Goal: Task Accomplishment & Management: Manage account settings

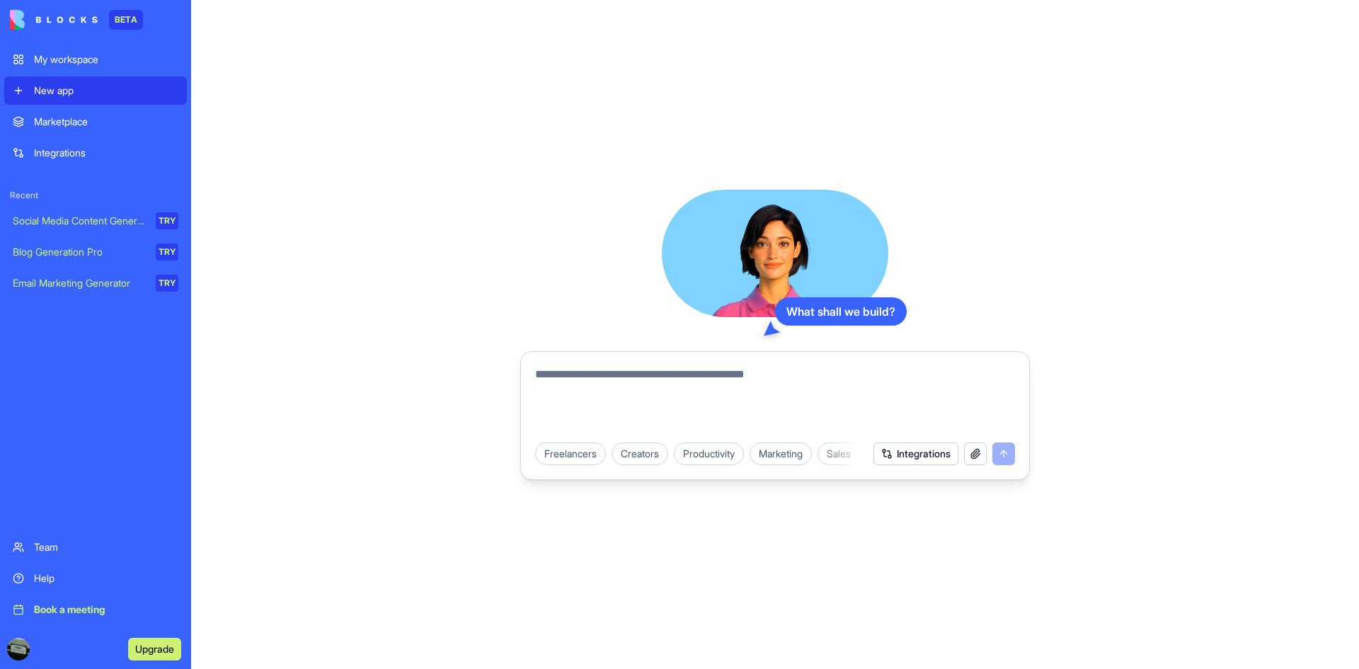
click at [690, 368] on textarea at bounding box center [775, 400] width 480 height 68
paste textarea "**********"
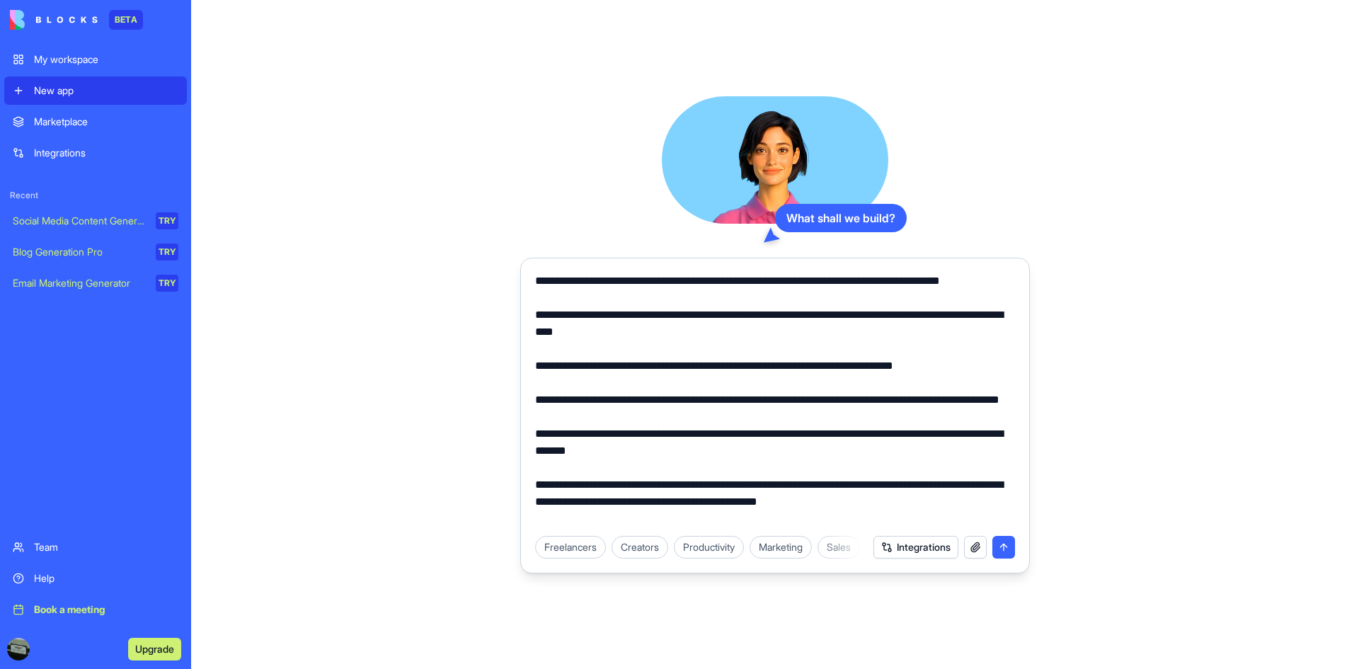
scroll to position [9187, 0]
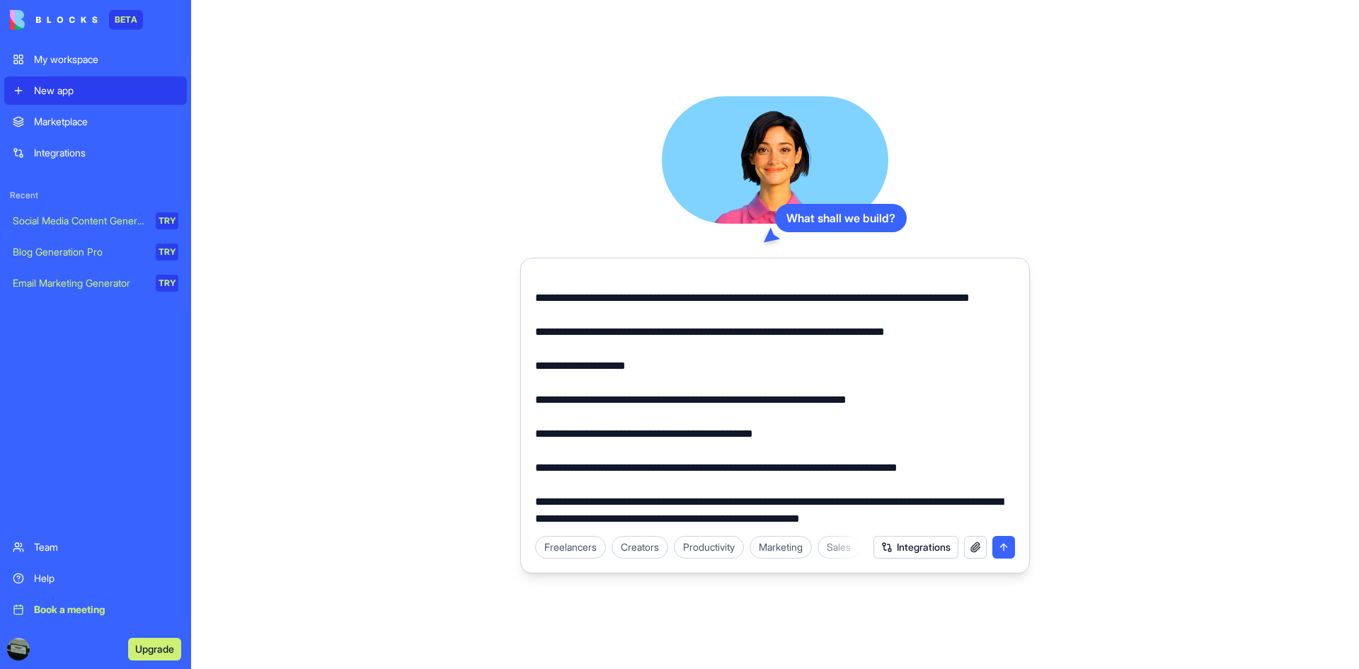
type textarea "**********"
click at [993, 554] on button "submit" at bounding box center [1003, 547] width 23 height 23
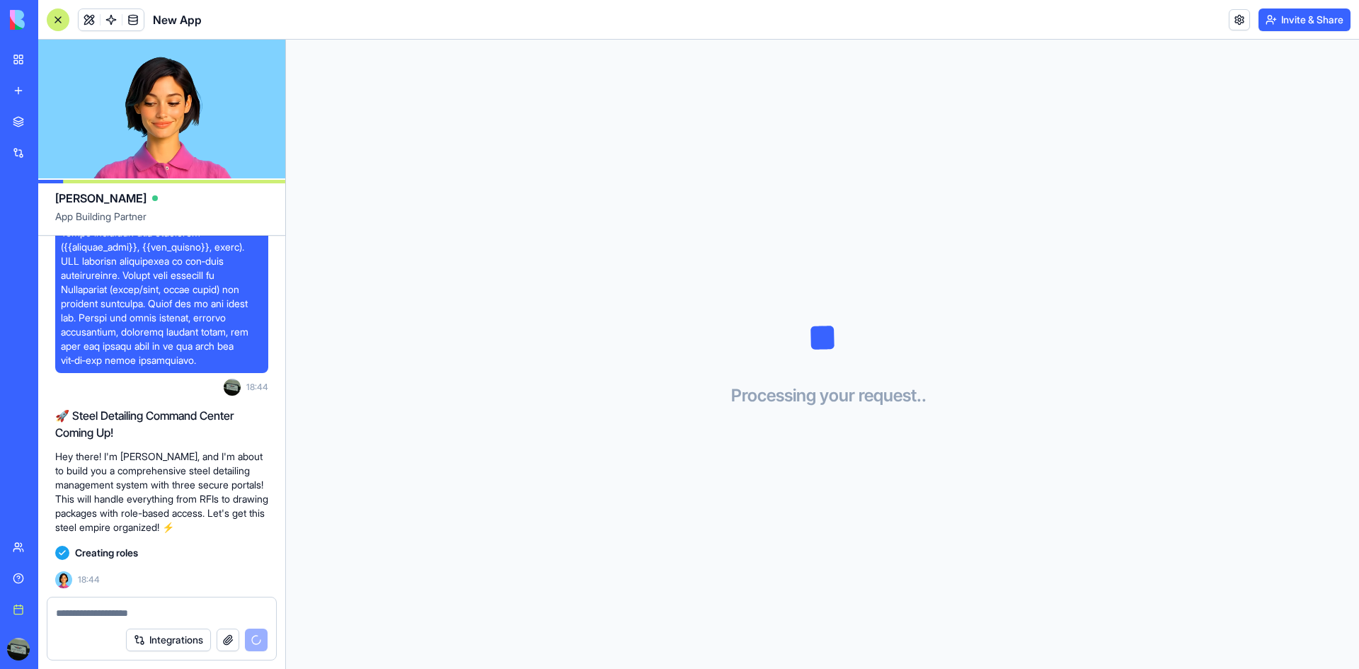
scroll to position [4932, 0]
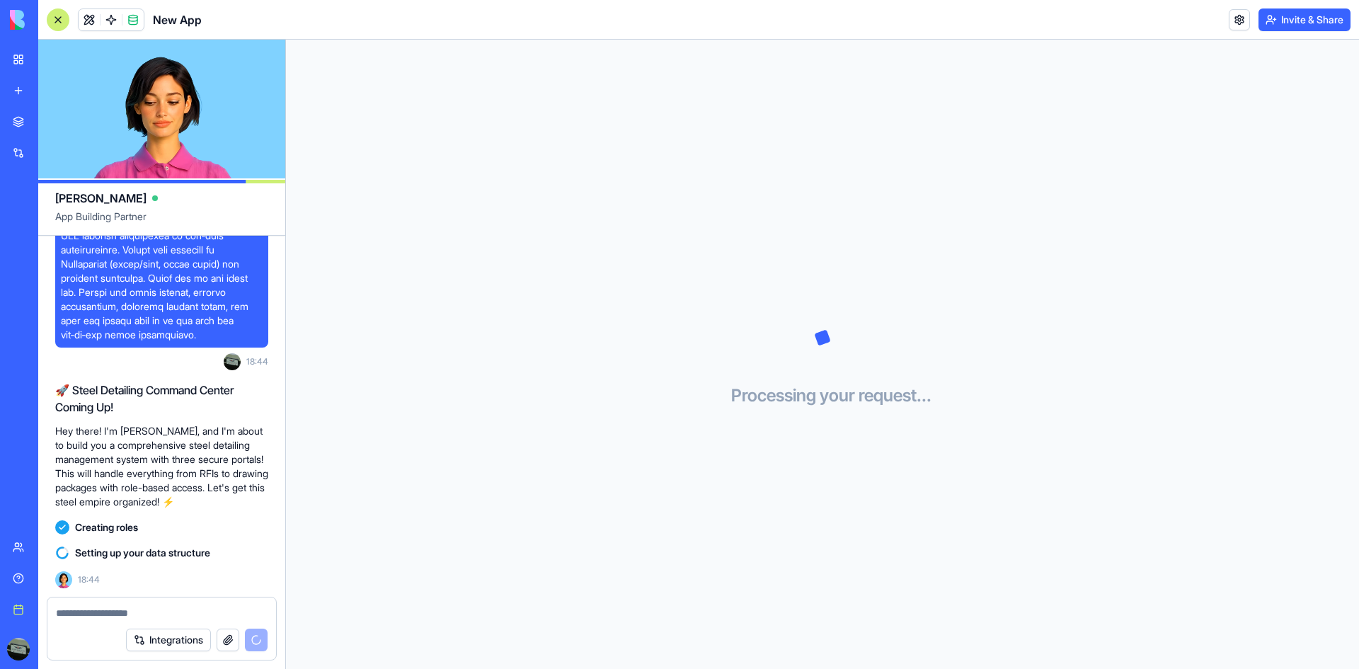
click at [171, 645] on button "Integrations" at bounding box center [168, 639] width 85 height 23
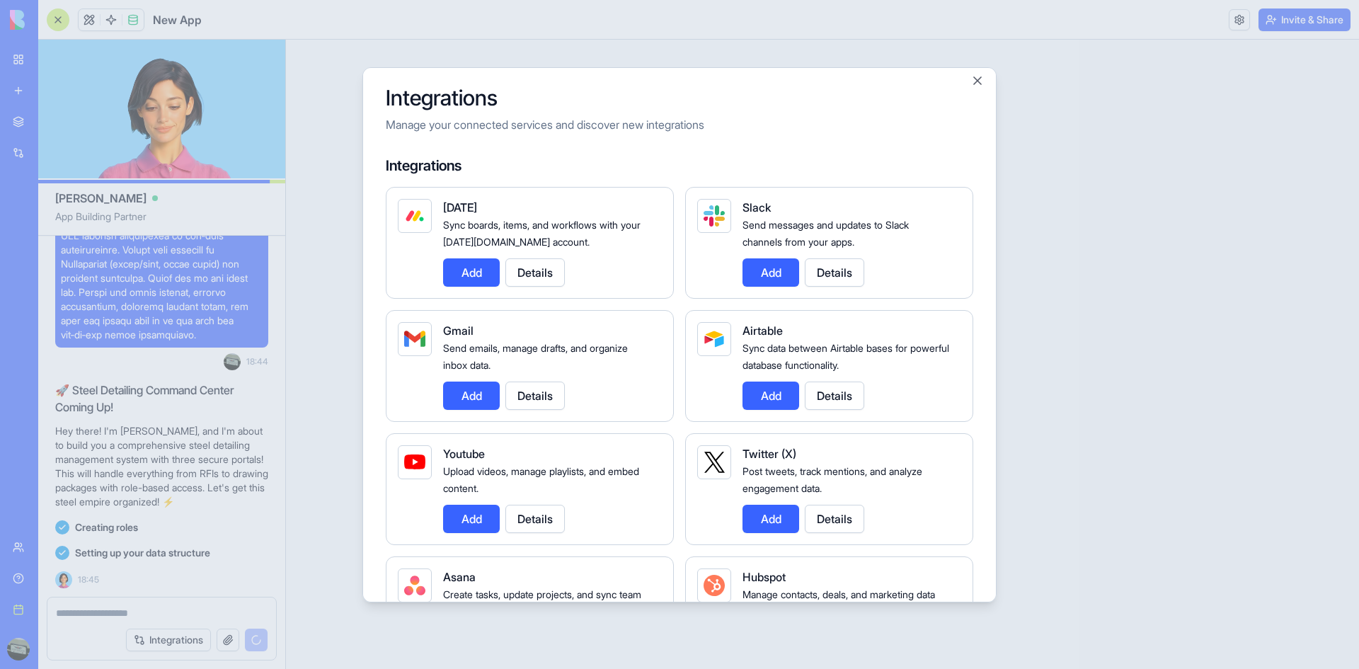
scroll to position [0, 0]
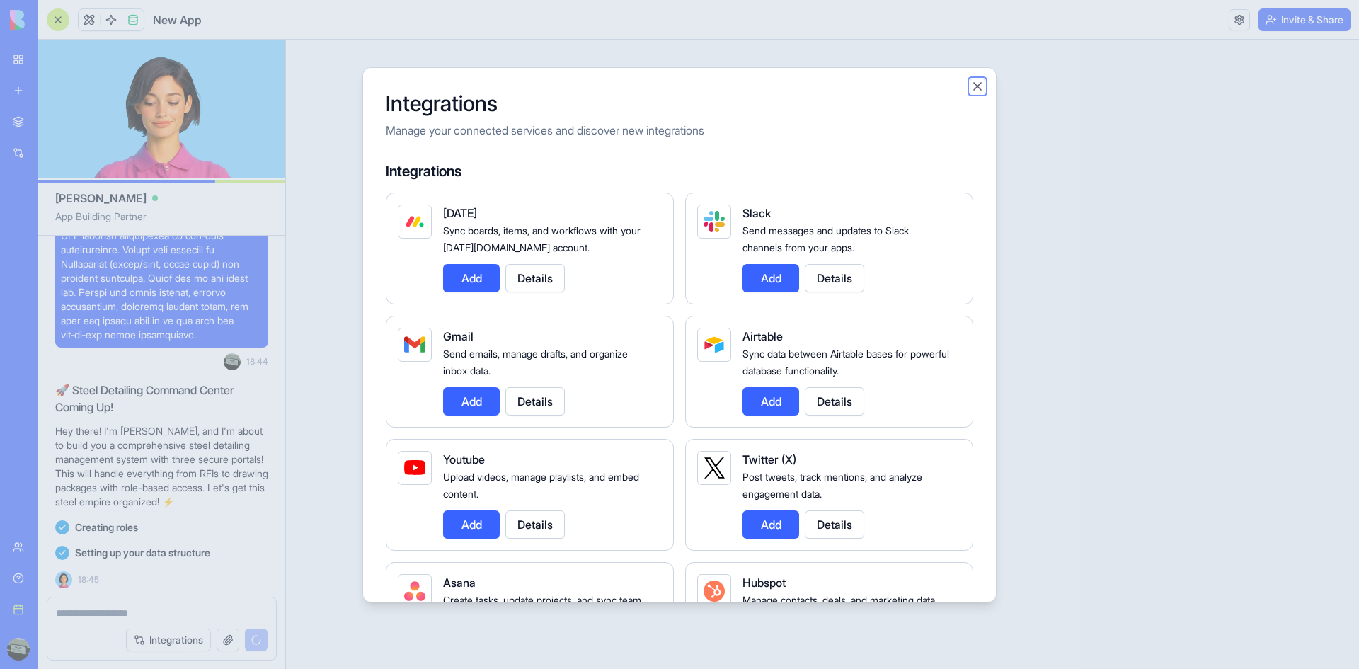
click at [974, 88] on button "Close" at bounding box center [977, 86] width 14 height 14
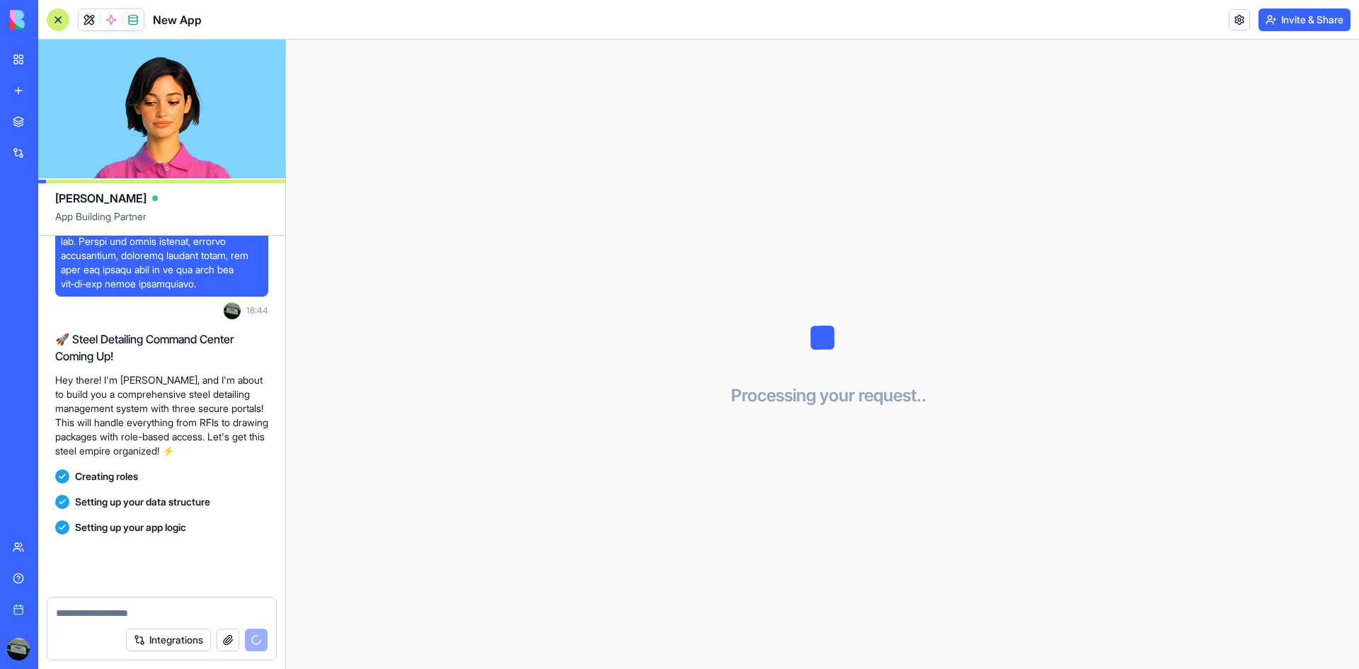
scroll to position [4983, 0]
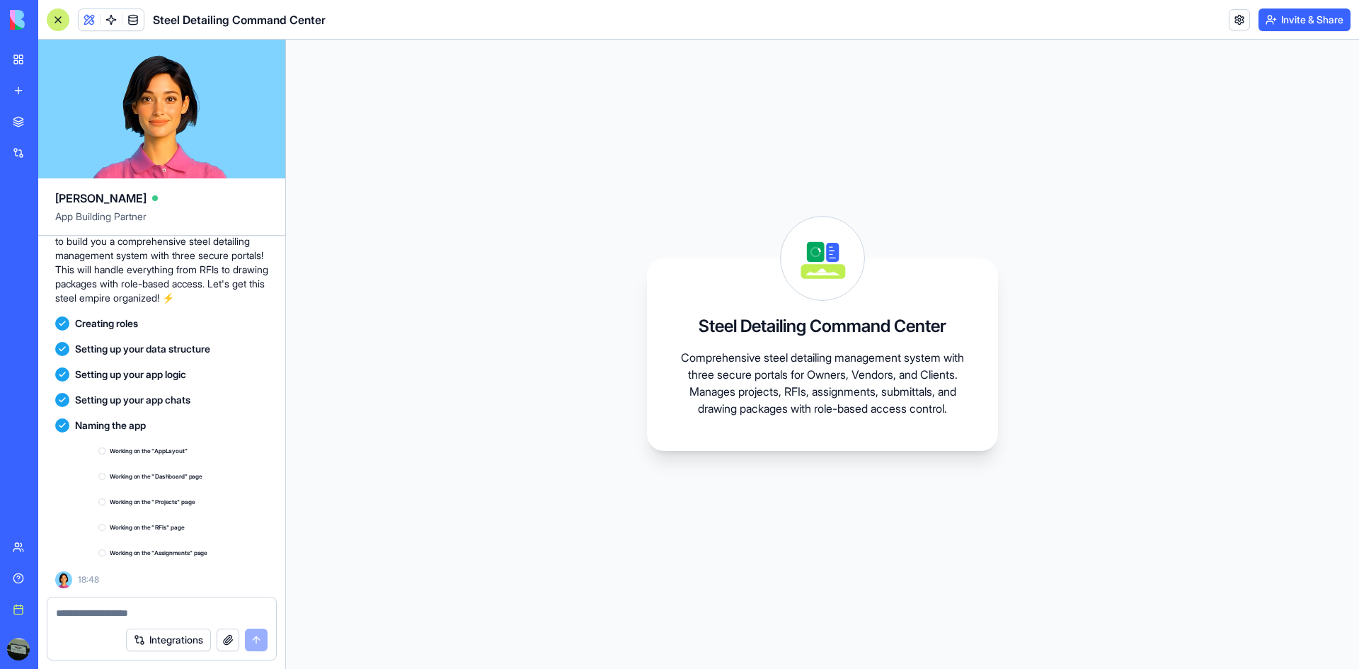
scroll to position [5136, 0]
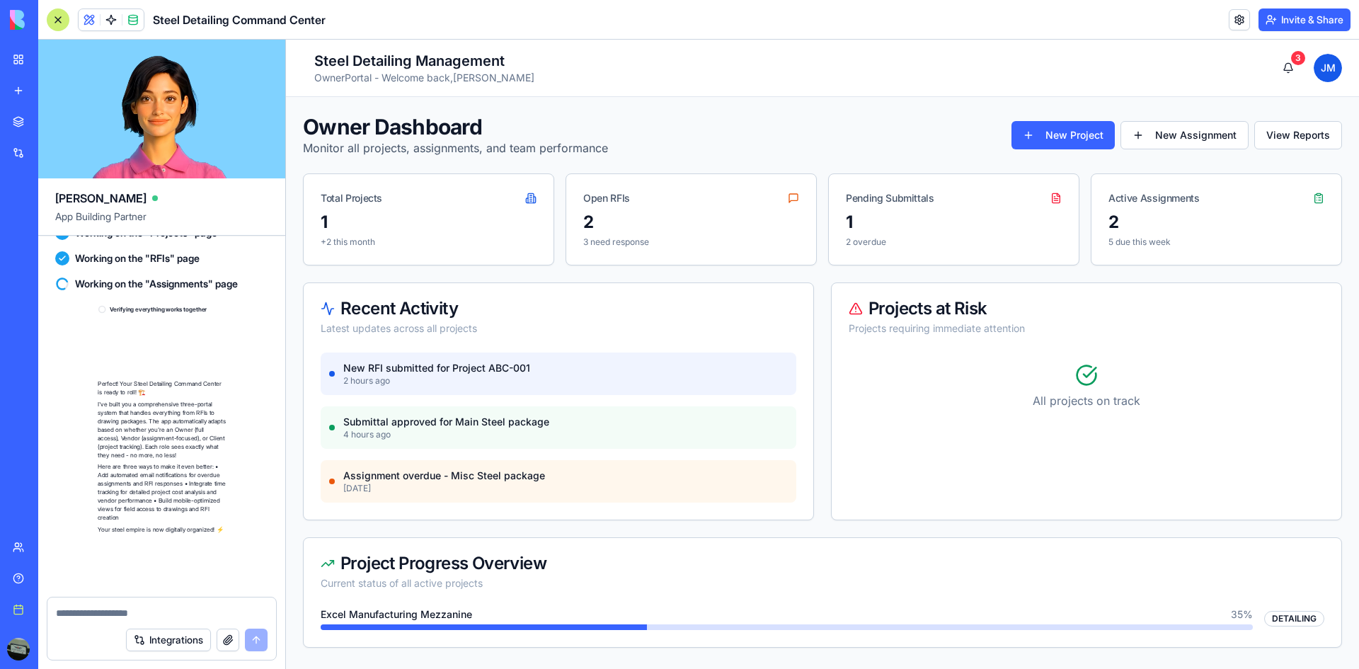
scroll to position [5444, 0]
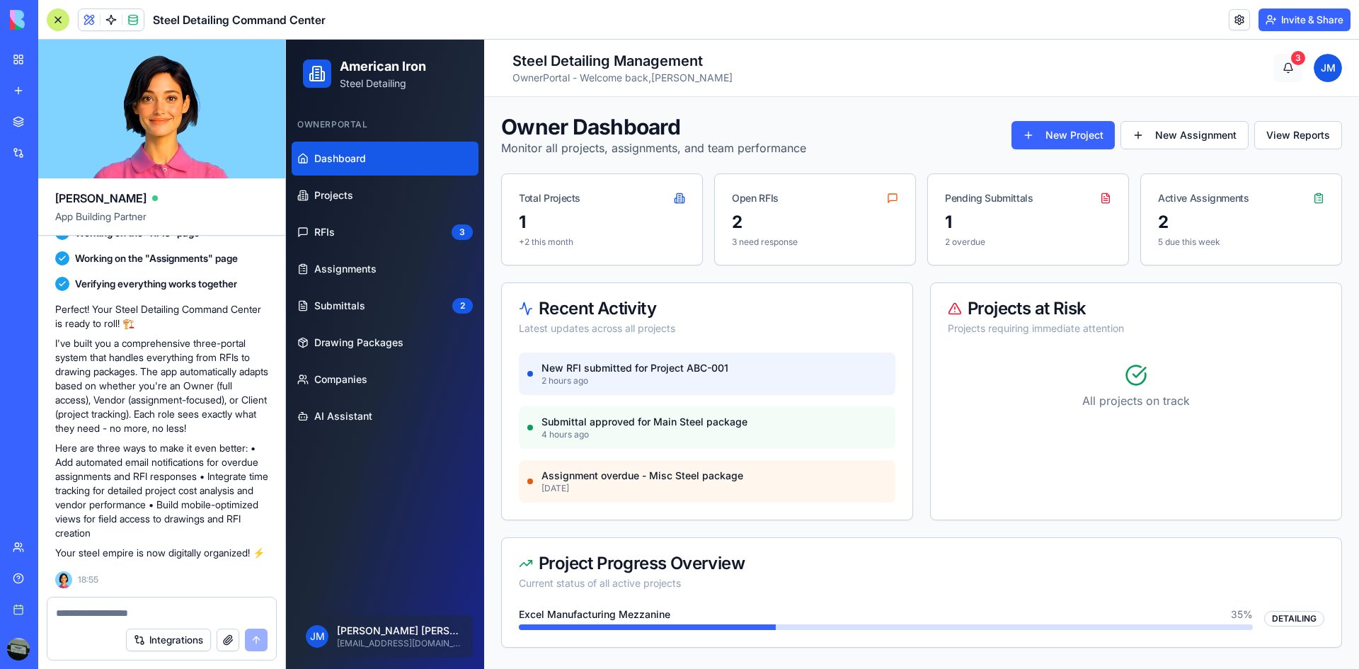
click at [1285, 67] on button "3" at bounding box center [1288, 68] width 28 height 28
click at [1208, 207] on div "Active Assignments" at bounding box center [1241, 192] width 200 height 37
click at [345, 305] on span "Submittals" at bounding box center [339, 306] width 51 height 14
click at [354, 304] on span "Submittals" at bounding box center [339, 306] width 51 height 14
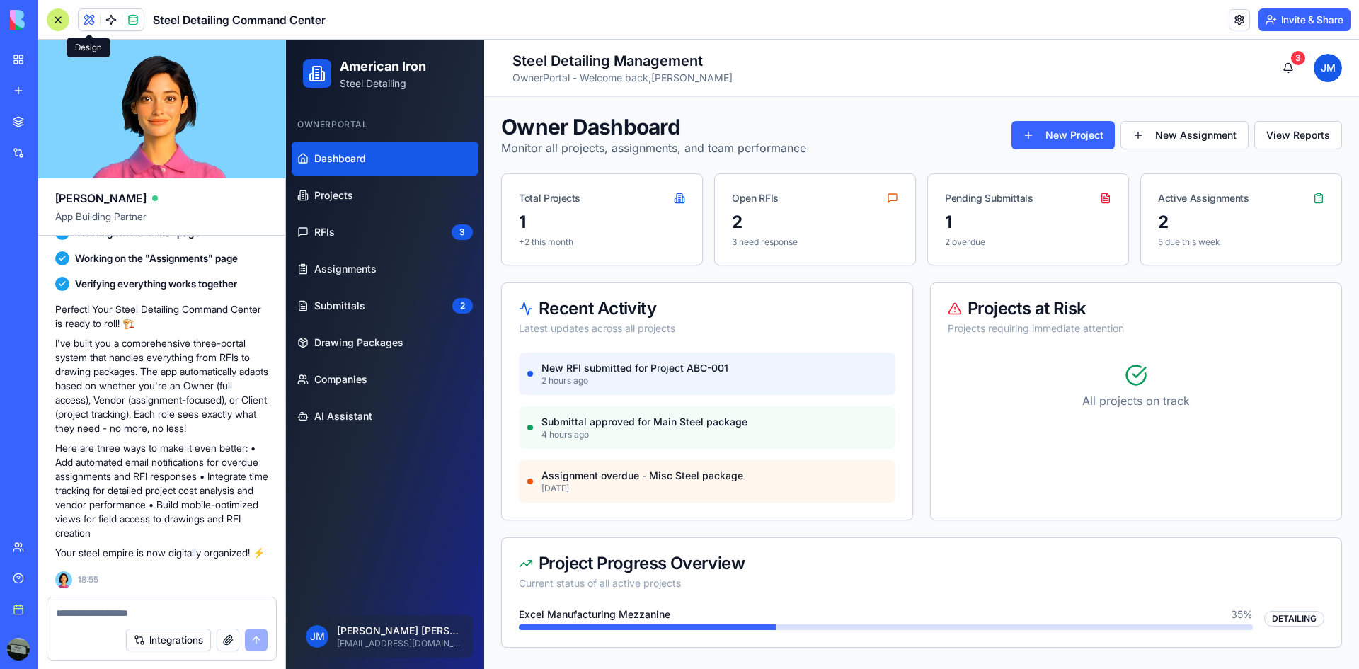
drag, startPoint x: 77, startPoint y: 15, endPoint x: 67, endPoint y: 15, distance: 10.6
click at [67, 15] on div "Steel Detailing Command Center" at bounding box center [186, 19] width 279 height 23
click at [93, 15] on span at bounding box center [89, 20] width 40 height 40
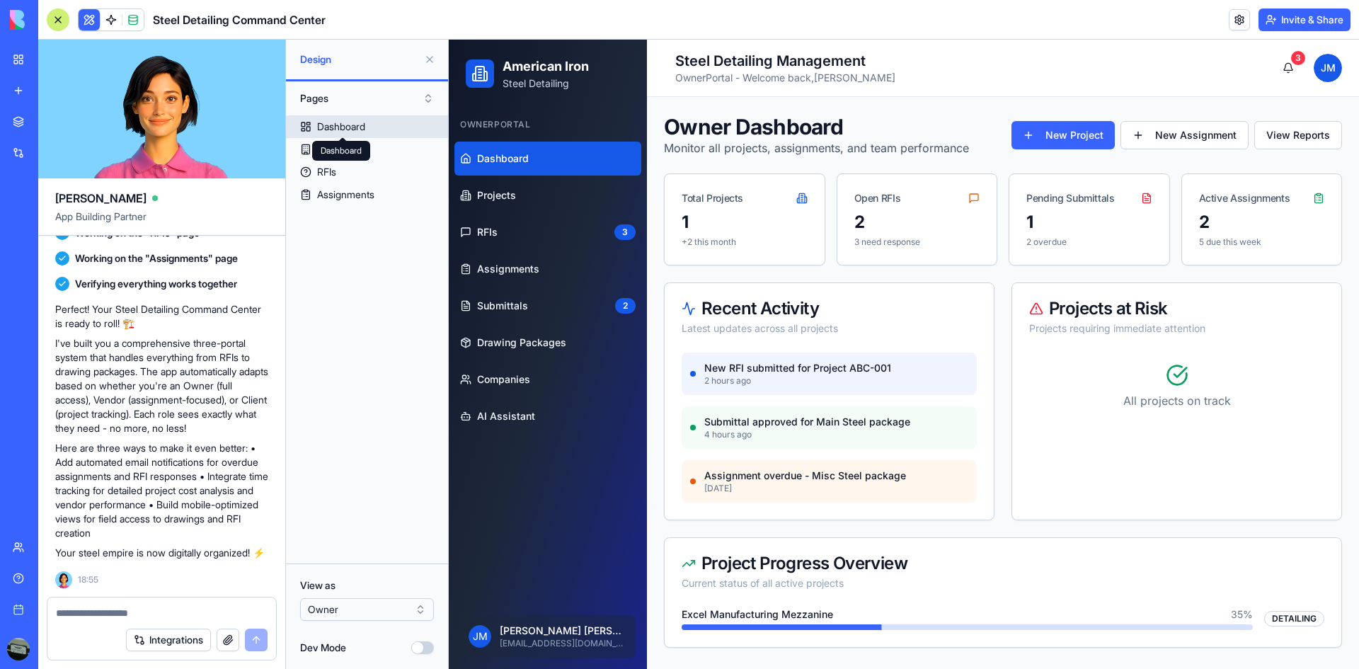
click at [358, 125] on div "Dashboard" at bounding box center [341, 127] width 48 height 14
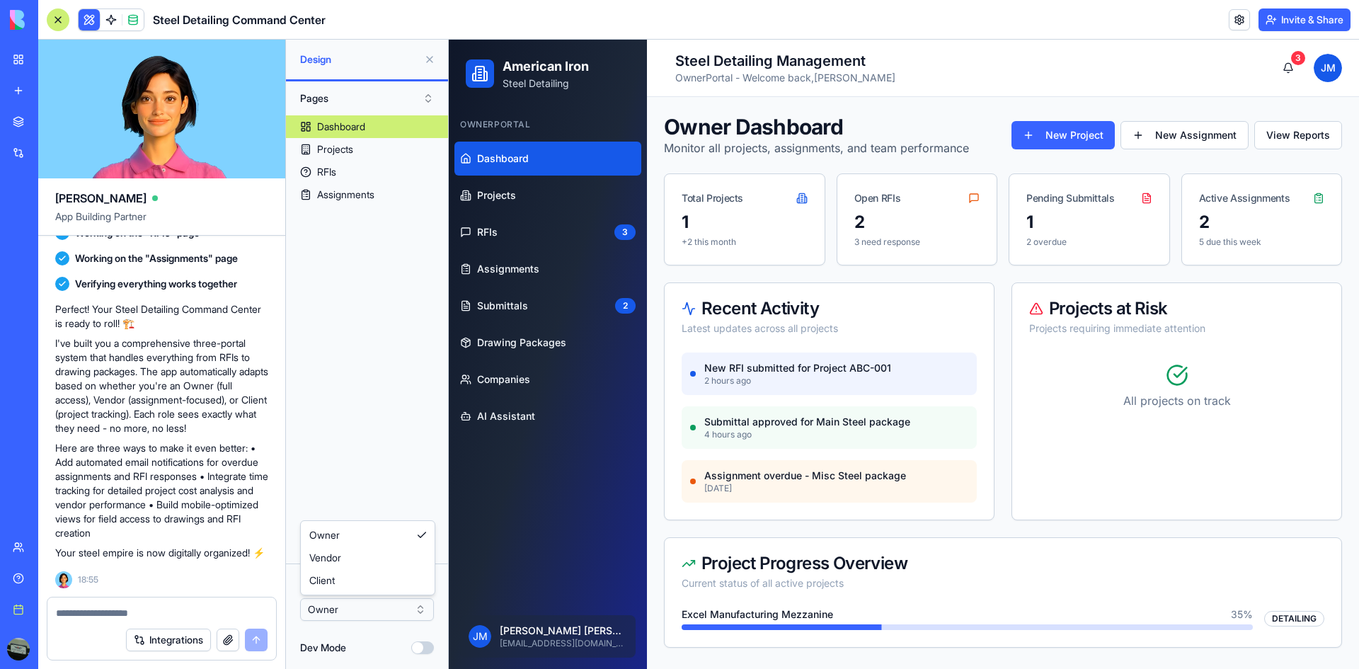
click at [419, 612] on html "BETA My workspace New app Marketplace Integrations Recent New App Social Media …" at bounding box center [679, 334] width 1359 height 669
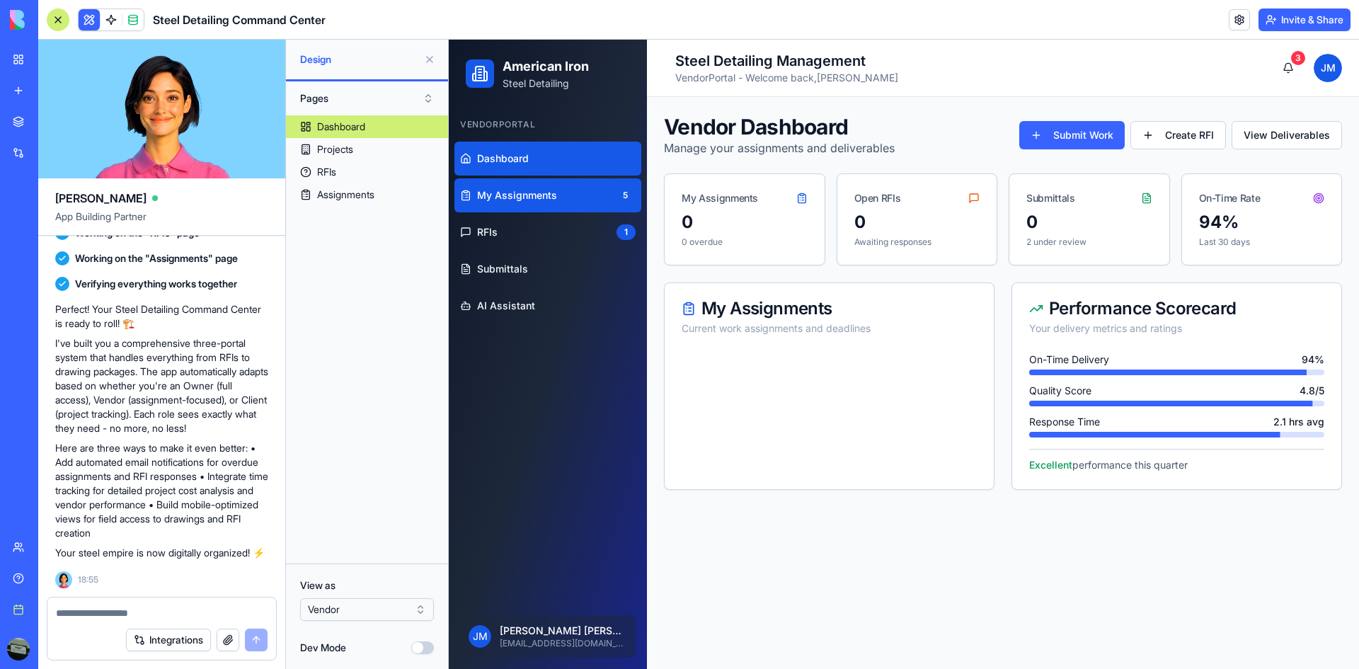
click at [552, 205] on link "My Assignments 5" at bounding box center [547, 195] width 187 height 34
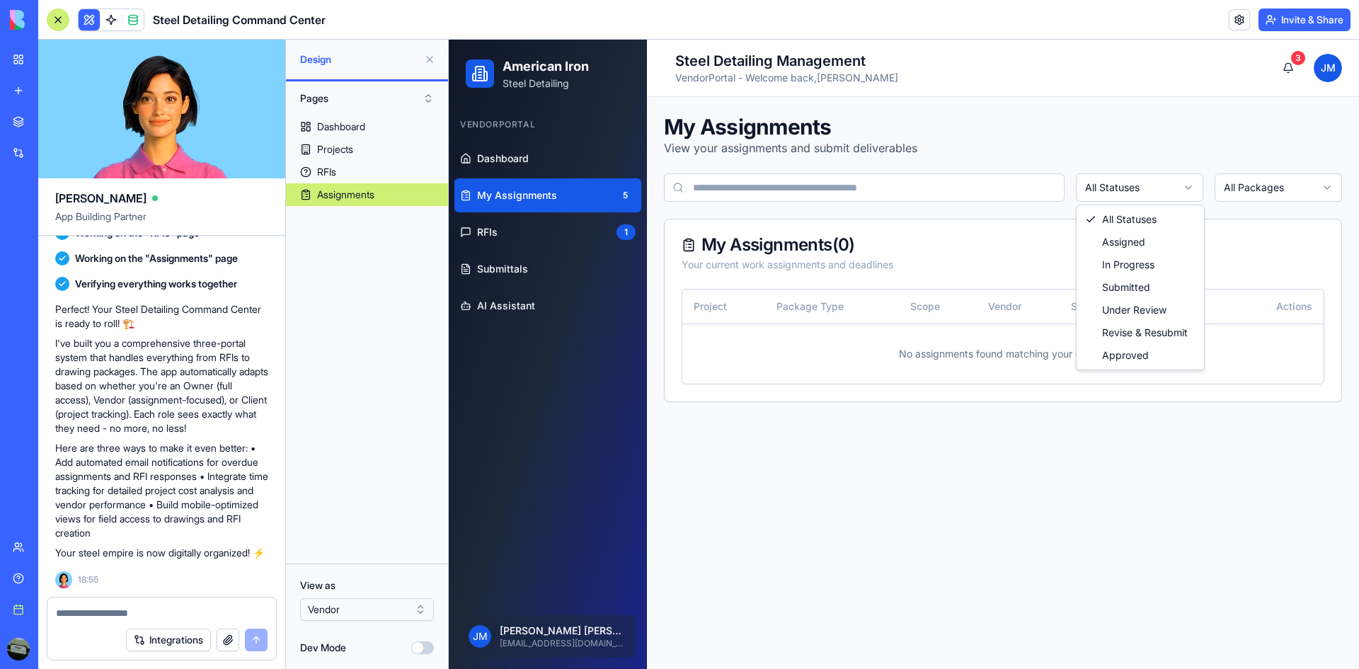
click at [1175, 190] on html "American Iron Steel Detailing Vendor Portal Dashboard My Assignments 5 RFIs 1 S…" at bounding box center [904, 354] width 910 height 629
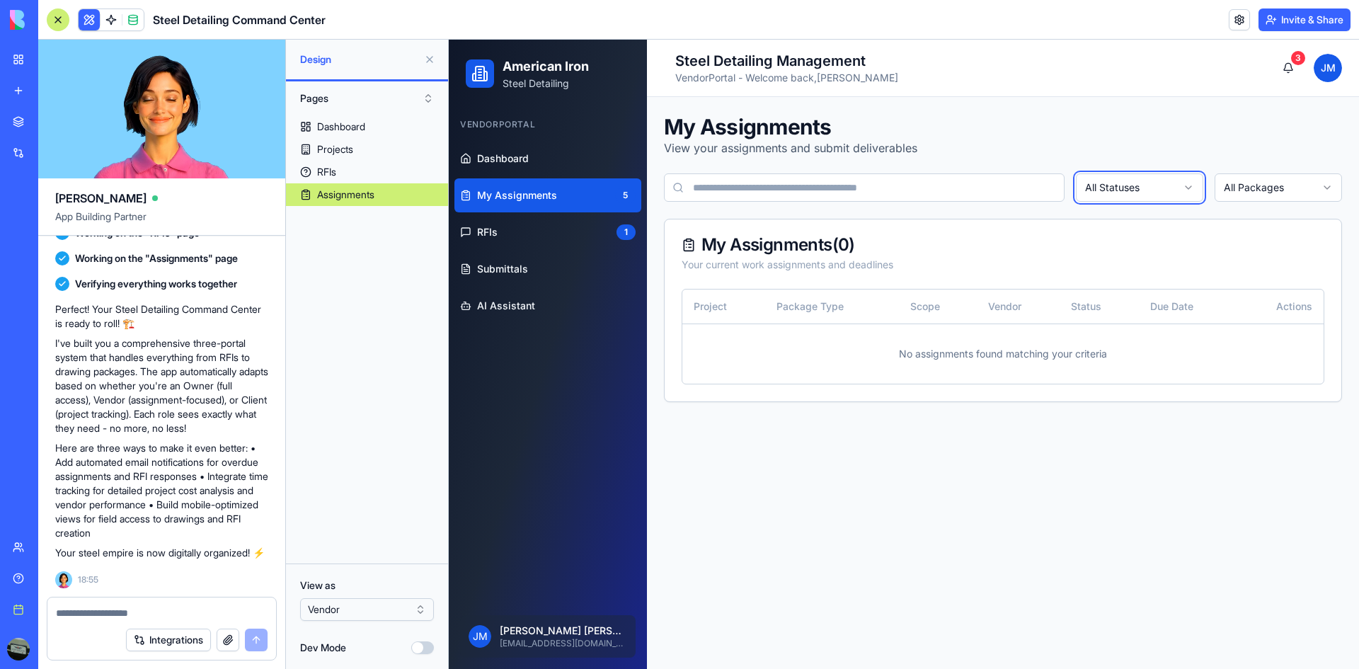
click at [1175, 190] on html "American Iron Steel Detailing Vendor Portal Dashboard My Assignments 5 RFIs 1 S…" at bounding box center [904, 354] width 910 height 629
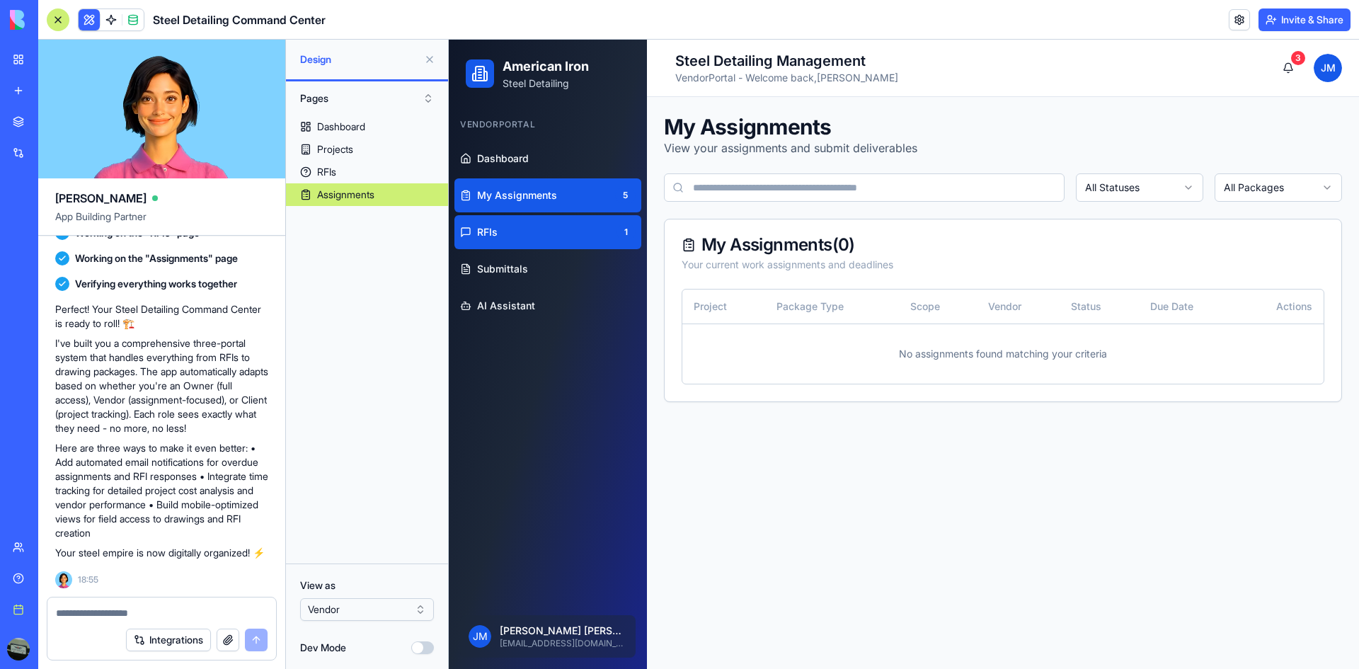
click at [507, 229] on link "RFIs 1" at bounding box center [547, 232] width 187 height 34
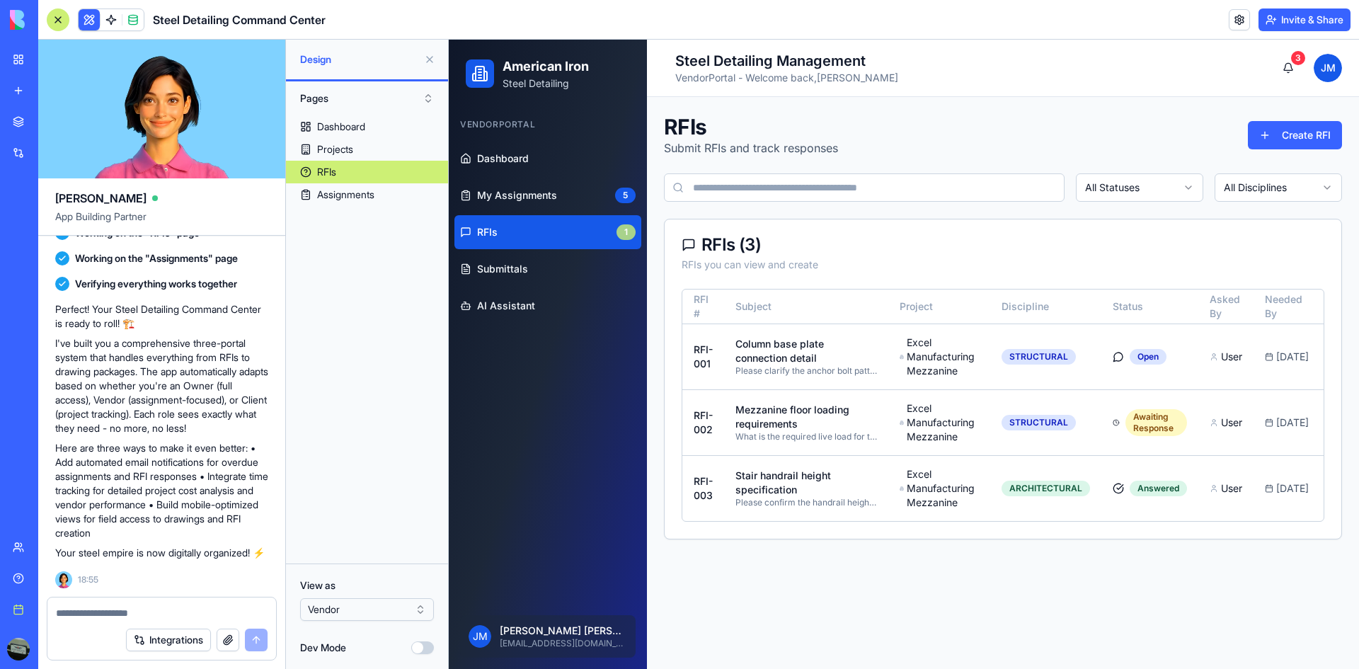
click at [621, 229] on div "1" at bounding box center [625, 232] width 19 height 16
click at [622, 238] on div "1" at bounding box center [625, 232] width 19 height 16
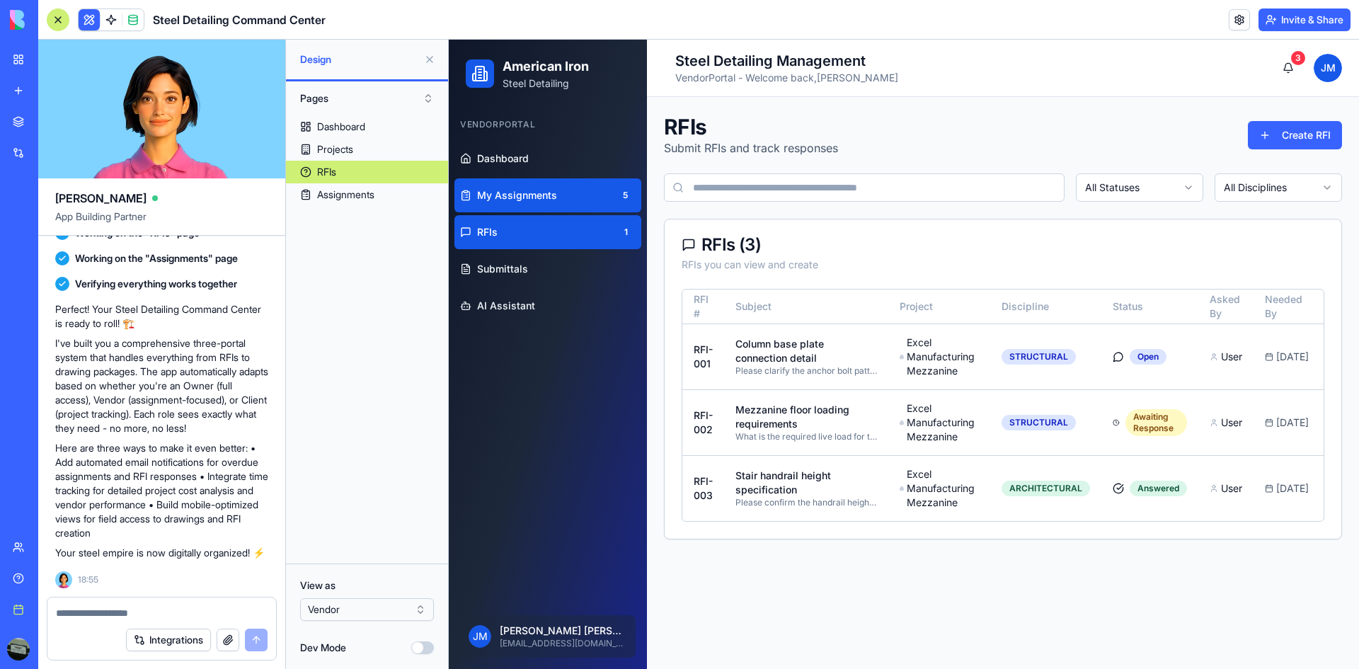
click at [585, 199] on link "My Assignments 5" at bounding box center [547, 195] width 187 height 34
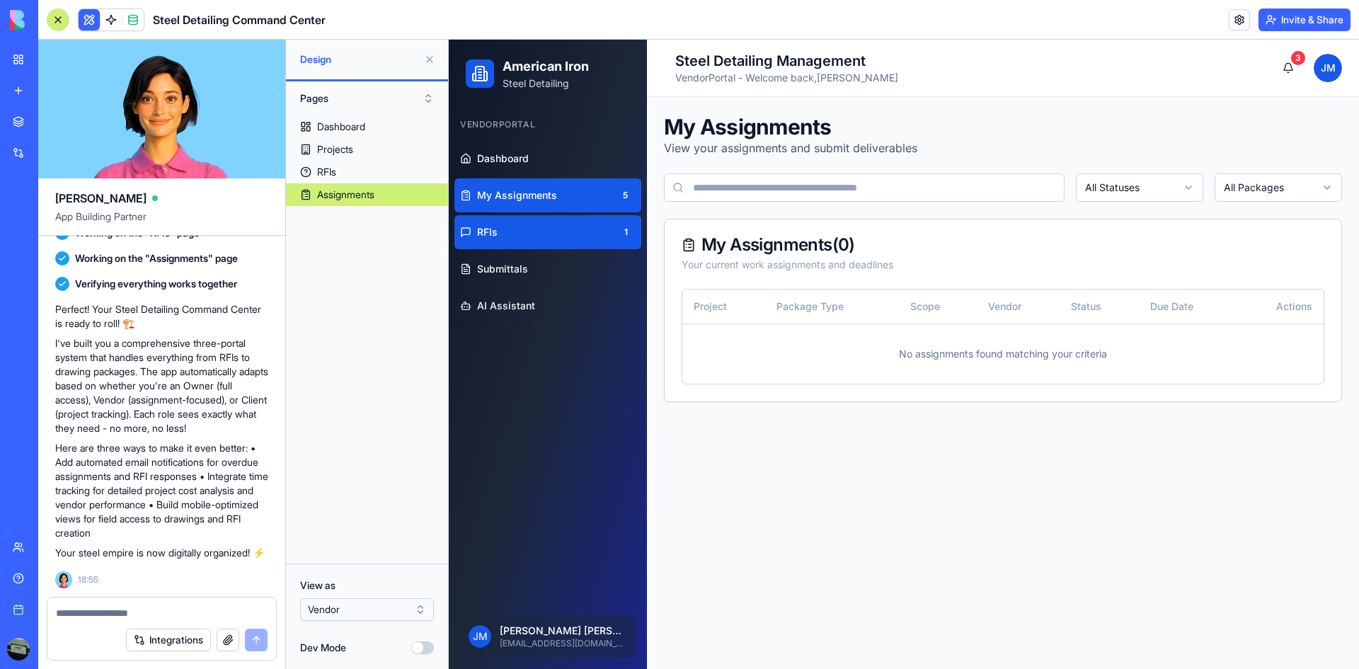
click at [584, 224] on link "RFIs 1" at bounding box center [547, 232] width 187 height 34
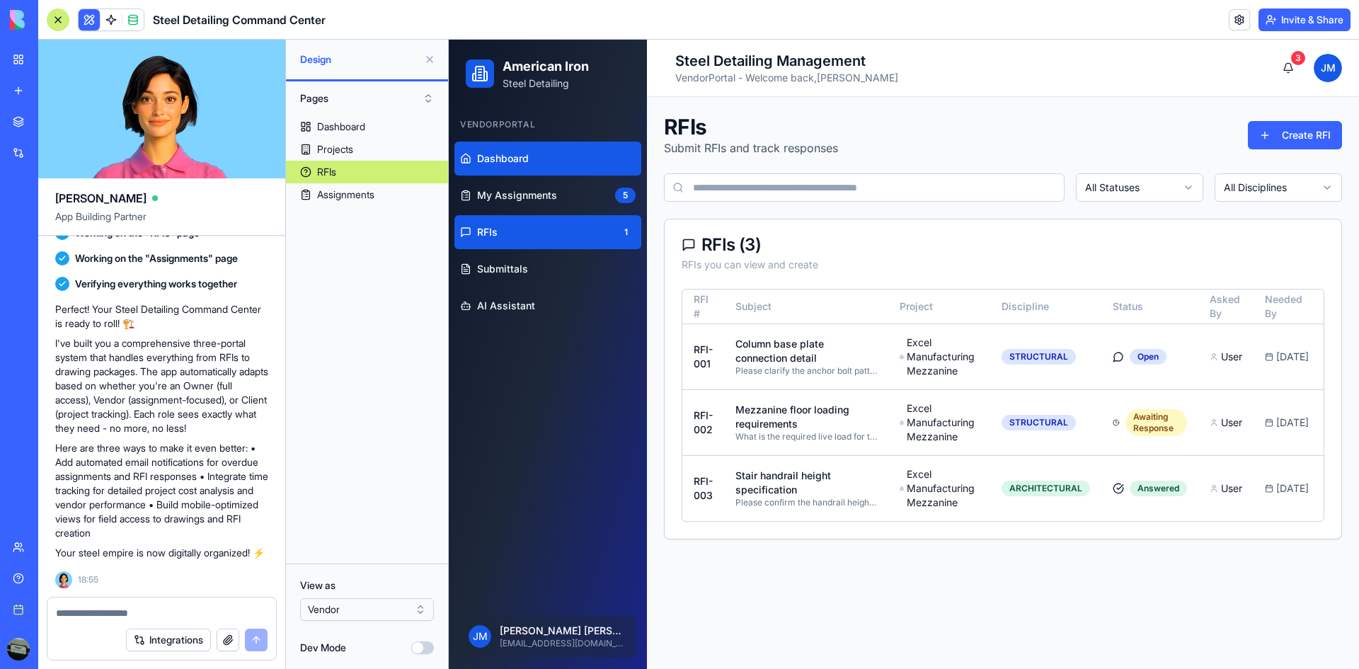
click at [527, 150] on link "Dashboard" at bounding box center [547, 159] width 187 height 34
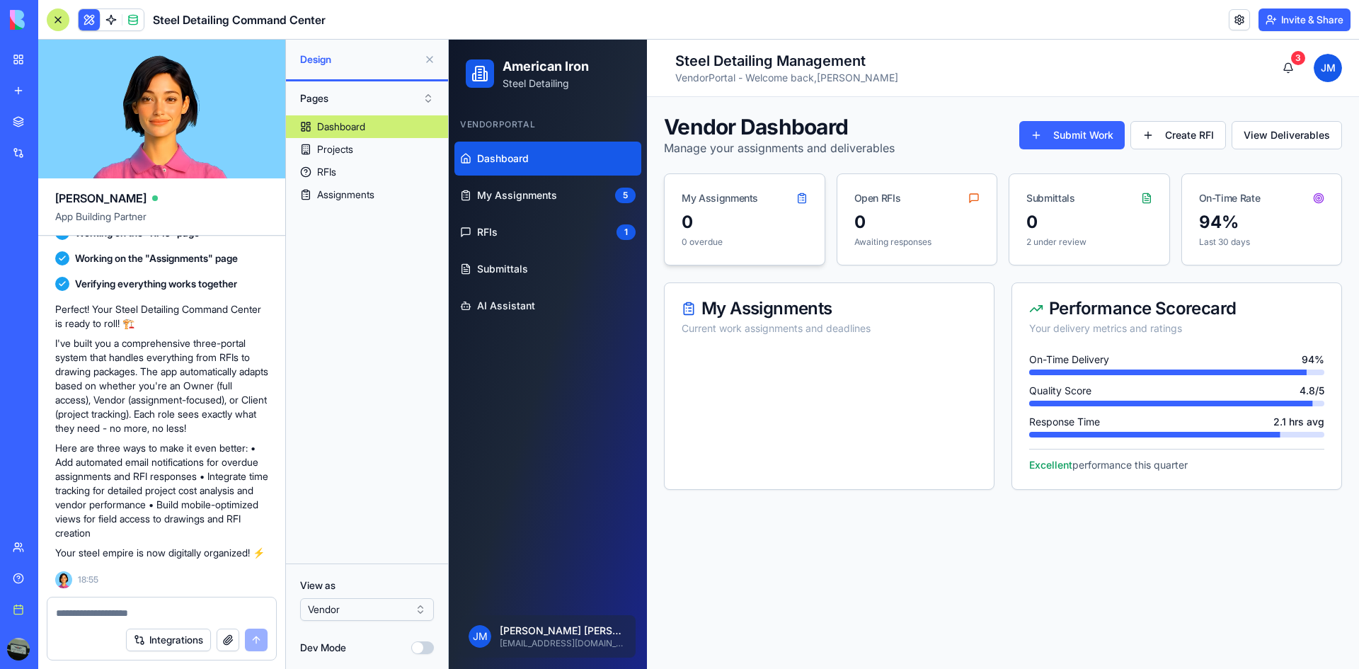
click at [731, 219] on div "0" at bounding box center [744, 222] width 126 height 23
click at [884, 220] on div "0" at bounding box center [917, 222] width 126 height 23
drag, startPoint x: 1033, startPoint y: 223, endPoint x: 1057, endPoint y: 228, distance: 24.6
click at [1041, 226] on div "0" at bounding box center [1089, 222] width 126 height 23
click at [1213, 231] on div "94%" at bounding box center [1262, 222] width 126 height 23
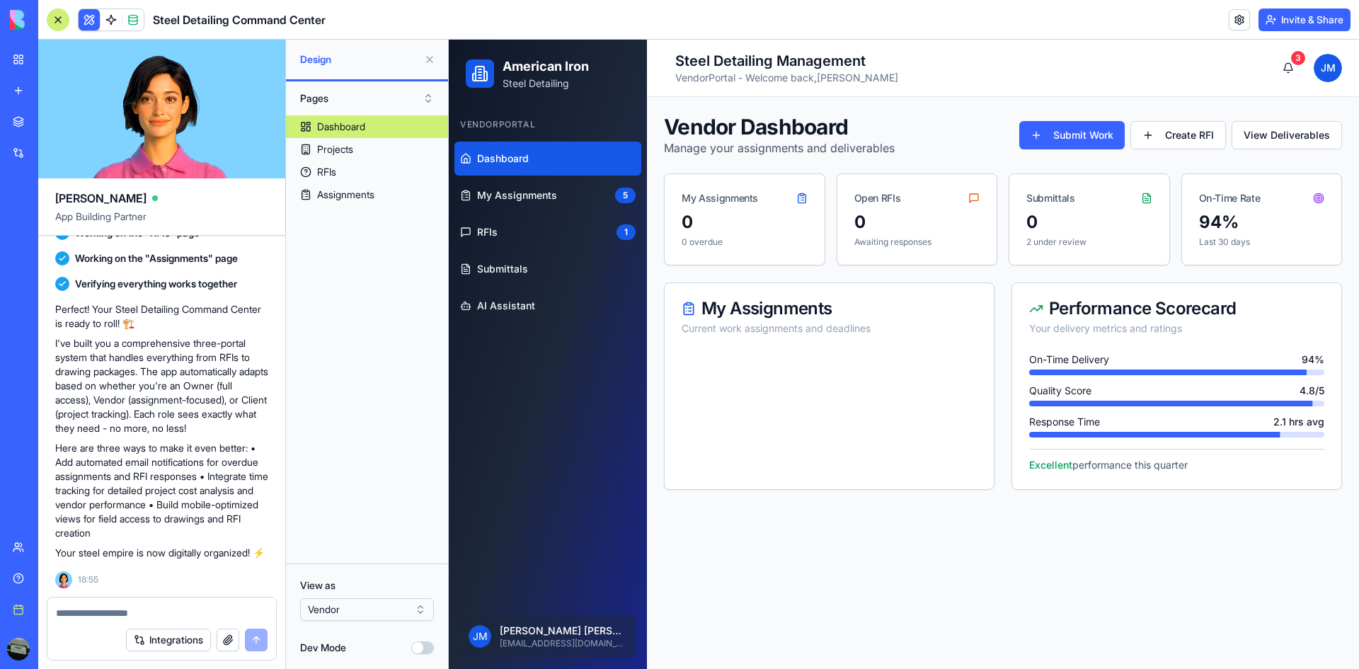
click at [1180, 369] on div at bounding box center [1158, 372] width 295 height 6
click at [1202, 131] on button "Create RFI" at bounding box center [1178, 135] width 96 height 28
click at [1280, 142] on button "View Deliverables" at bounding box center [1286, 135] width 110 height 28
click at [1186, 142] on button "Create RFI" at bounding box center [1178, 135] width 96 height 28
click at [328, 146] on div "Dashboard Dashboard" at bounding box center [341, 151] width 58 height 20
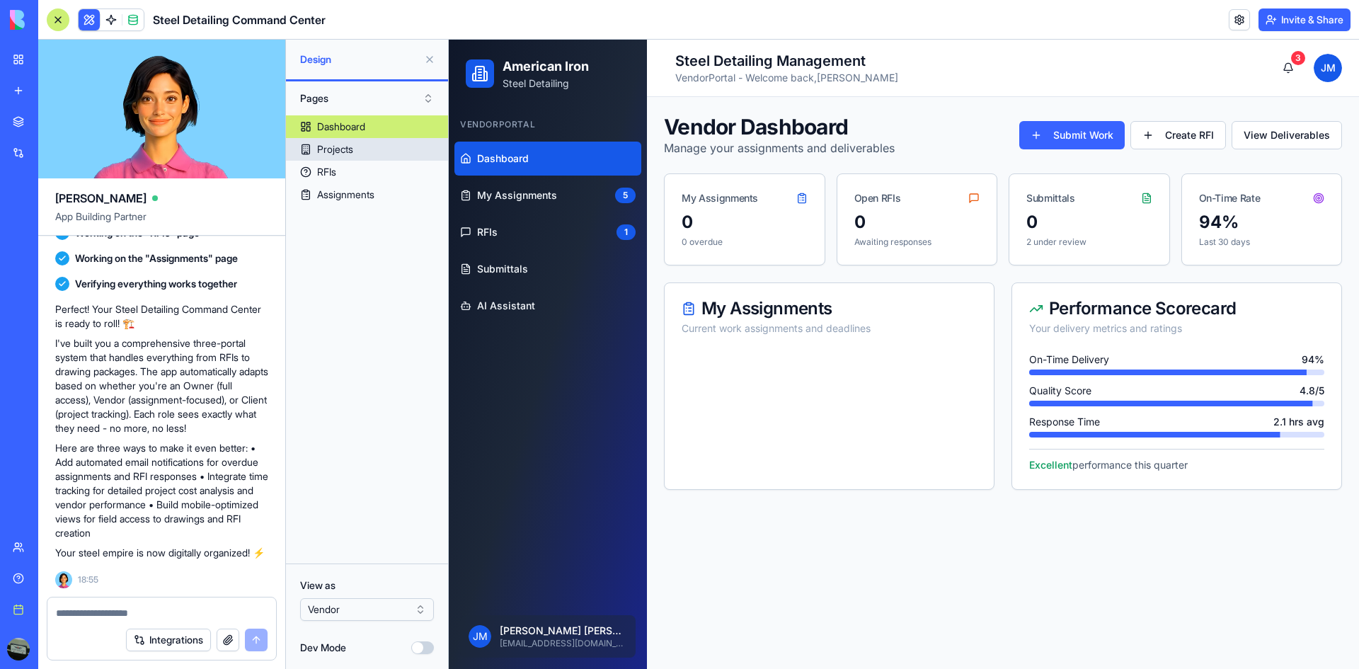
click at [321, 153] on div "Projects" at bounding box center [335, 149] width 36 height 14
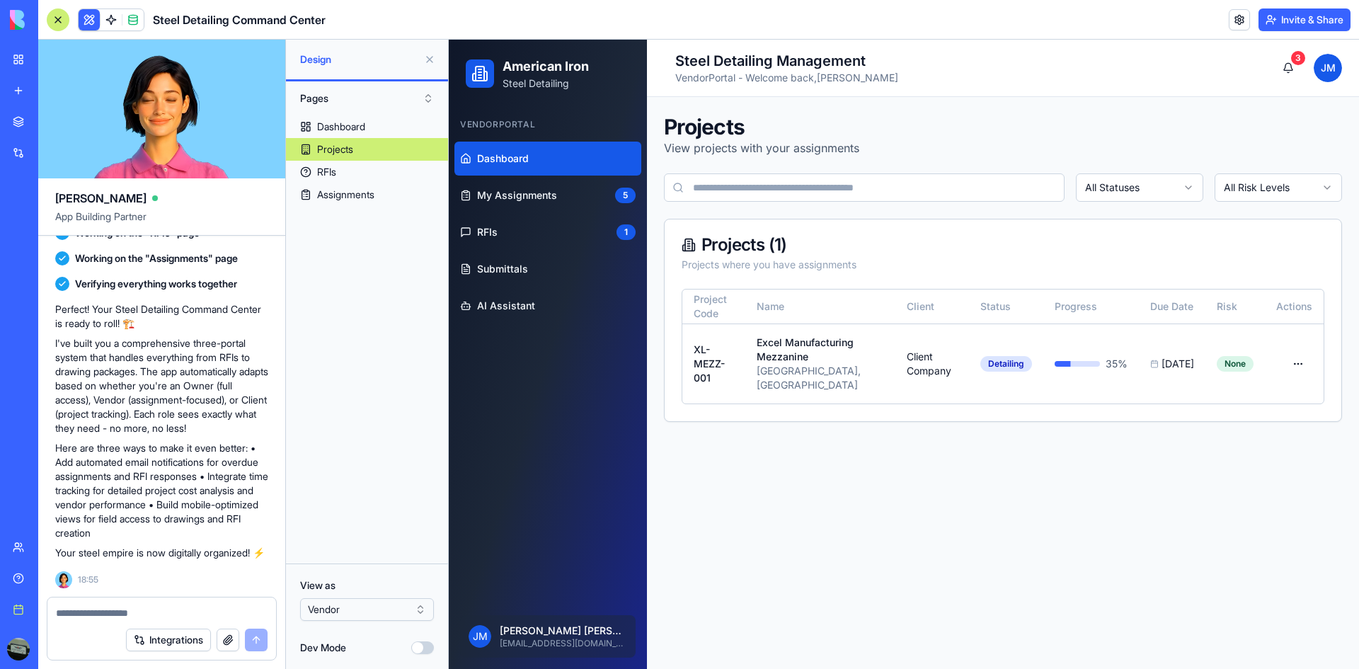
click at [523, 163] on span "Dashboard" at bounding box center [503, 158] width 52 height 14
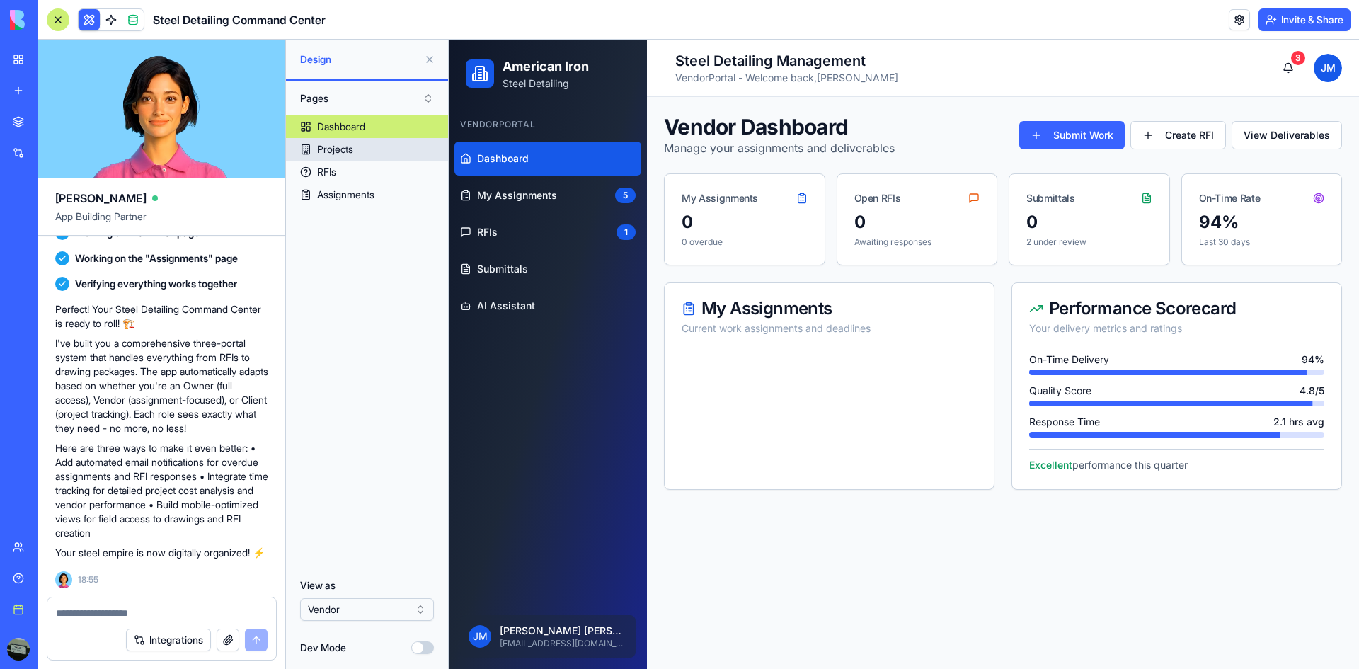
click at [360, 149] on link "Projects" at bounding box center [367, 149] width 162 height 23
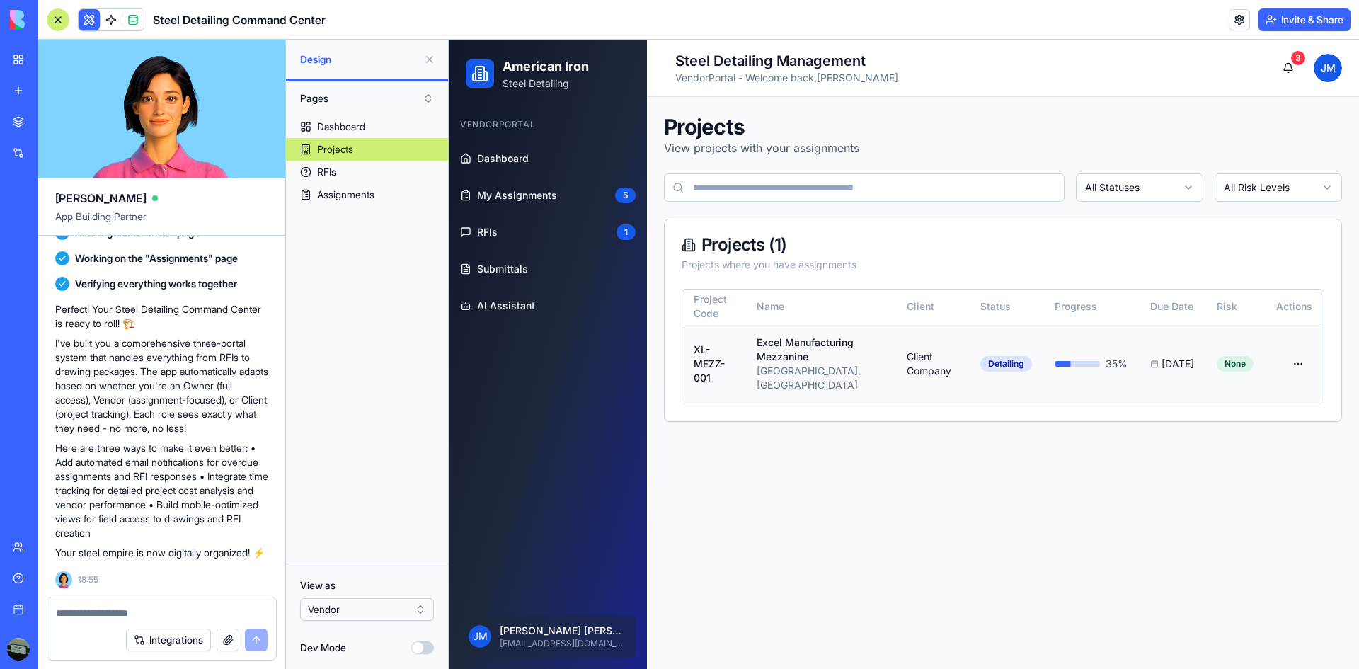
click at [801, 357] on p "Excel Manufacturing Mezzanine" at bounding box center [819, 349] width 127 height 28
click at [1297, 354] on button "button" at bounding box center [1298, 363] width 28 height 25
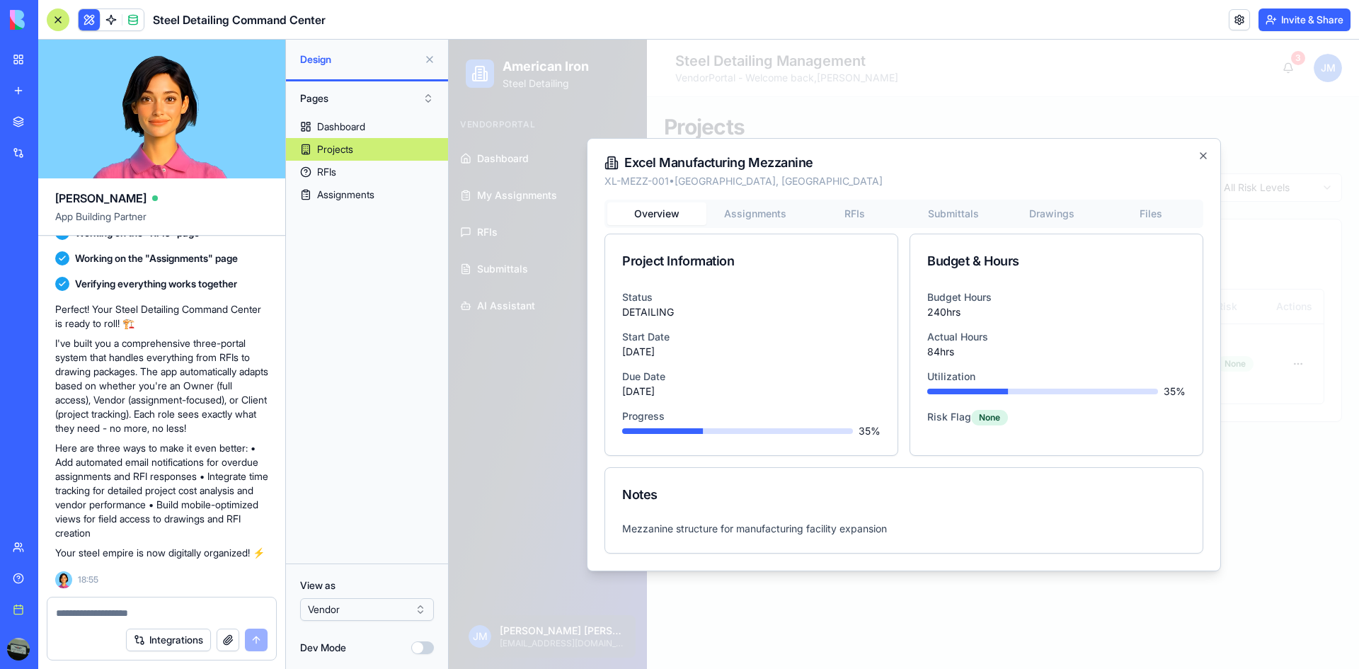
click at [732, 212] on body "American Iron Steel Detailing Vendor Portal Dashboard My Assignments 5 RFIs 1 S…" at bounding box center [904, 354] width 910 height 629
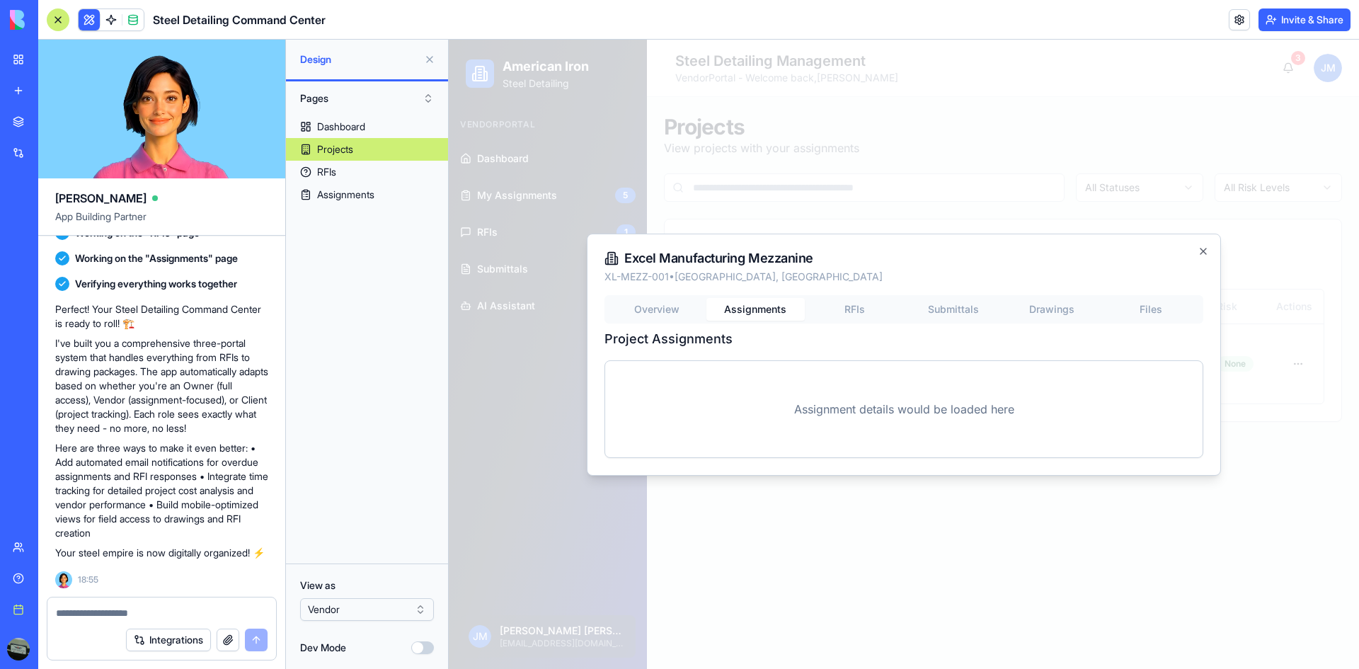
click at [851, 313] on button "RFIs" at bounding box center [854, 309] width 99 height 23
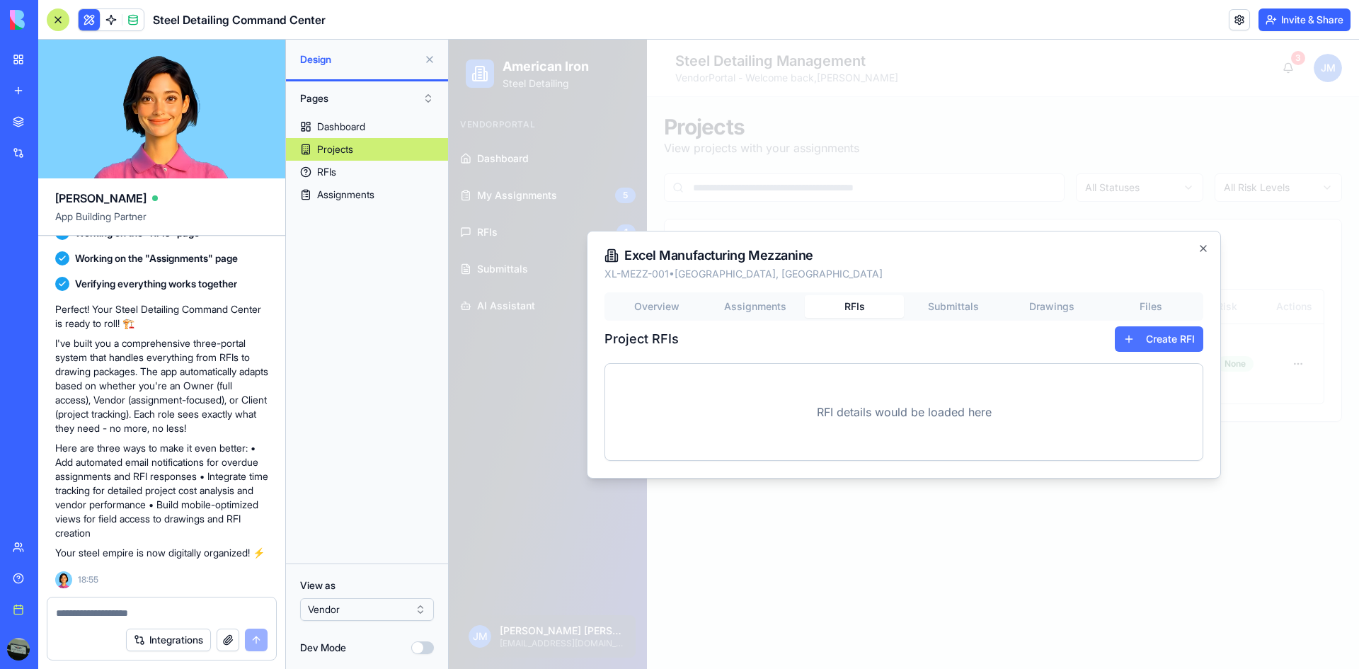
click at [1128, 333] on button "Create RFI" at bounding box center [1158, 338] width 88 height 25
click at [1133, 350] on button "Create RFI" at bounding box center [1158, 338] width 88 height 25
click at [976, 312] on button "Submittals" at bounding box center [953, 306] width 99 height 23
click at [1137, 331] on button "New Submittal" at bounding box center [1148, 338] width 110 height 25
click at [1067, 308] on button "Drawings" at bounding box center [1052, 309] width 99 height 23
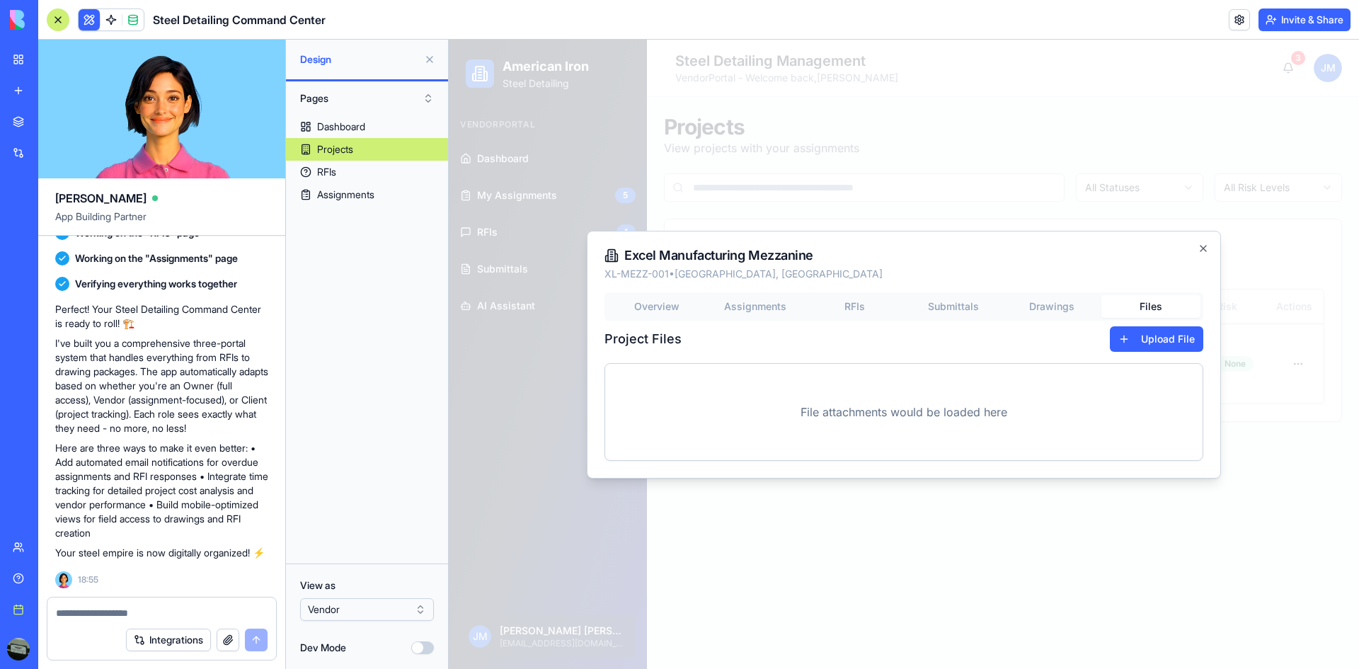
click at [1164, 311] on button "Files" at bounding box center [1150, 306] width 99 height 23
click at [1160, 318] on div "Overview Assignments RFIs Submittals Drawings Files" at bounding box center [903, 306] width 599 height 28
click at [1167, 340] on button "Upload File" at bounding box center [1156, 338] width 93 height 25
click at [1199, 248] on icon "button" at bounding box center [1202, 248] width 11 height 11
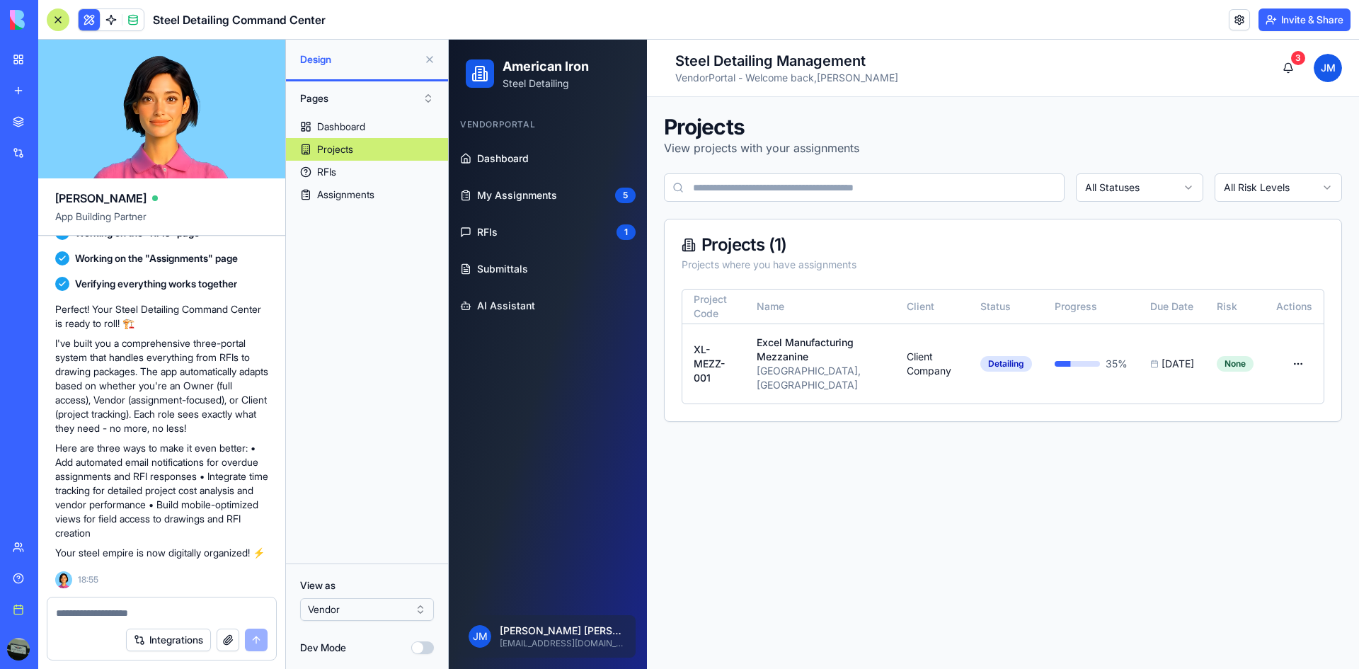
click at [1235, 24] on link at bounding box center [1238, 19] width 21 height 21
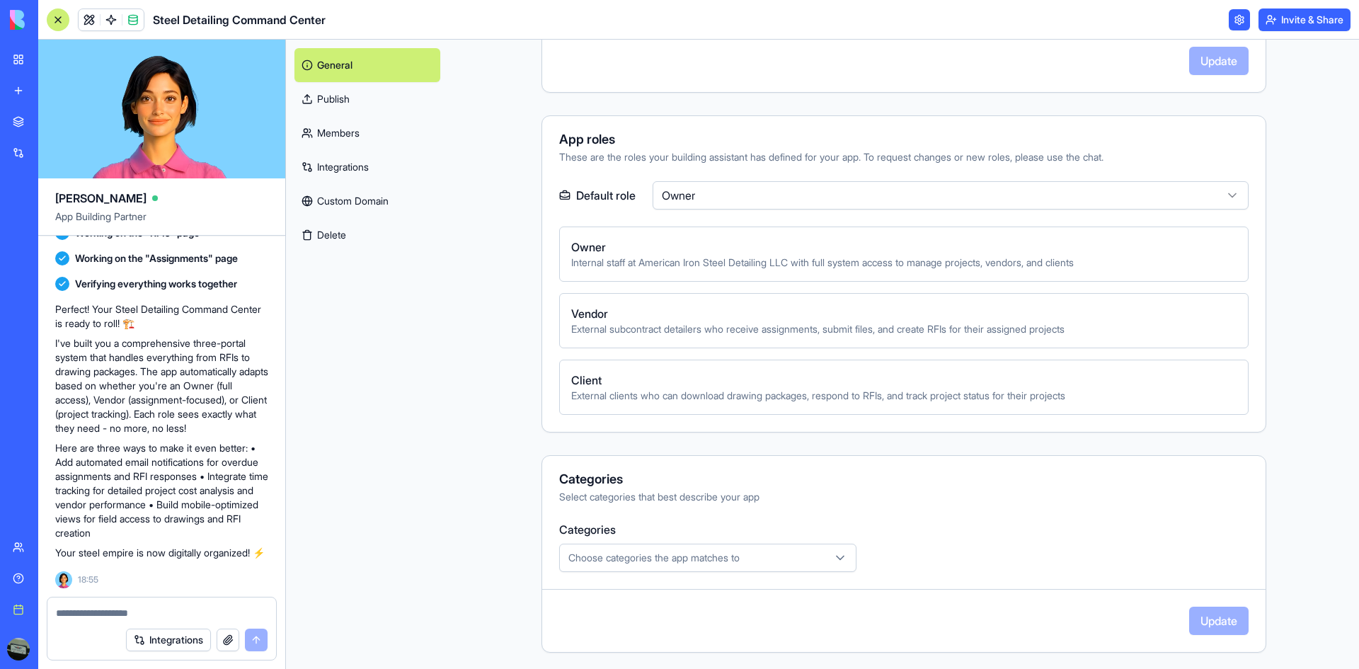
scroll to position [560, 0]
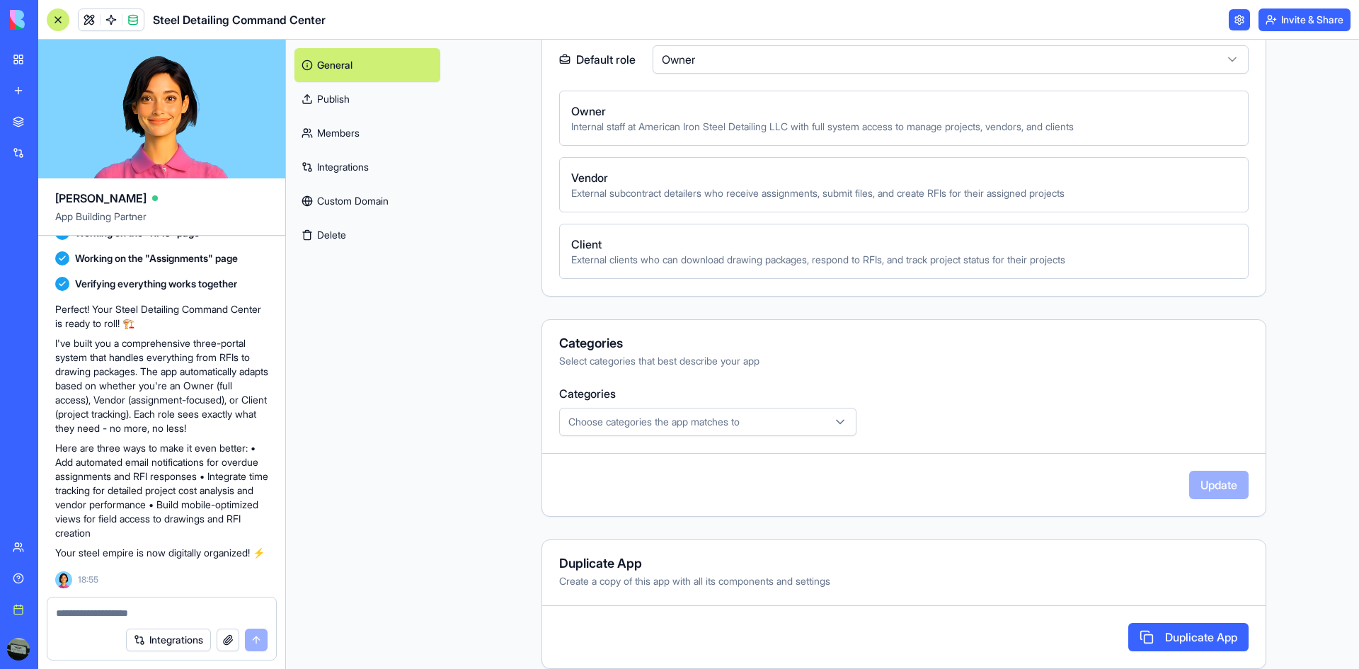
click at [851, 416] on div "Choose categories the app matches to" at bounding box center [708, 422] width 290 height 14
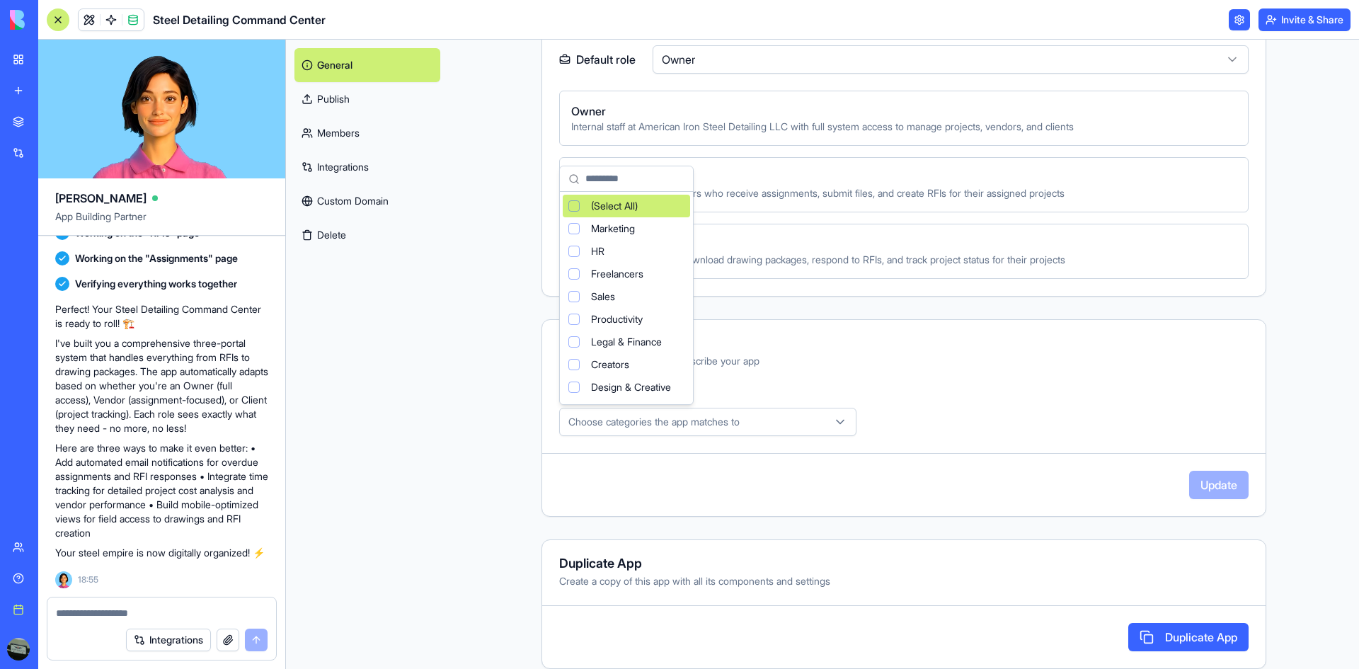
click at [907, 417] on html "BETA My workspace New app Marketplace Integrations Recent New App Social Media …" at bounding box center [679, 334] width 1359 height 669
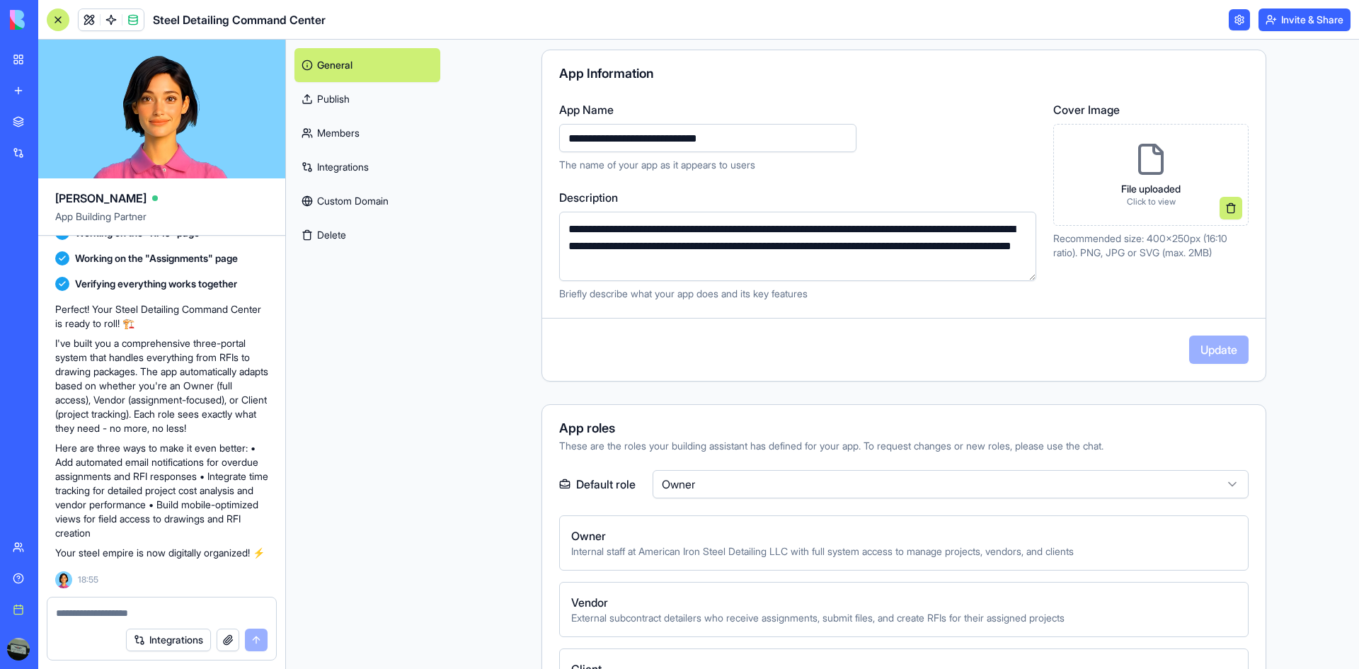
scroll to position [0, 0]
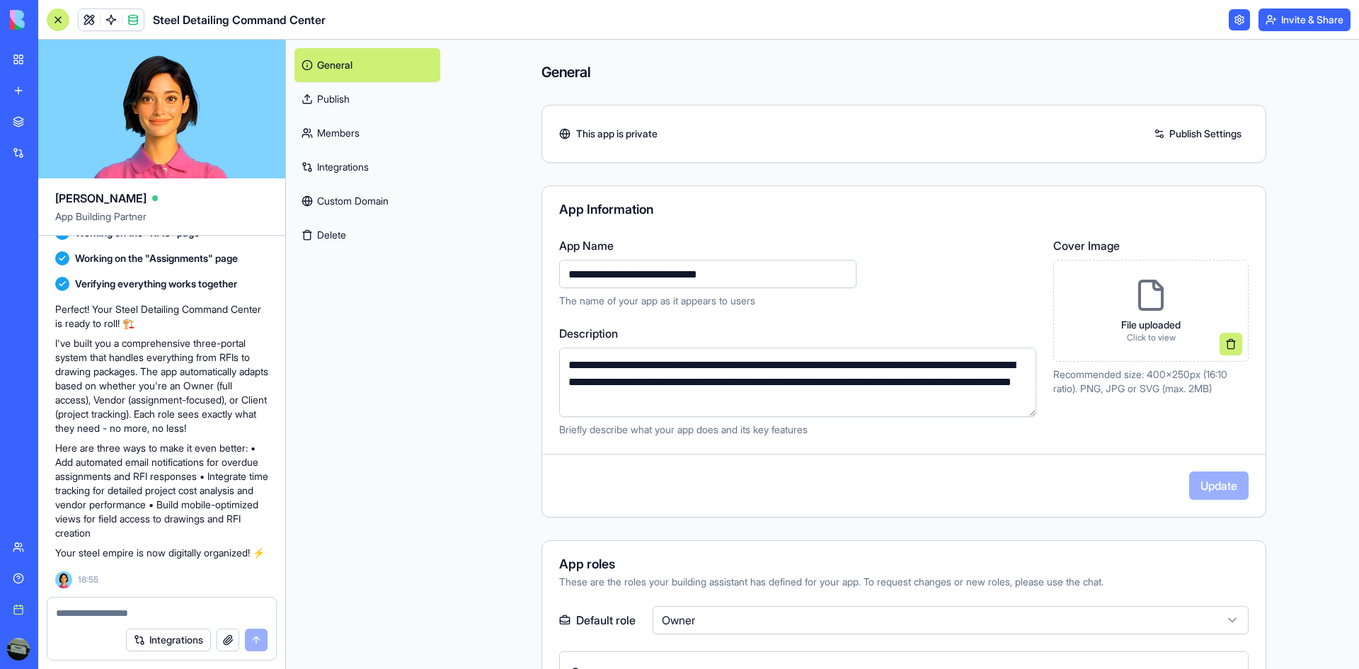
click at [1205, 135] on link "Publish Settings" at bounding box center [1197, 133] width 102 height 23
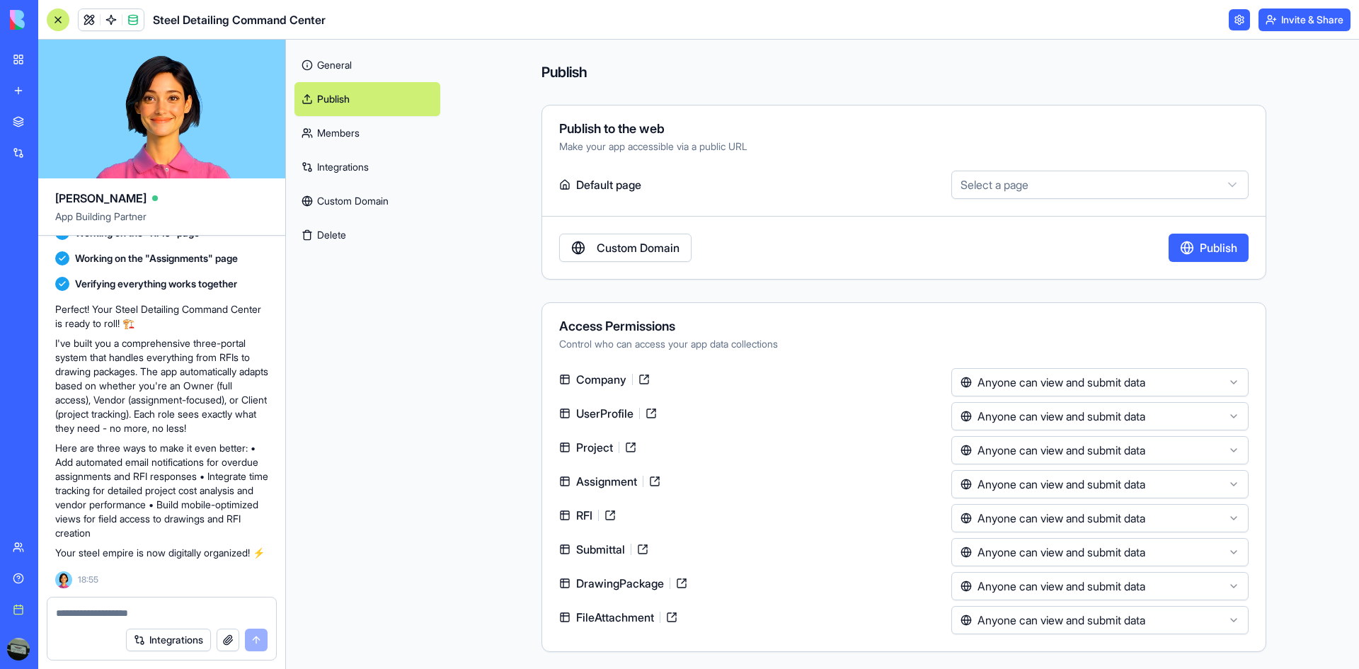
click at [1154, 187] on html "BETA My workspace New app Marketplace Integrations Recent New App Social Media …" at bounding box center [679, 334] width 1359 height 669
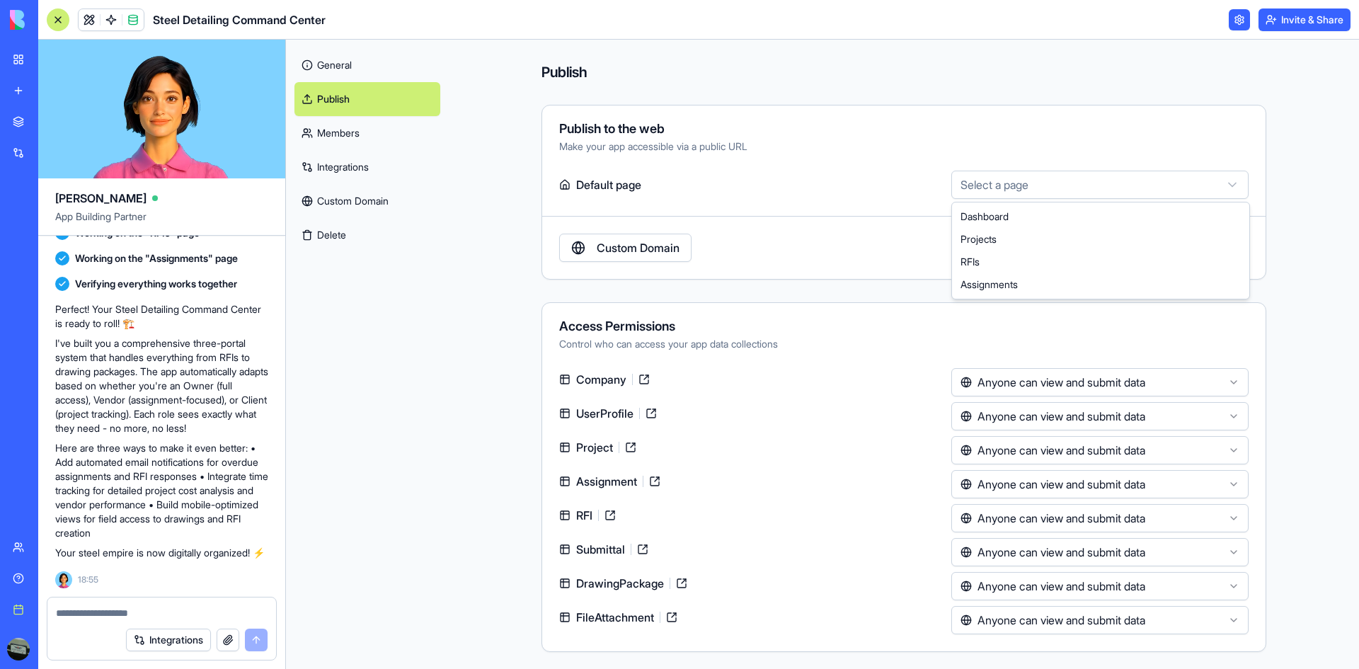
select select "**********"
click at [663, 253] on link "Custom Domain" at bounding box center [625, 248] width 132 height 28
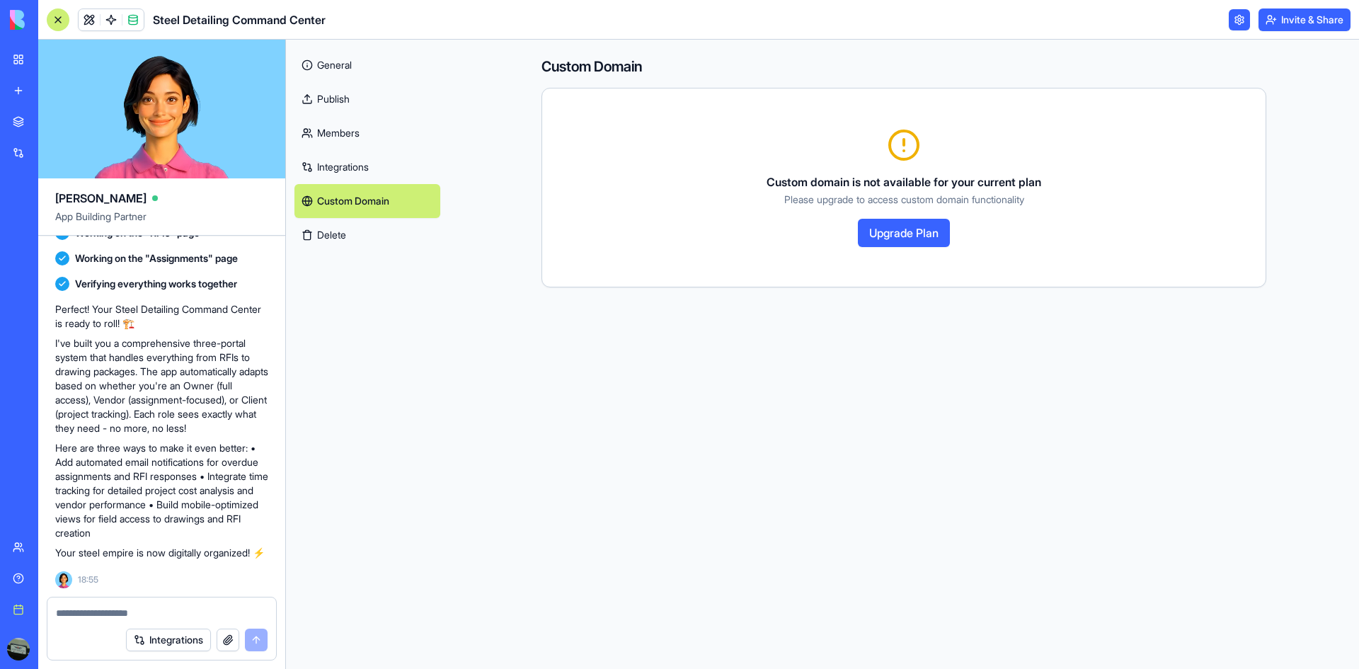
click at [333, 91] on link "Publish" at bounding box center [367, 99] width 146 height 34
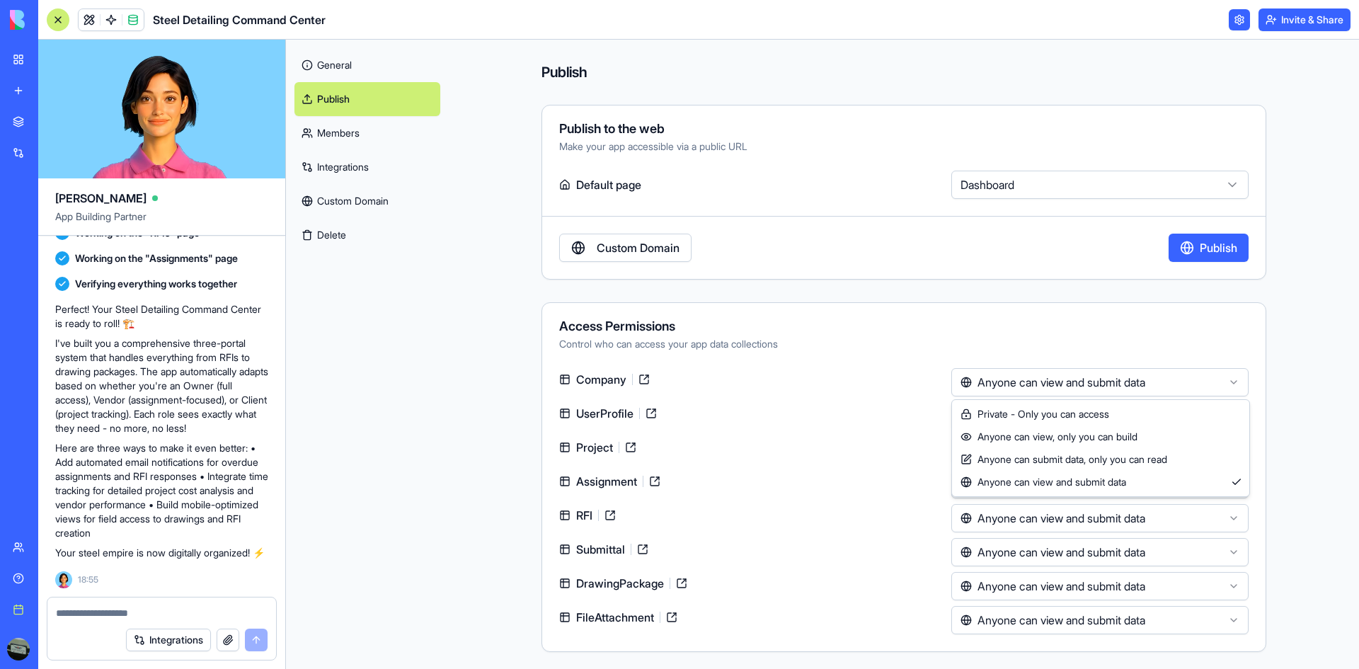
click at [1199, 379] on html "BETA My workspace New app Marketplace Integrations Recent New App Social Media …" at bounding box center [679, 334] width 1359 height 669
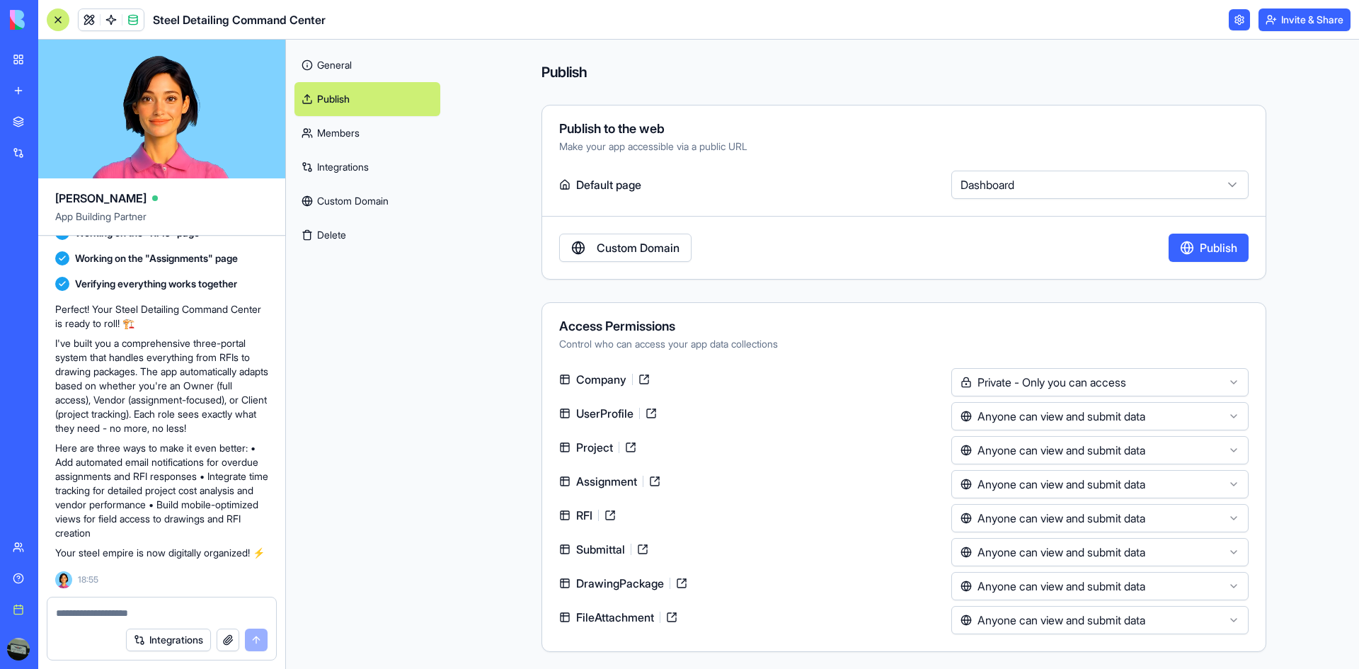
click at [1153, 422] on html "BETA My workspace New app Marketplace Integrations Recent New App Social Media …" at bounding box center [679, 334] width 1359 height 669
drag, startPoint x: 1158, startPoint y: 450, endPoint x: 1168, endPoint y: 450, distance: 10.6
click at [1168, 450] on html "BETA My workspace New app Marketplace Integrations Recent New App Social Media …" at bounding box center [679, 334] width 1359 height 669
click at [1170, 483] on html "BETA My workspace New app Marketplace Integrations Recent New App Social Media …" at bounding box center [679, 334] width 1359 height 669
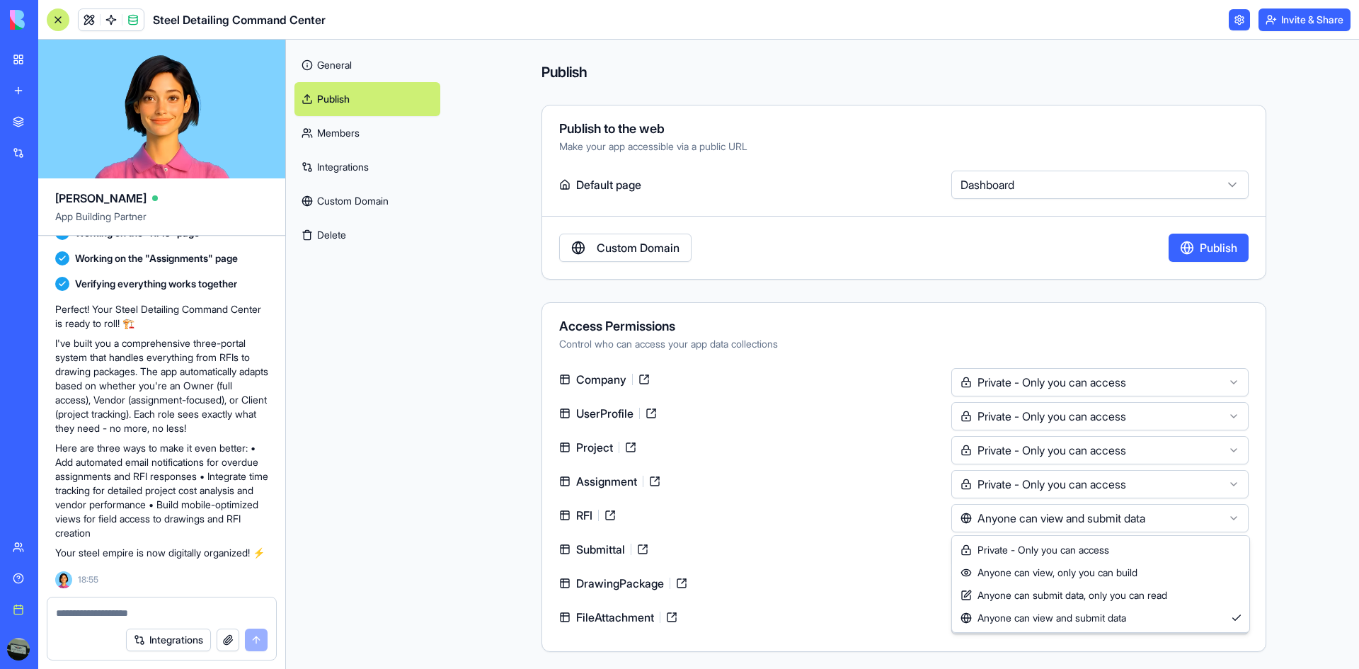
click at [1169, 519] on html "BETA My workspace New app Marketplace Integrations Recent New App Social Media …" at bounding box center [679, 334] width 1359 height 669
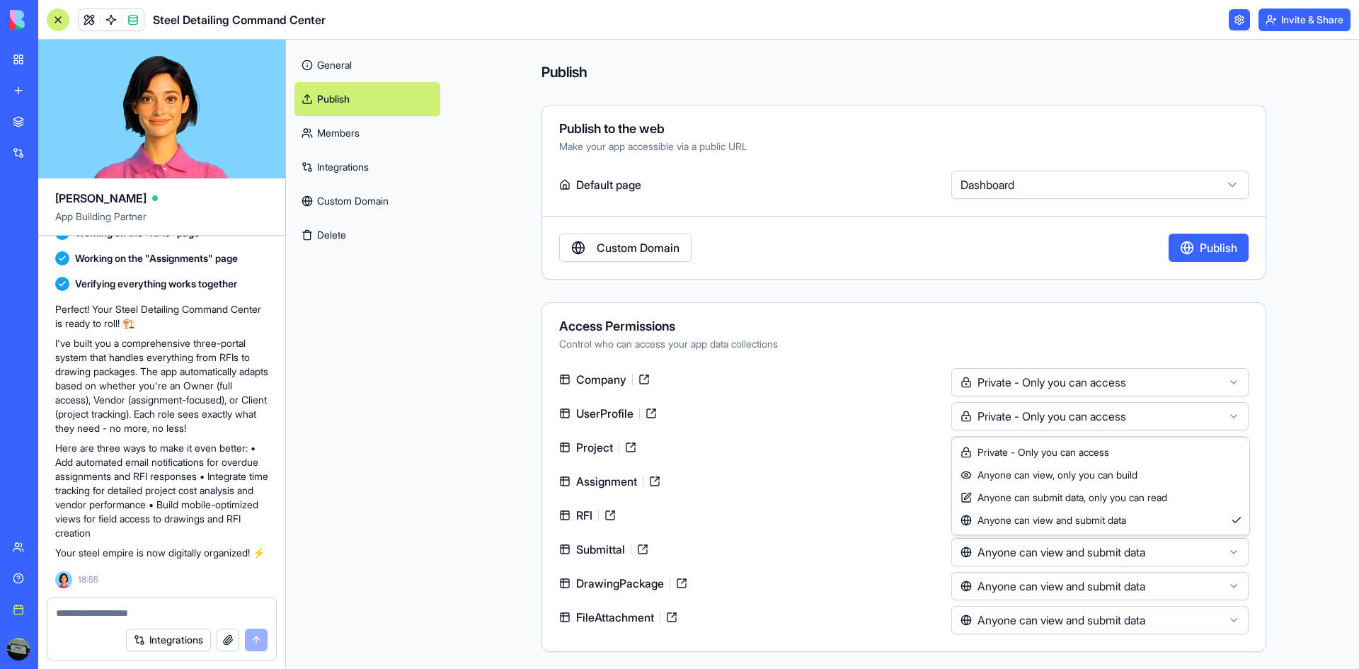
click at [1169, 549] on html "BETA My workspace New app Marketplace Integrations Recent New App Social Media …" at bounding box center [679, 334] width 1359 height 669
click at [1136, 591] on html "BETA My workspace New app Marketplace Integrations Recent New App Social Media …" at bounding box center [679, 334] width 1359 height 669
click at [1129, 625] on html "BETA My workspace New app Marketplace Integrations Recent New App Social Media …" at bounding box center [679, 334] width 1359 height 669
click at [691, 584] on link at bounding box center [681, 583] width 23 height 23
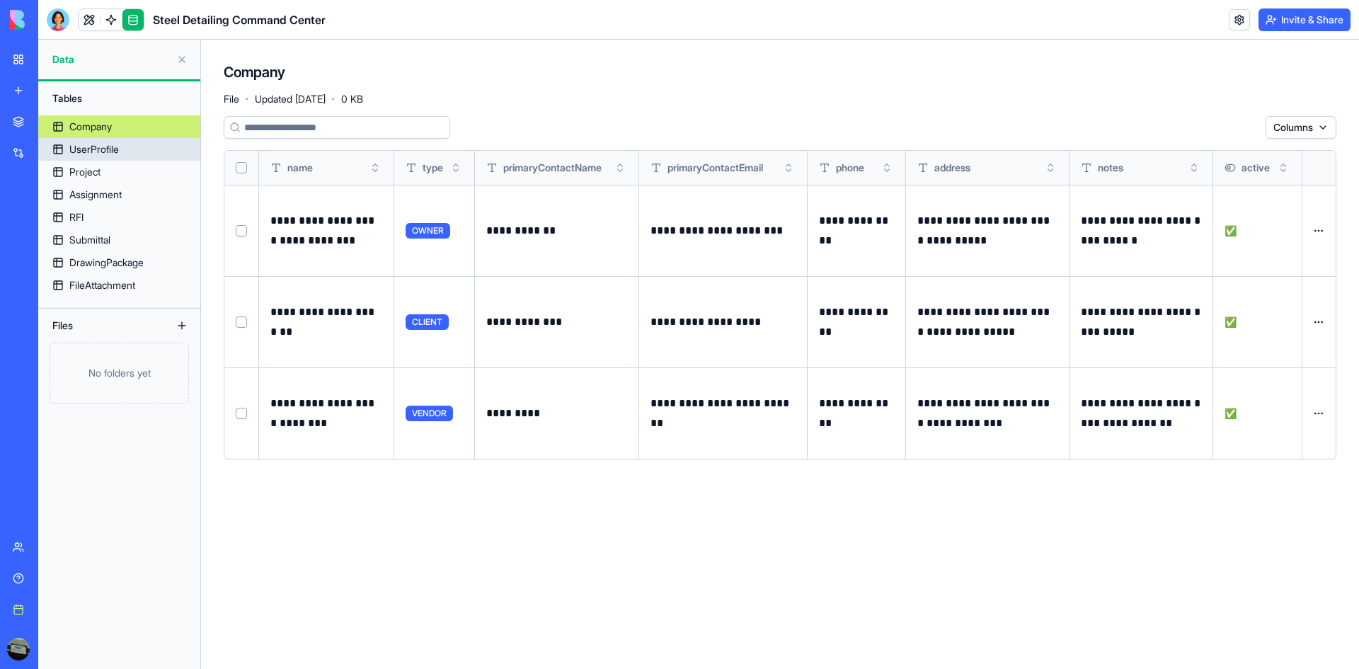
click at [87, 161] on link "Project" at bounding box center [119, 172] width 162 height 23
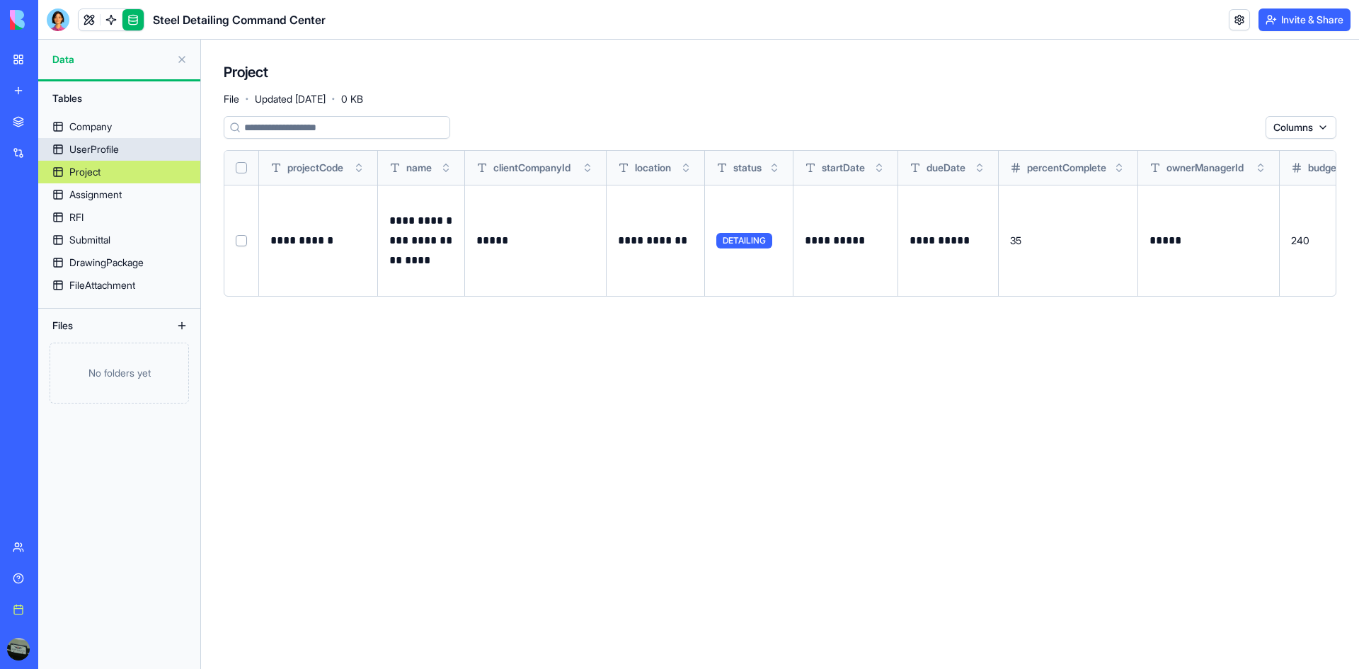
click at [91, 146] on div "UserProfile" at bounding box center [94, 149] width 50 height 14
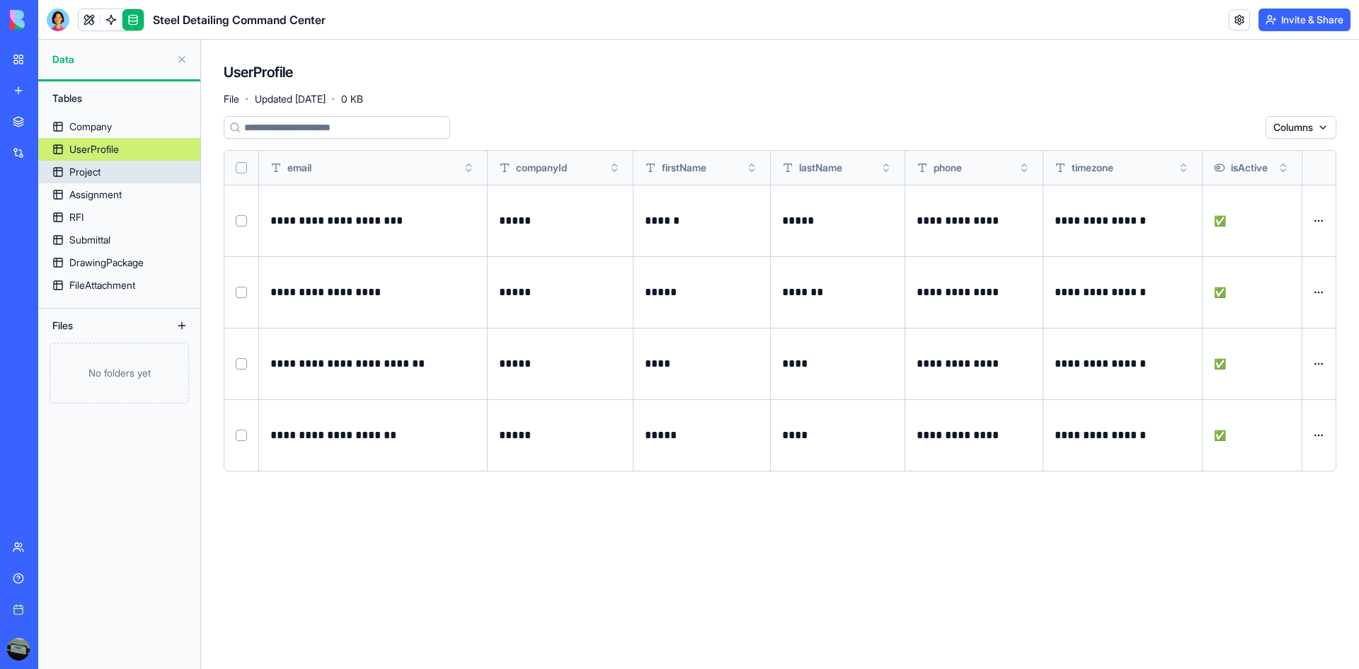
click at [92, 171] on div "Project" at bounding box center [84, 172] width 31 height 14
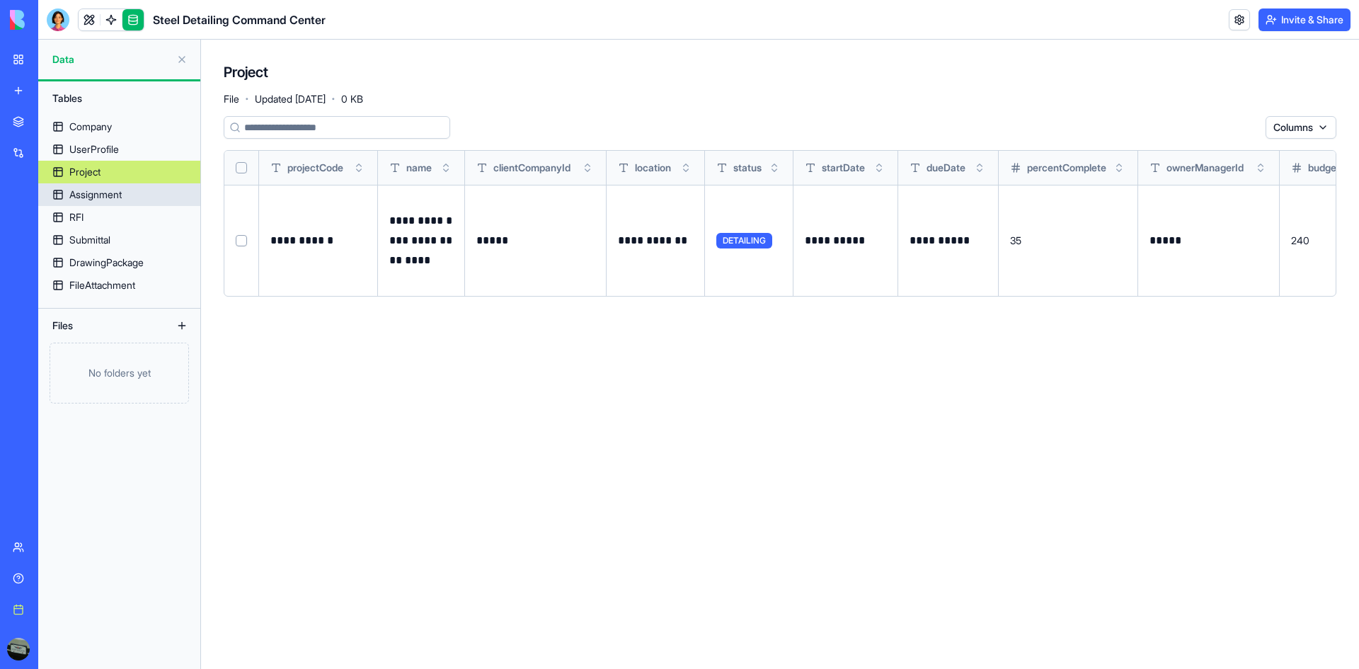
click at [100, 195] on div "Assignment" at bounding box center [95, 195] width 52 height 14
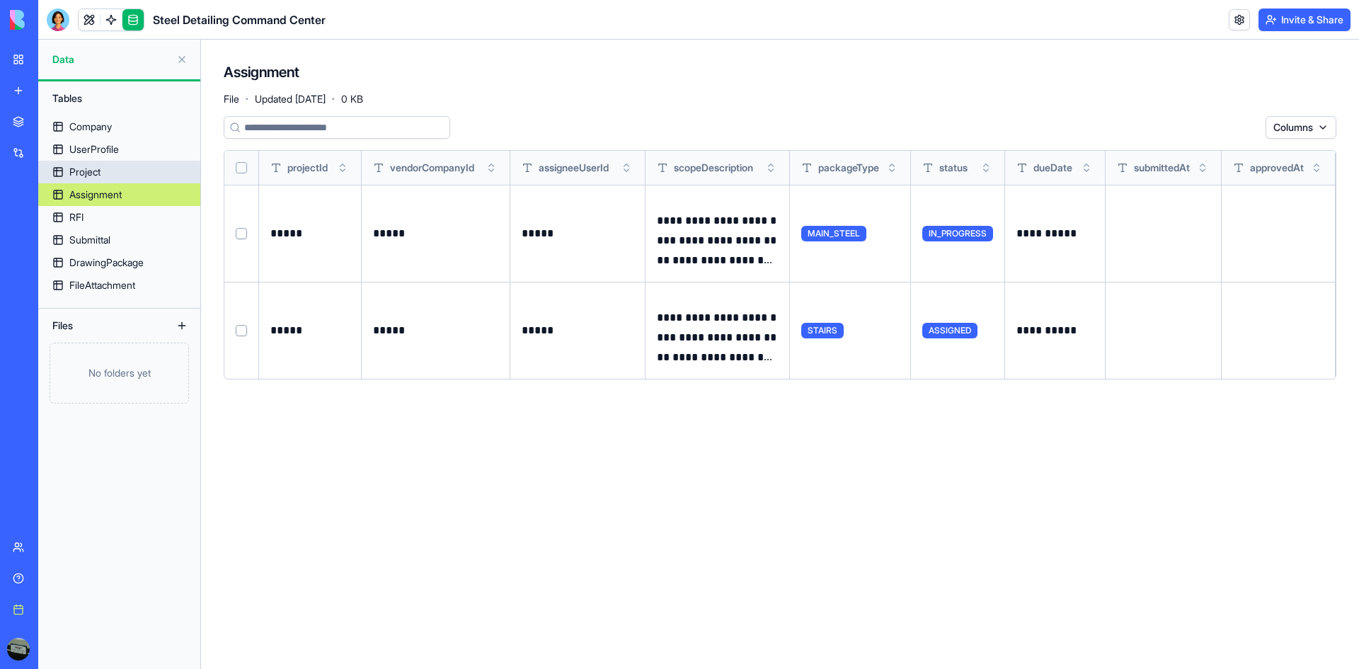
click at [100, 171] on div "Project" at bounding box center [84, 172] width 31 height 14
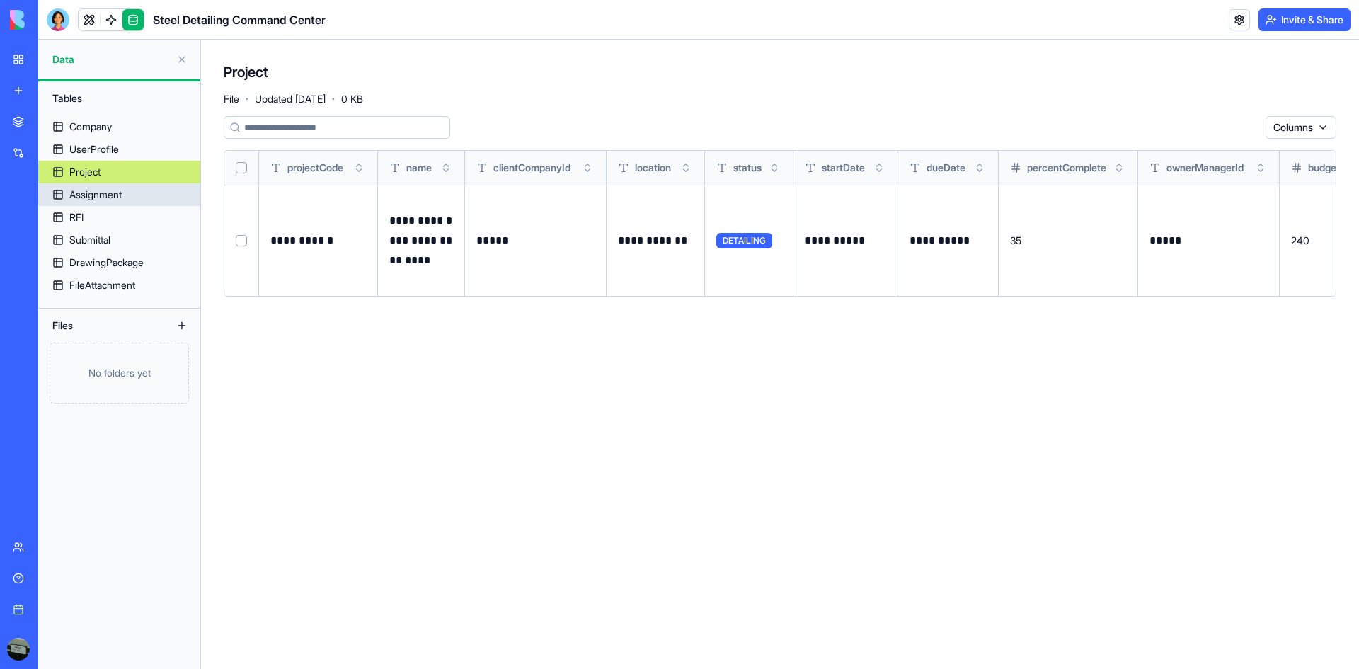
click at [100, 204] on link "Assignment" at bounding box center [119, 194] width 162 height 23
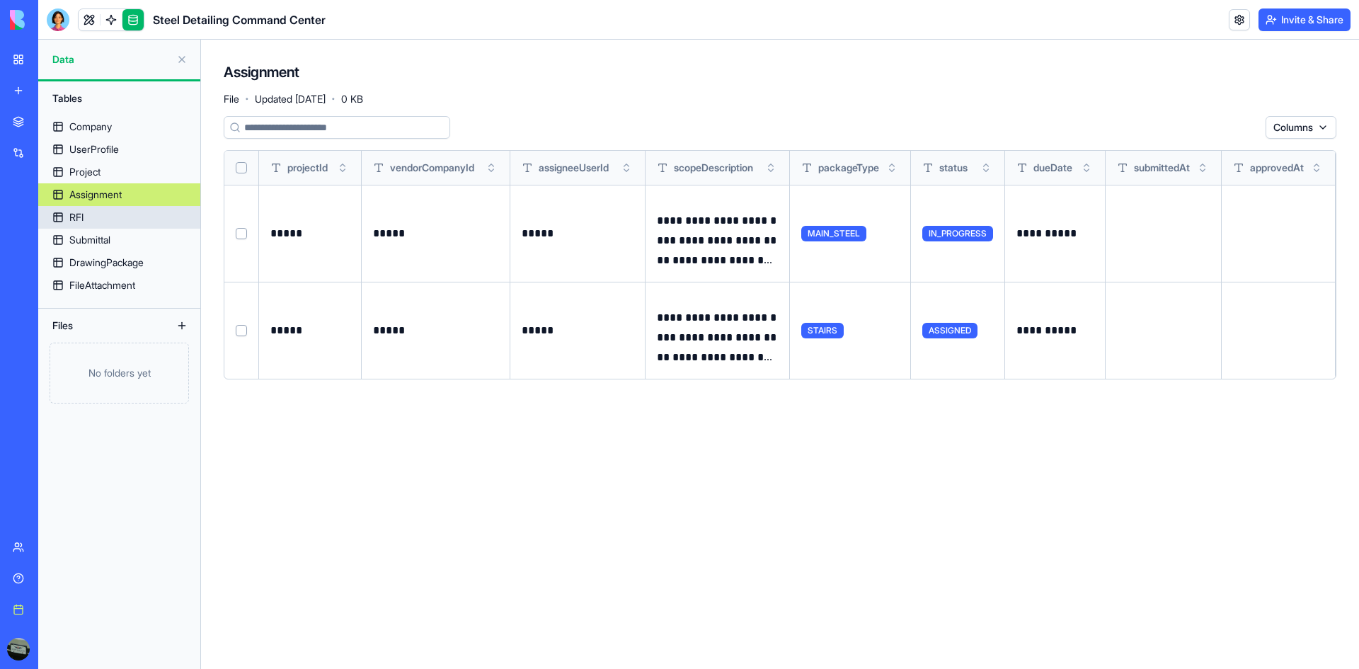
click at [100, 215] on link "RFI" at bounding box center [119, 217] width 162 height 23
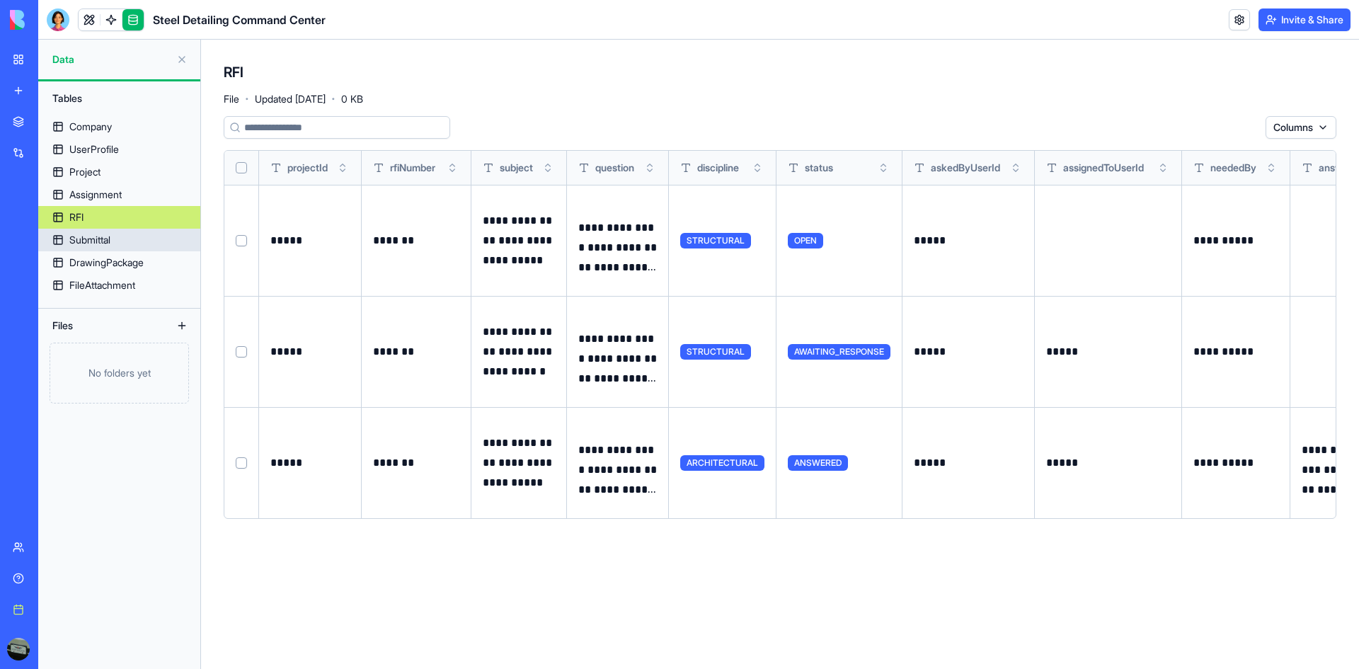
click at [100, 231] on link "Submittal" at bounding box center [119, 240] width 162 height 23
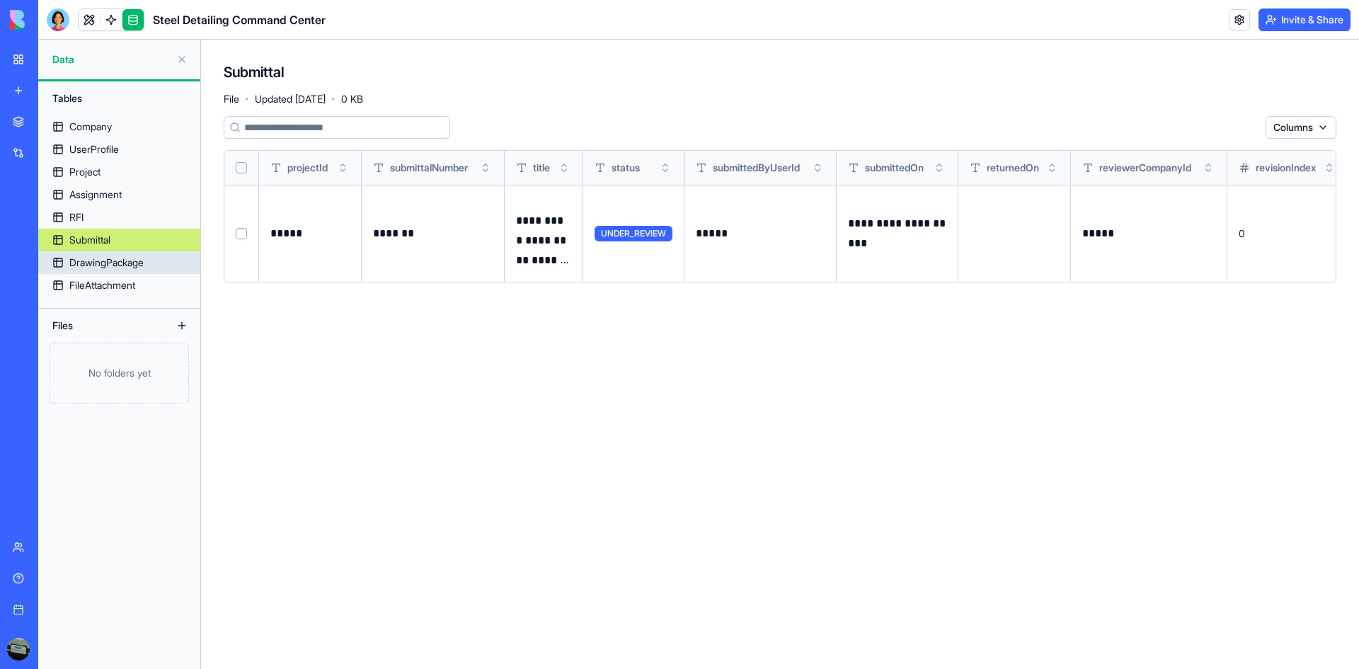
click at [110, 267] on div "DrawingPackage" at bounding box center [106, 262] width 74 height 14
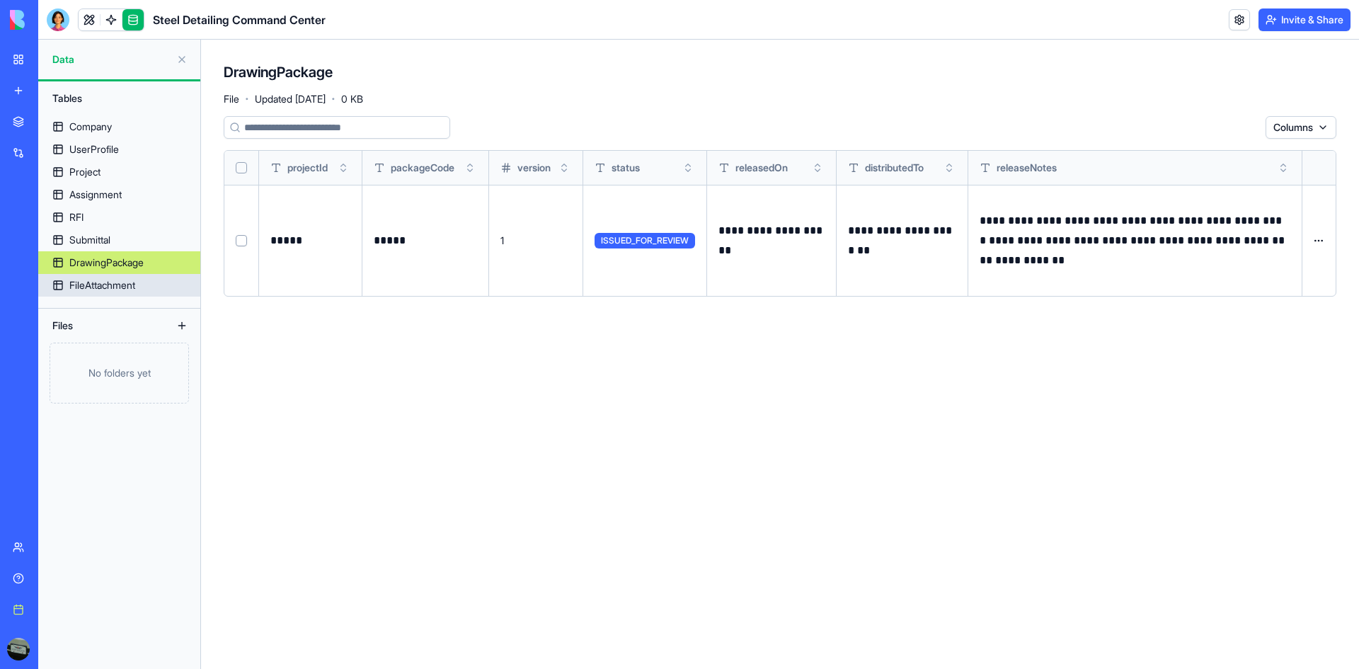
click at [110, 277] on link "FileAttachment" at bounding box center [119, 285] width 162 height 23
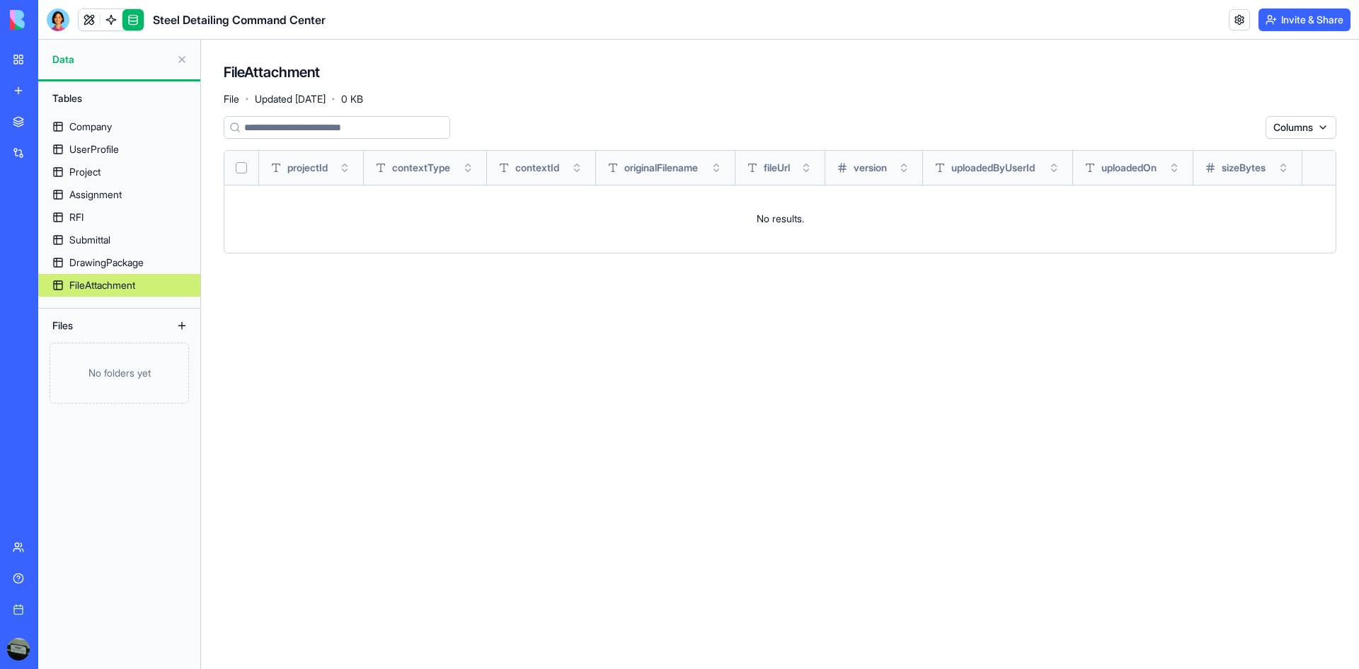
click at [62, 38] on header "Steel Detailing Command Center Invite & Share" at bounding box center [698, 20] width 1320 height 40
click at [61, 24] on div at bounding box center [58, 19] width 23 height 23
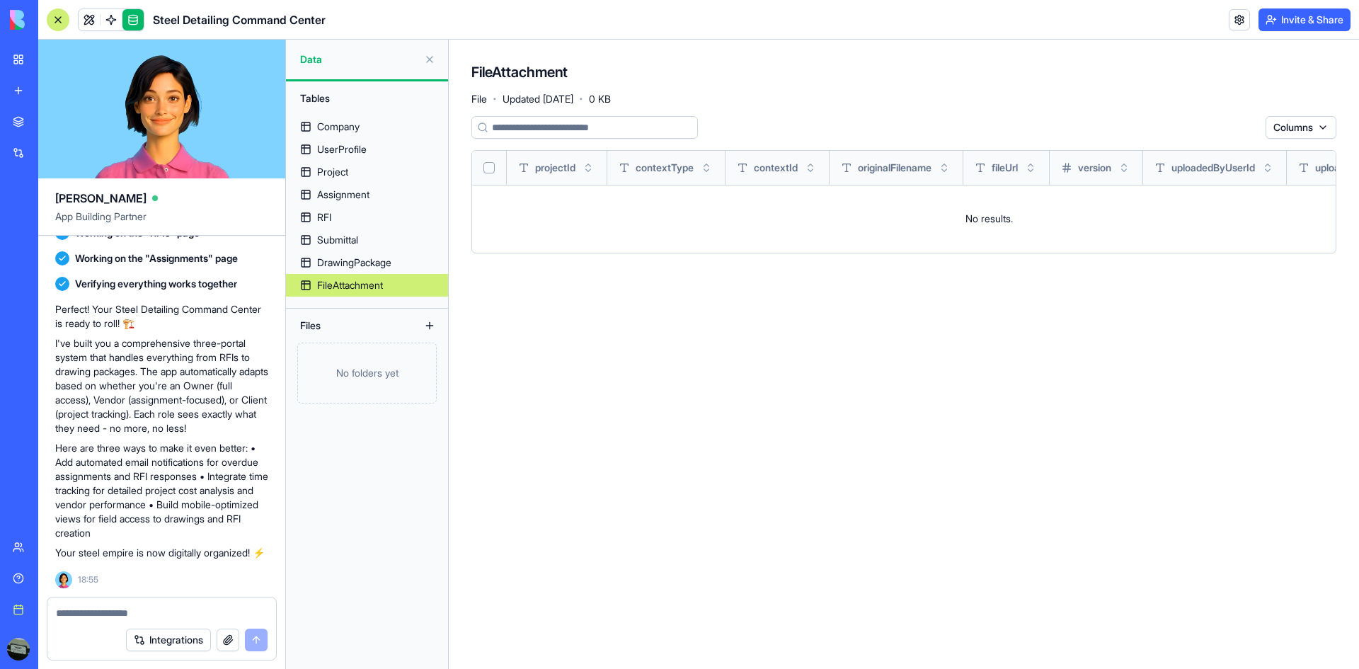
click at [432, 59] on button at bounding box center [429, 59] width 23 height 23
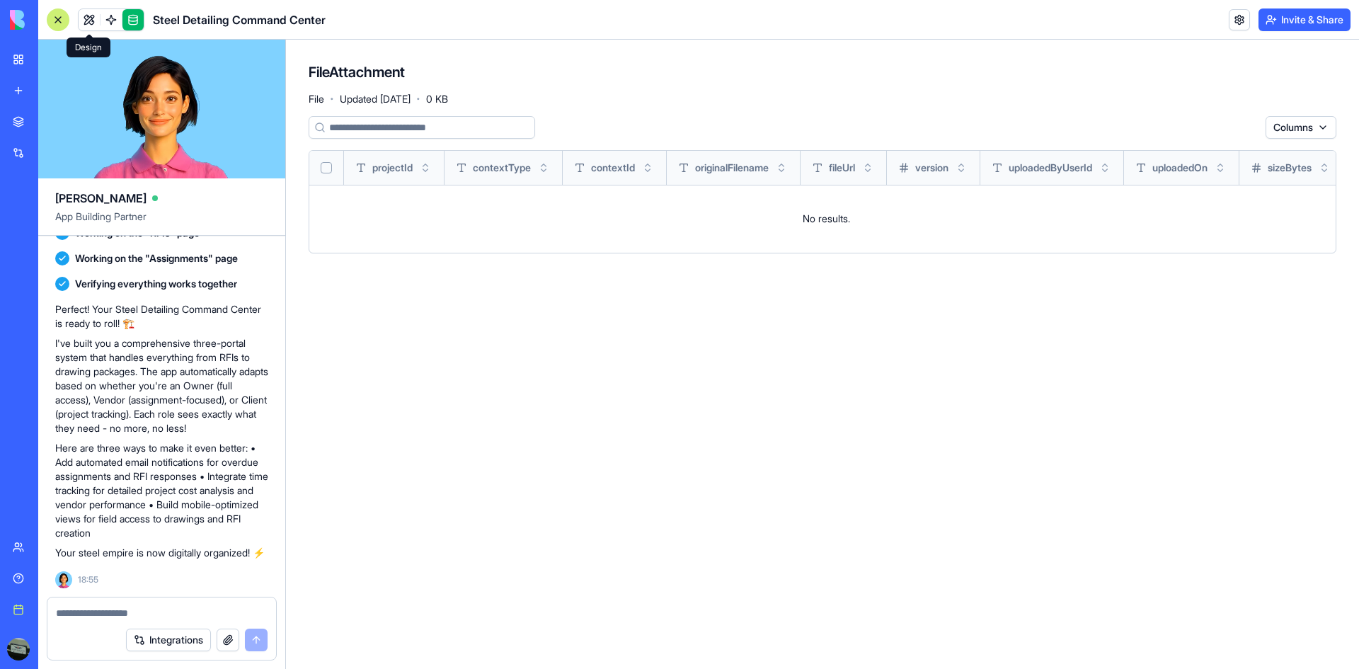
click at [86, 23] on link at bounding box center [89, 19] width 21 height 21
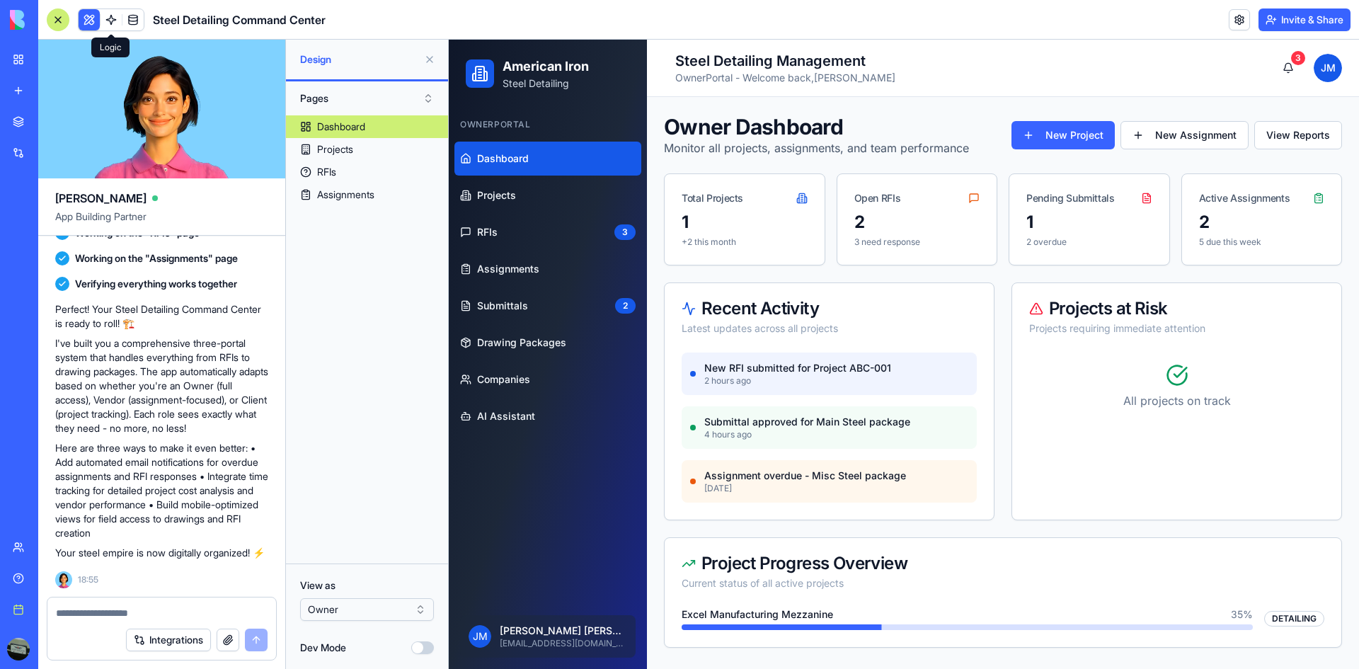
click at [112, 20] on link at bounding box center [110, 19] width 21 height 21
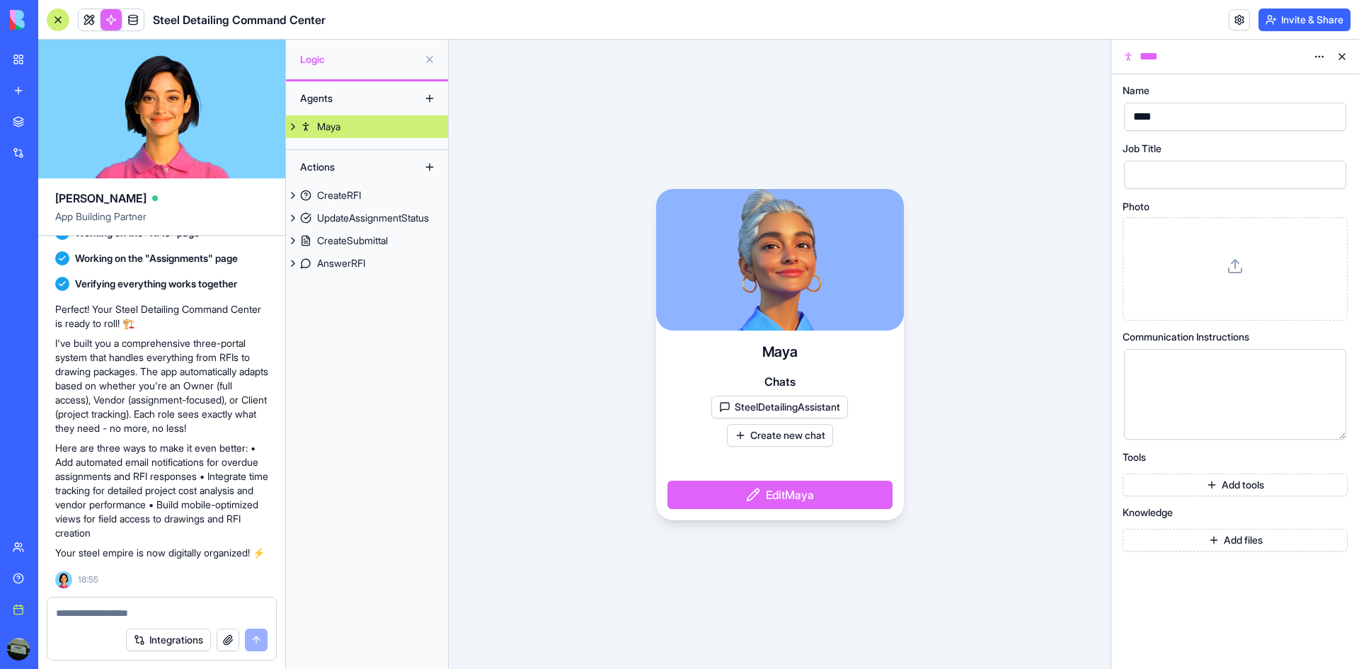
click at [427, 101] on button at bounding box center [429, 98] width 23 height 23
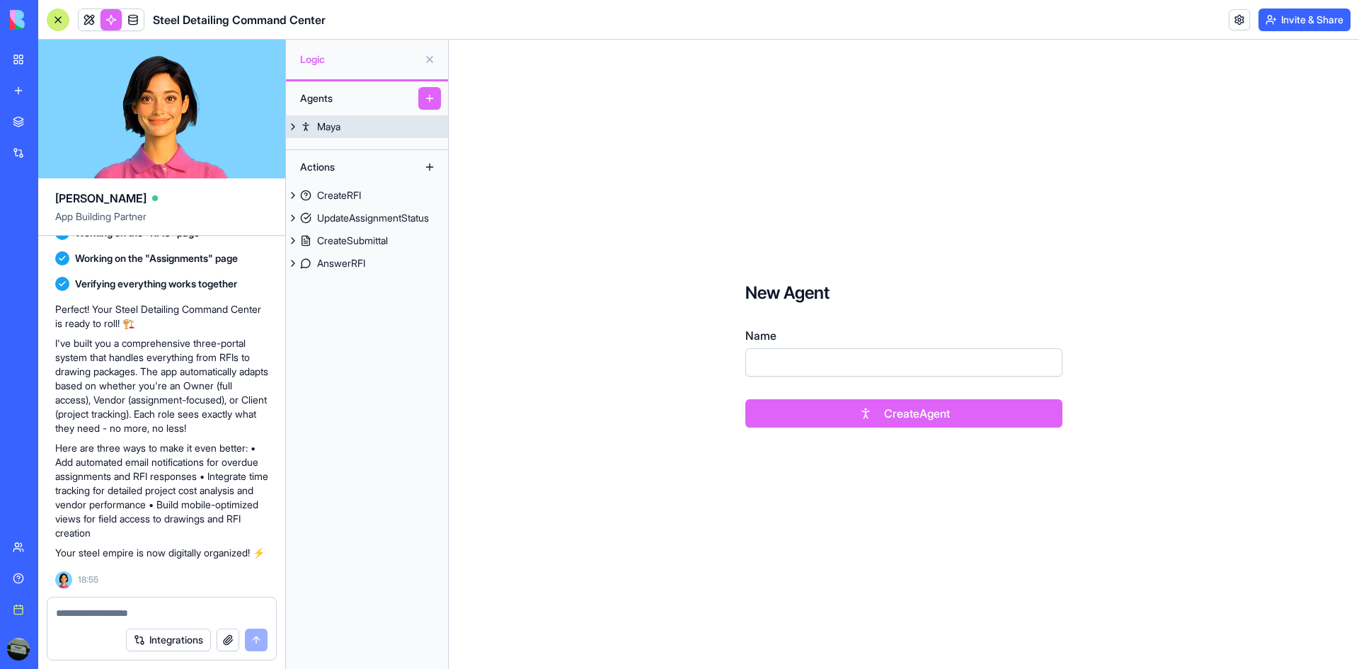
click at [324, 123] on div "Maya" at bounding box center [328, 127] width 23 height 14
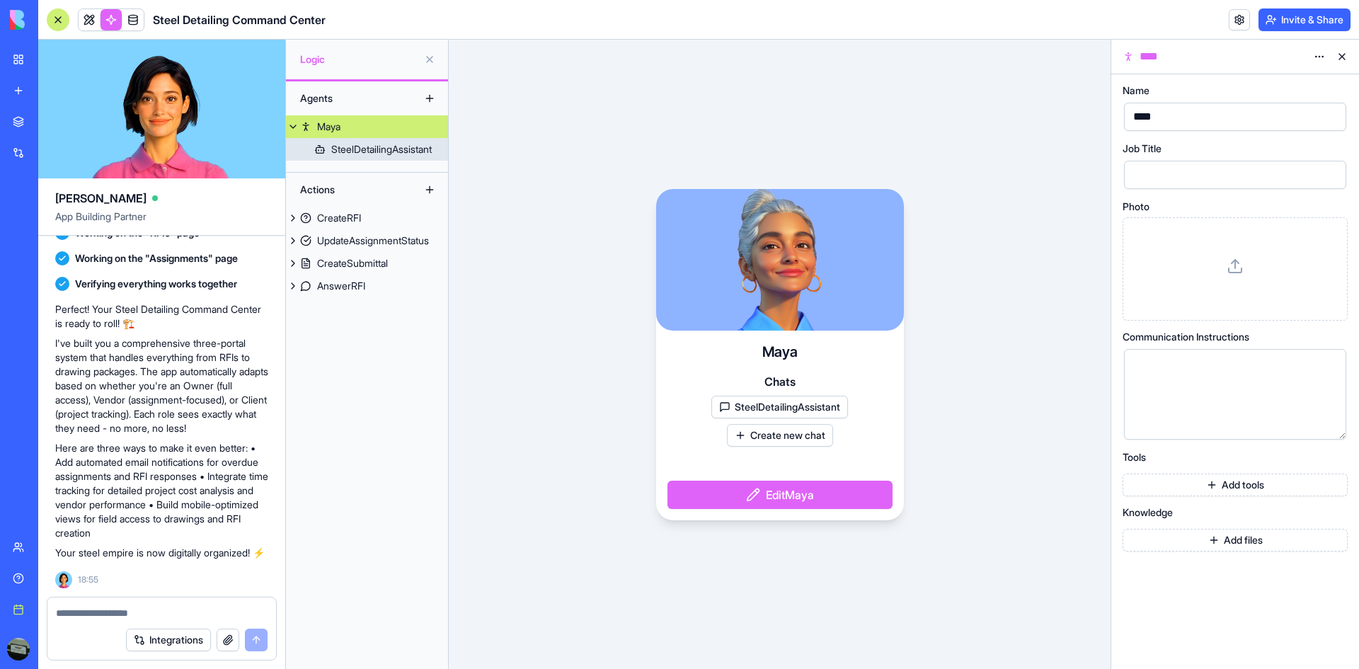
click at [365, 142] on div "SteelDetailingAssistant" at bounding box center [381, 149] width 100 height 14
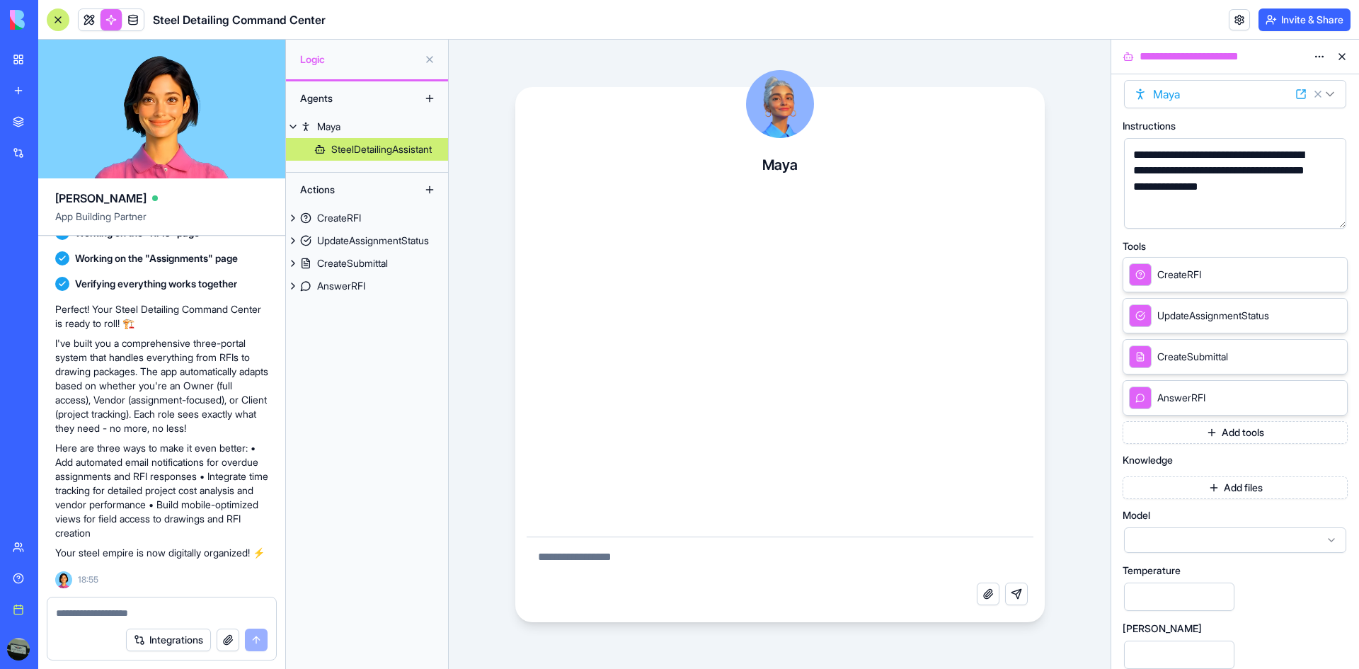
scroll to position [35, 0]
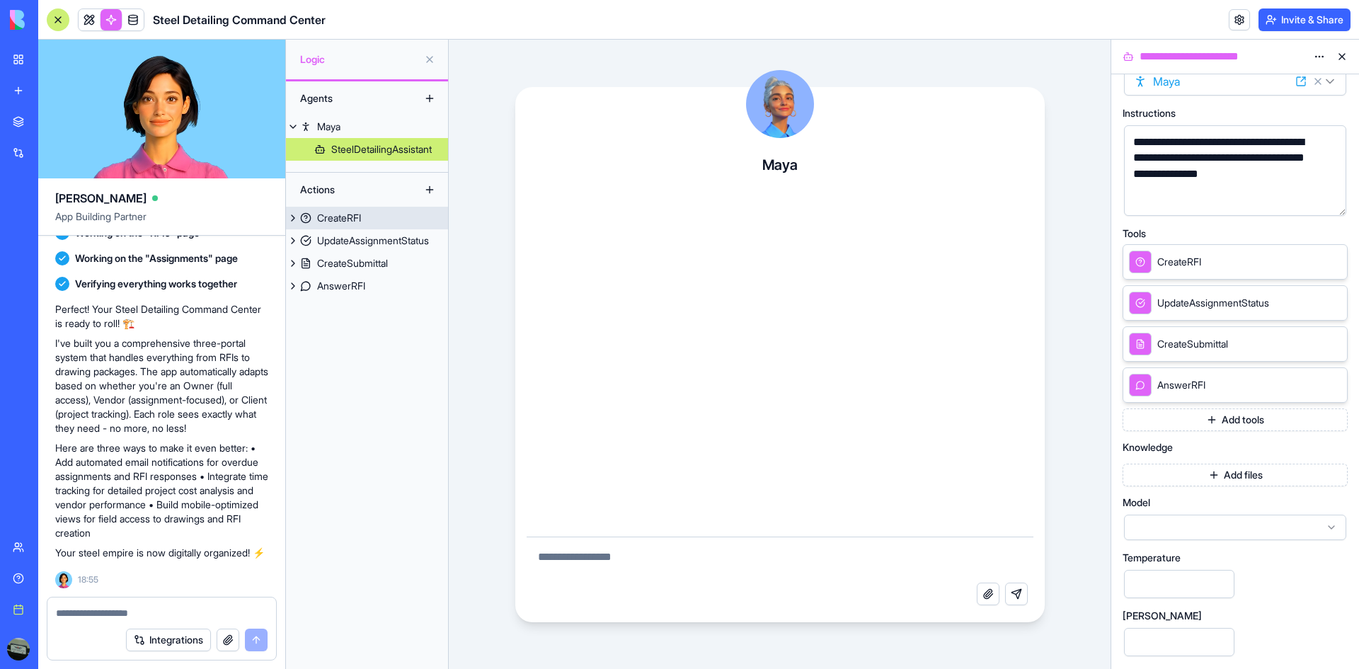
click at [366, 226] on link "CreateRFI" at bounding box center [367, 218] width 162 height 23
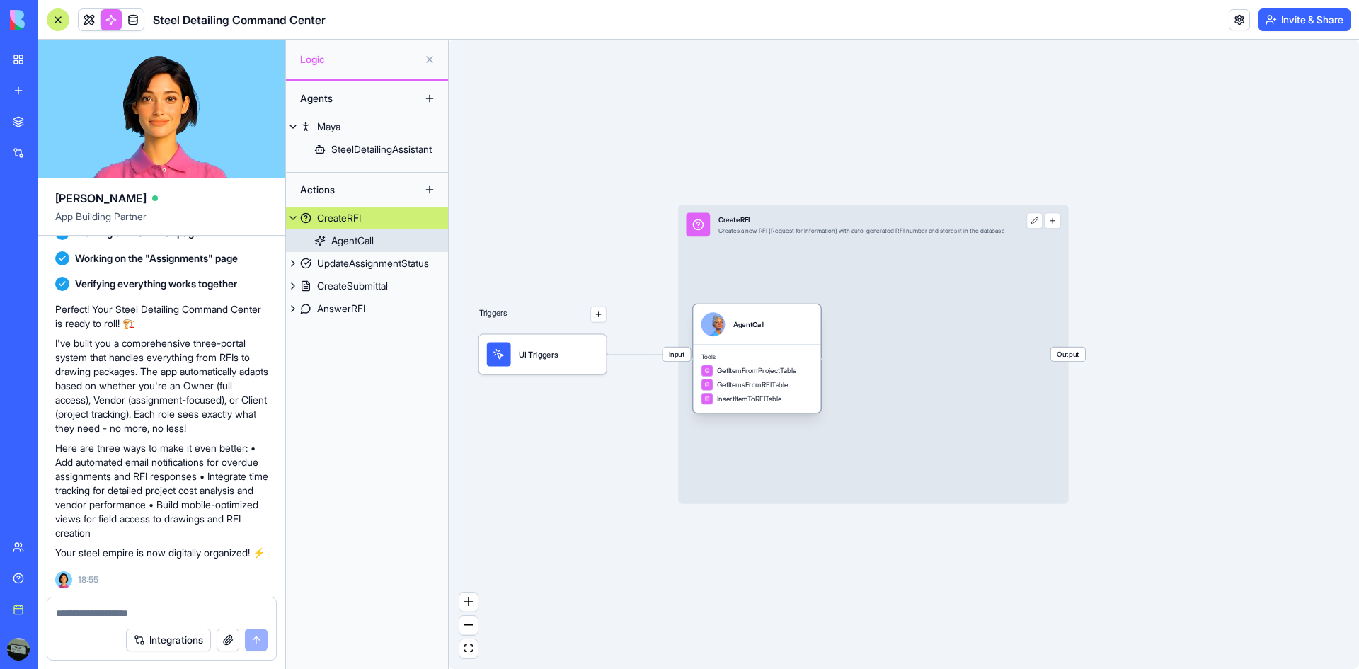
click at [369, 247] on div "AgentCall" at bounding box center [352, 241] width 42 height 14
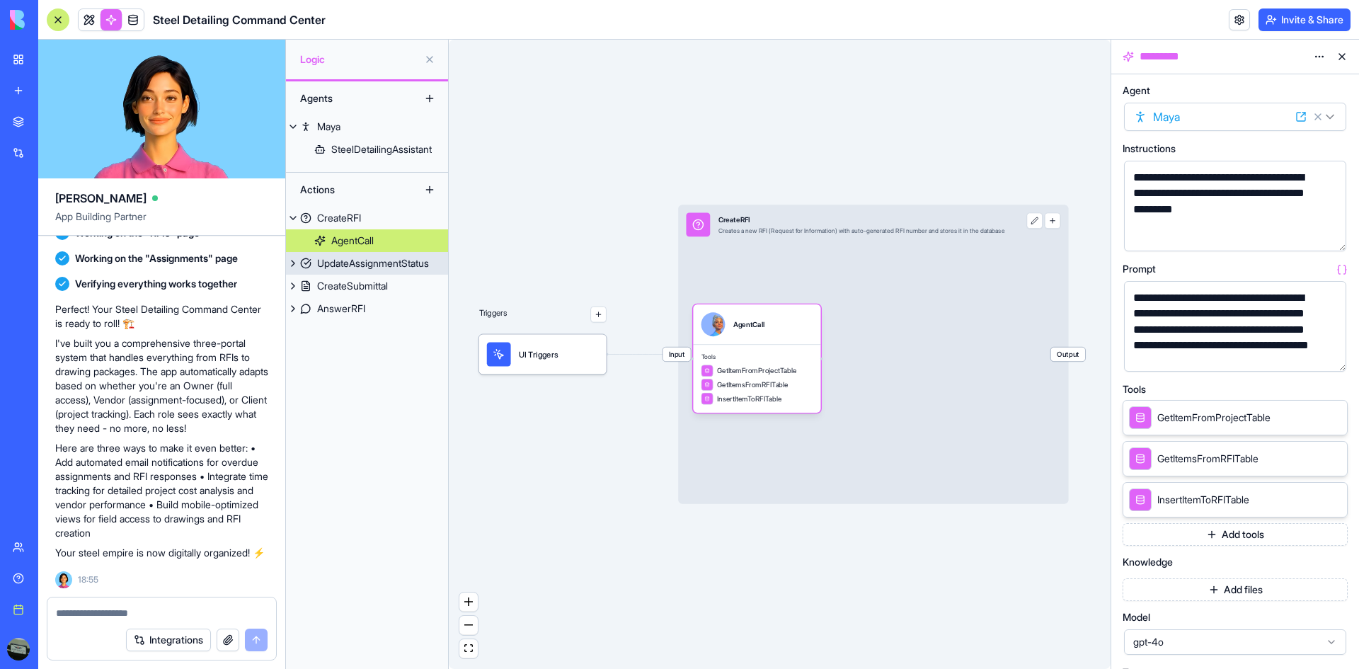
click at [367, 254] on link "UpdateAssignmentStatus" at bounding box center [367, 263] width 162 height 23
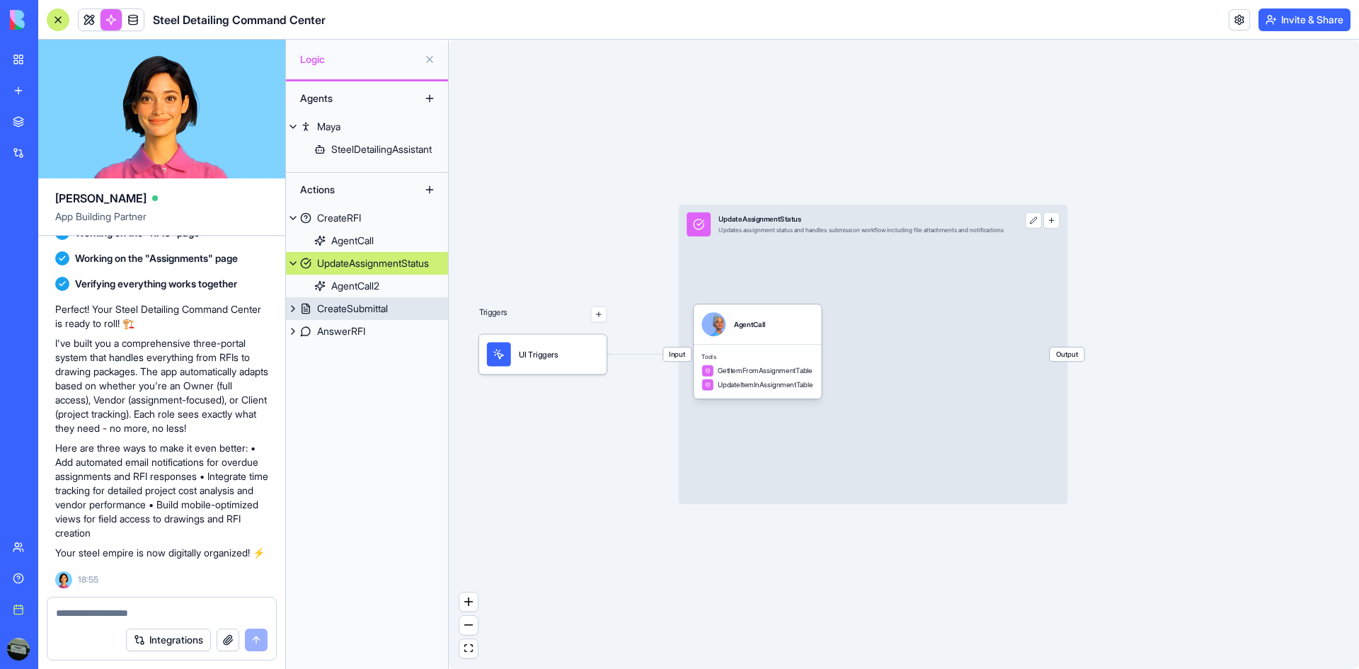
click at [372, 300] on link "CreateSubmittal" at bounding box center [367, 308] width 162 height 23
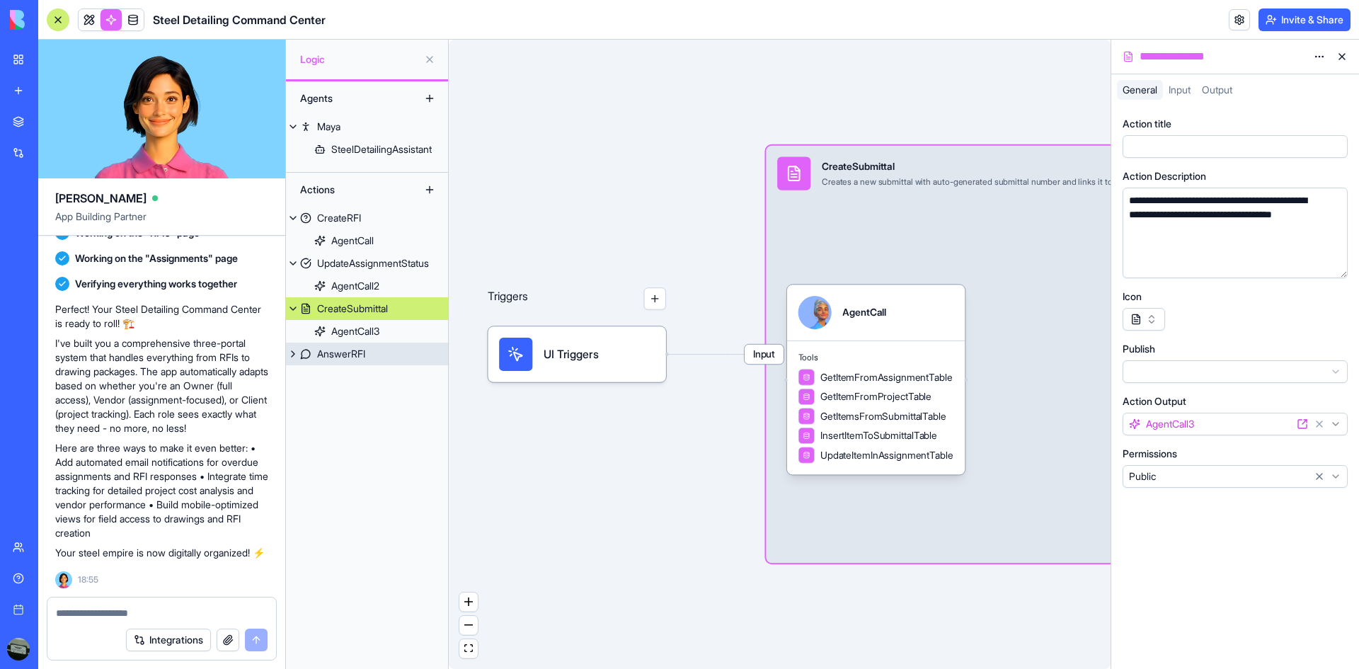
click at [355, 359] on div "AnswerRFI" at bounding box center [341, 354] width 48 height 14
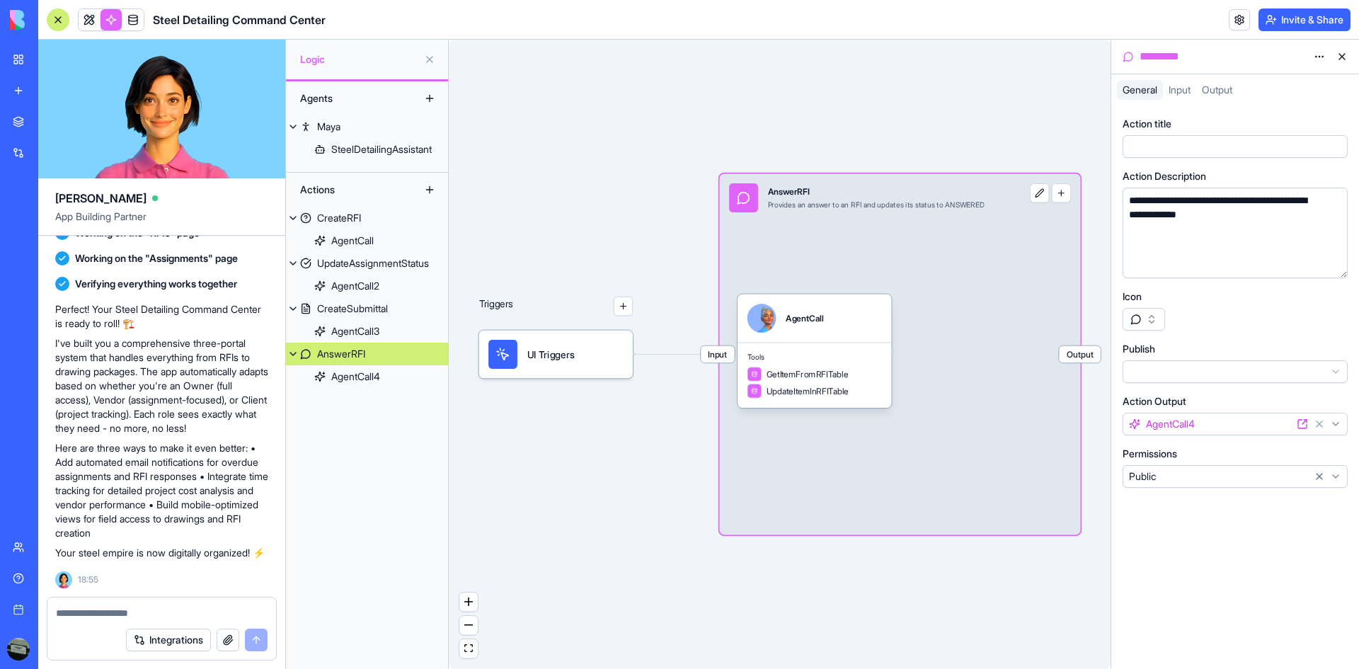
click at [430, 66] on button at bounding box center [429, 59] width 23 height 23
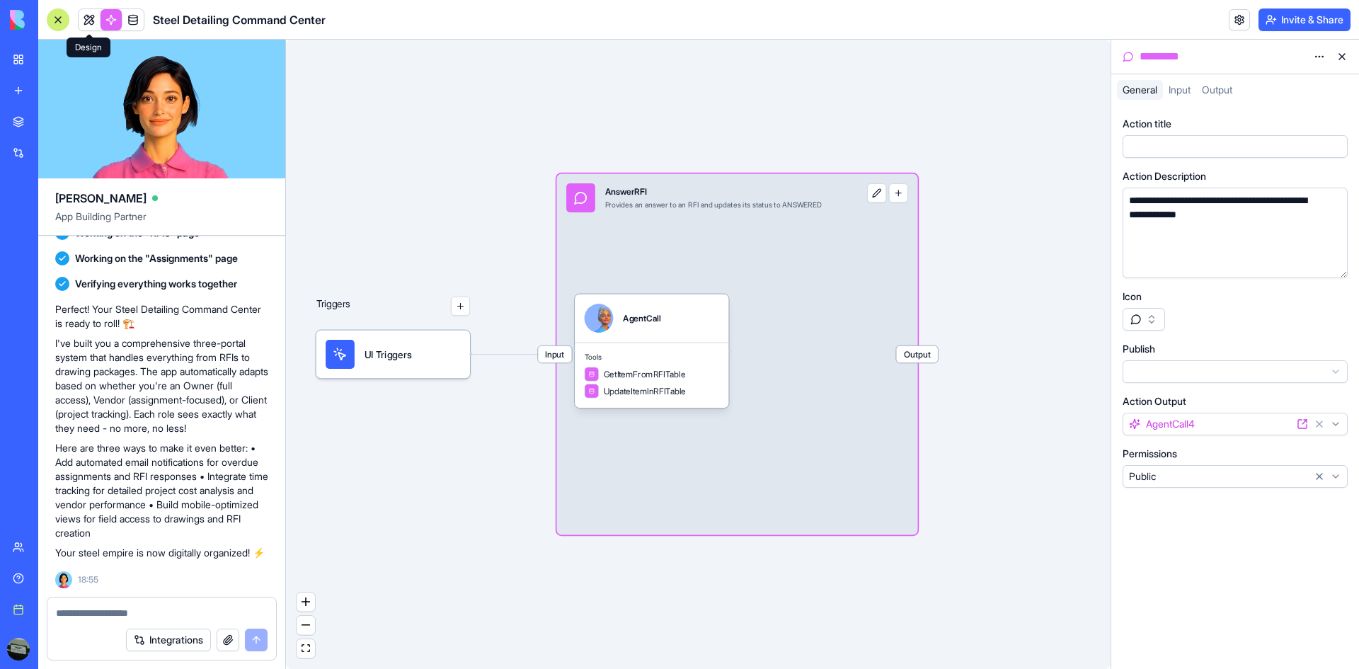
click at [89, 16] on link at bounding box center [89, 19] width 21 height 21
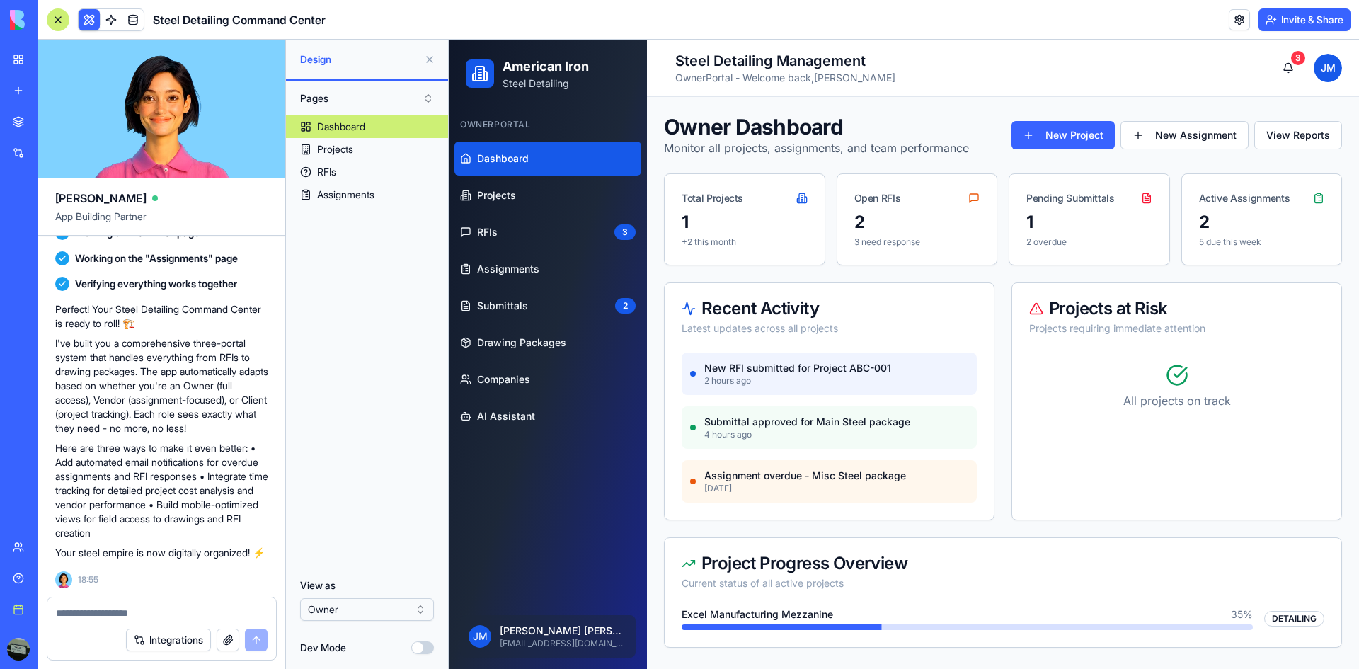
click at [1329, 77] on html "American Iron Steel Detailing Owner Portal Dashboard Projects RFIs 3 Assignment…" at bounding box center [904, 354] width 910 height 629
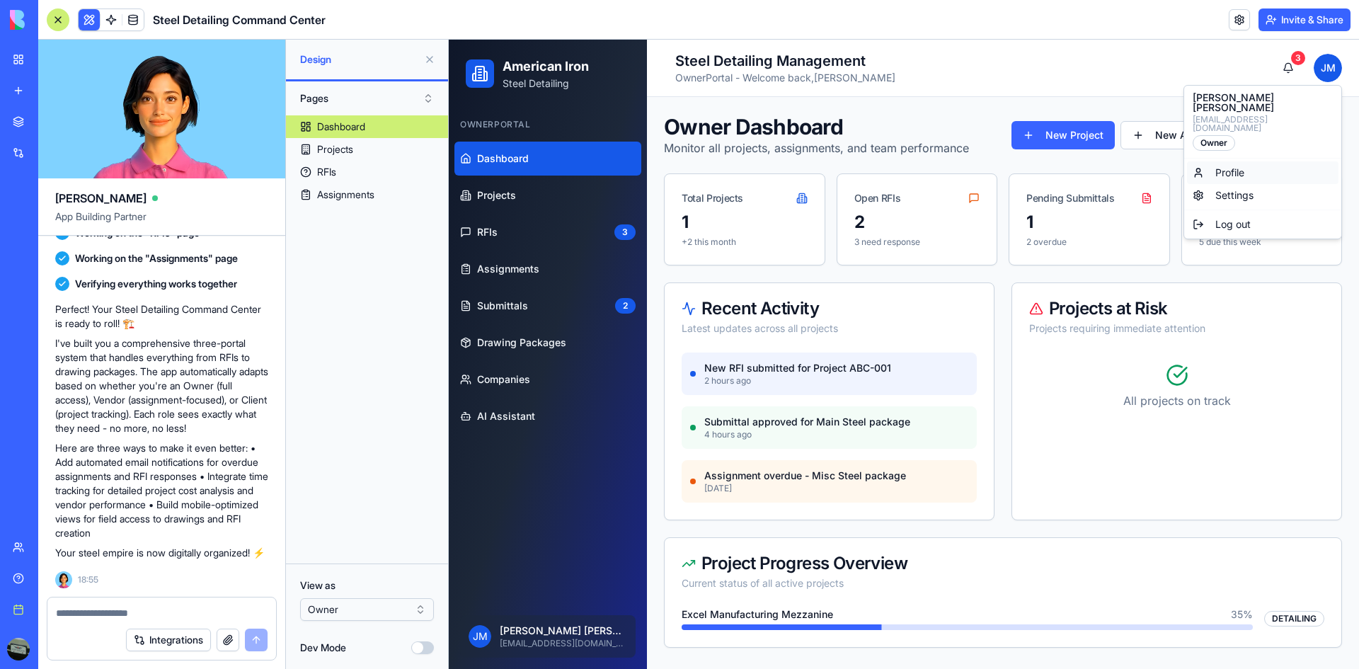
click at [1220, 166] on span "Profile" at bounding box center [1229, 173] width 29 height 14
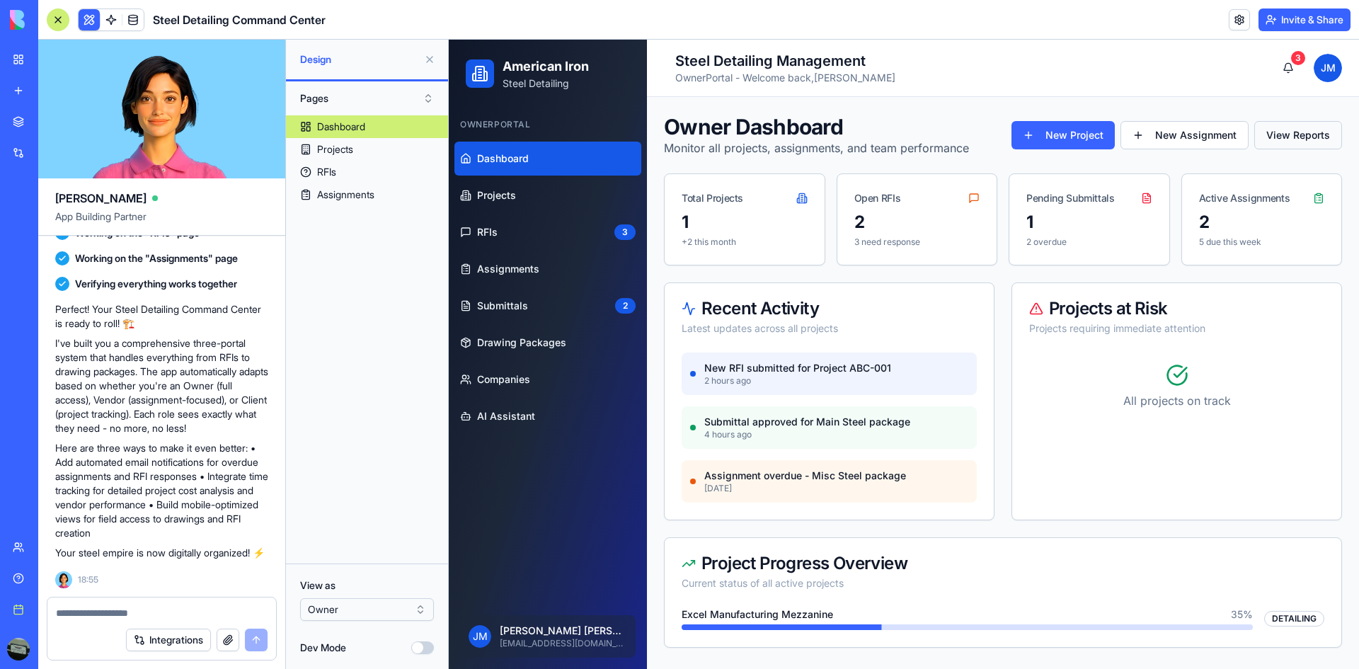
click at [1268, 139] on button "View Reports" at bounding box center [1298, 135] width 88 height 28
click at [1277, 139] on button "View Reports" at bounding box center [1298, 135] width 88 height 28
click at [1226, 137] on button "New Assignment" at bounding box center [1184, 135] width 128 height 28
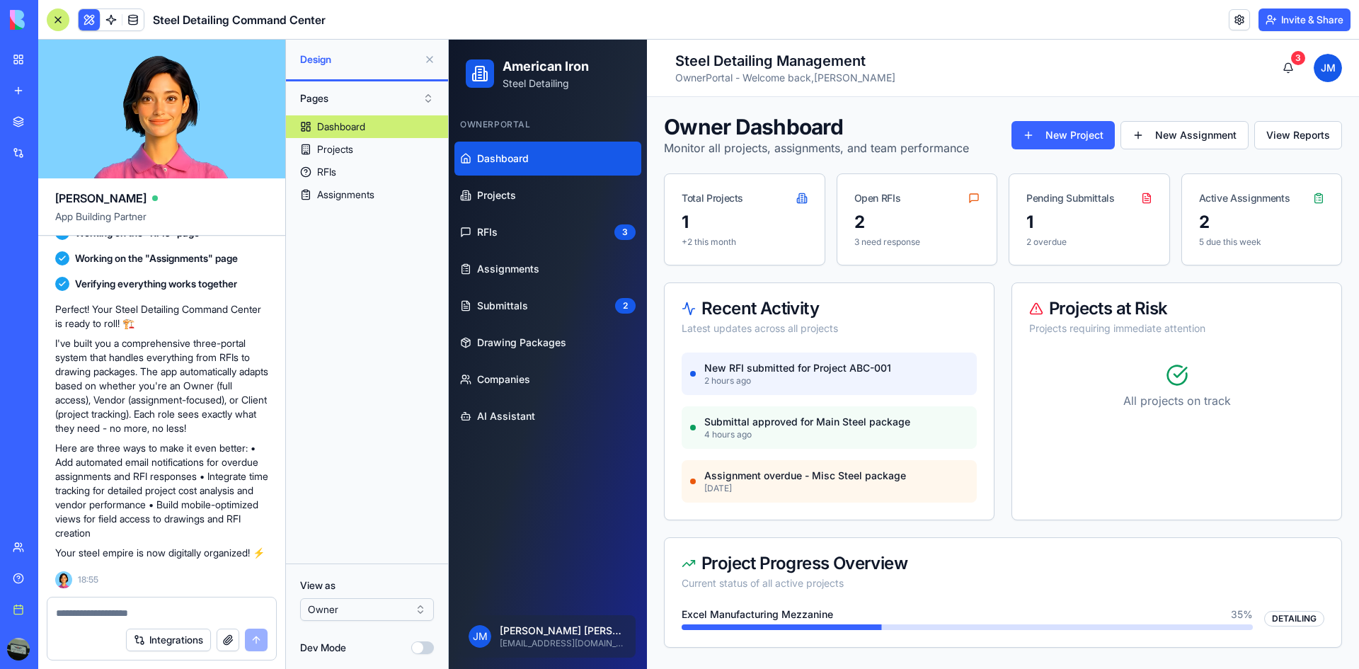
click at [427, 647] on button "Dev Mode" at bounding box center [422, 647] width 23 height 13
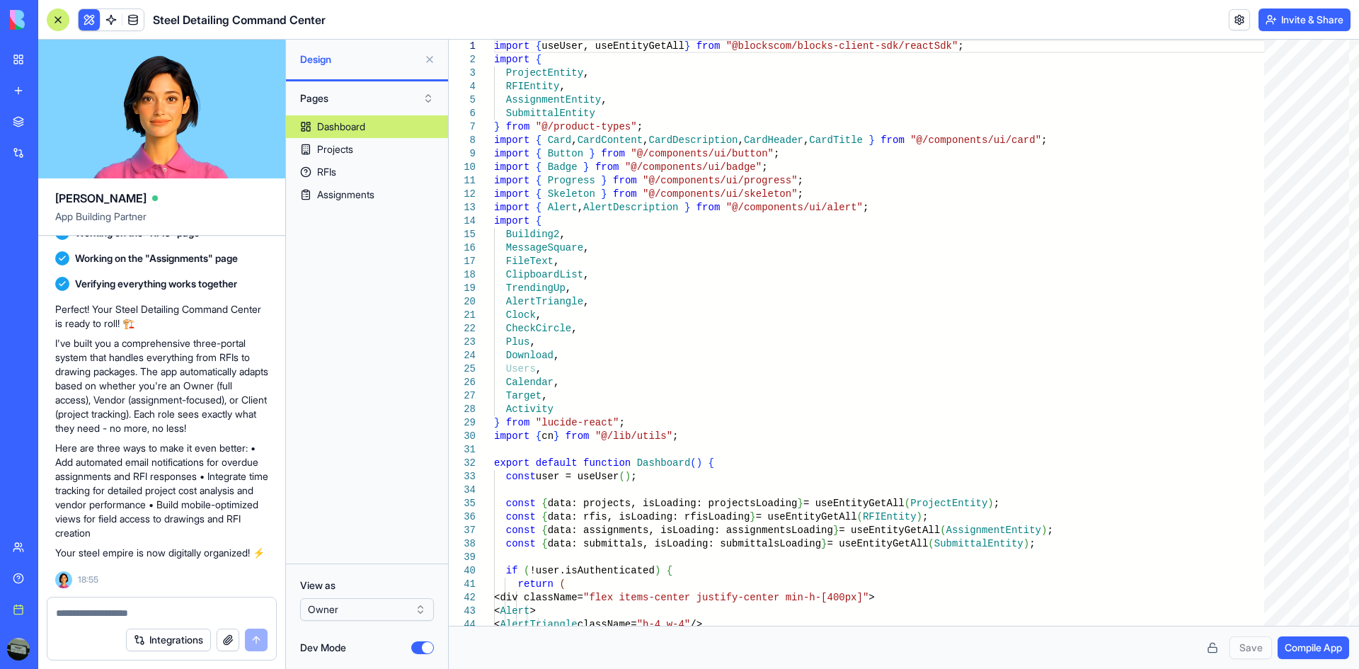
click at [427, 647] on button "Dev Mode" at bounding box center [422, 647] width 23 height 13
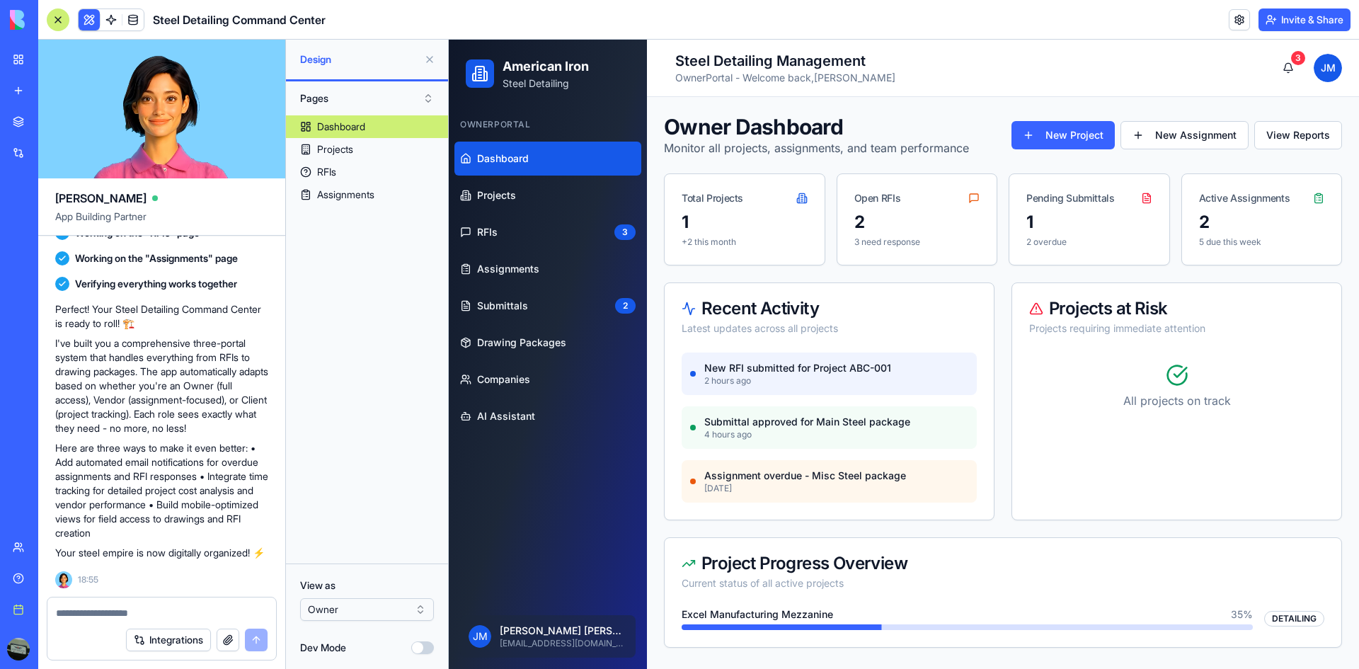
click at [343, 615] on html "BETA My workspace New app Marketplace Integrations Recent Steel Detailing Comma…" at bounding box center [679, 334] width 1359 height 669
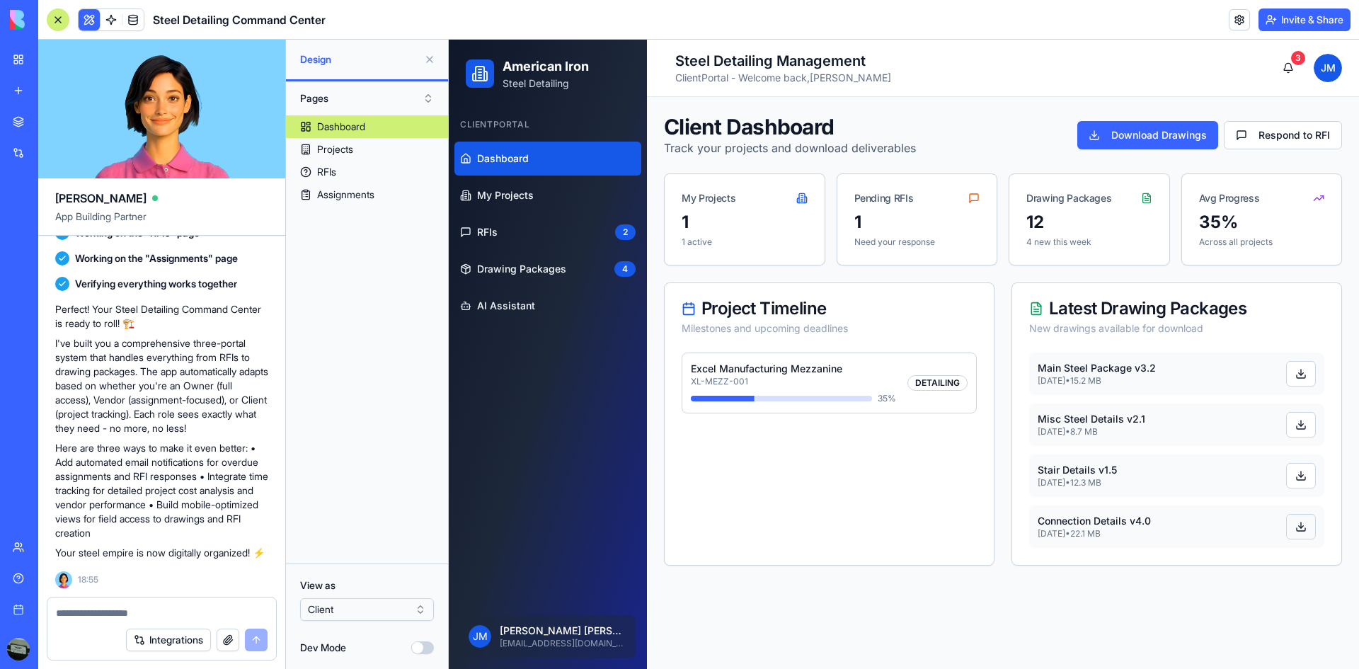
click at [1311, 520] on button at bounding box center [1301, 526] width 30 height 25
click at [894, 378] on p "XL-MEZZ-001" at bounding box center [793, 381] width 205 height 11
click at [773, 369] on p "Excel Manufacturing Mezzanine" at bounding box center [793, 369] width 205 height 14
click at [553, 239] on link "RFIs 2" at bounding box center [547, 232] width 187 height 34
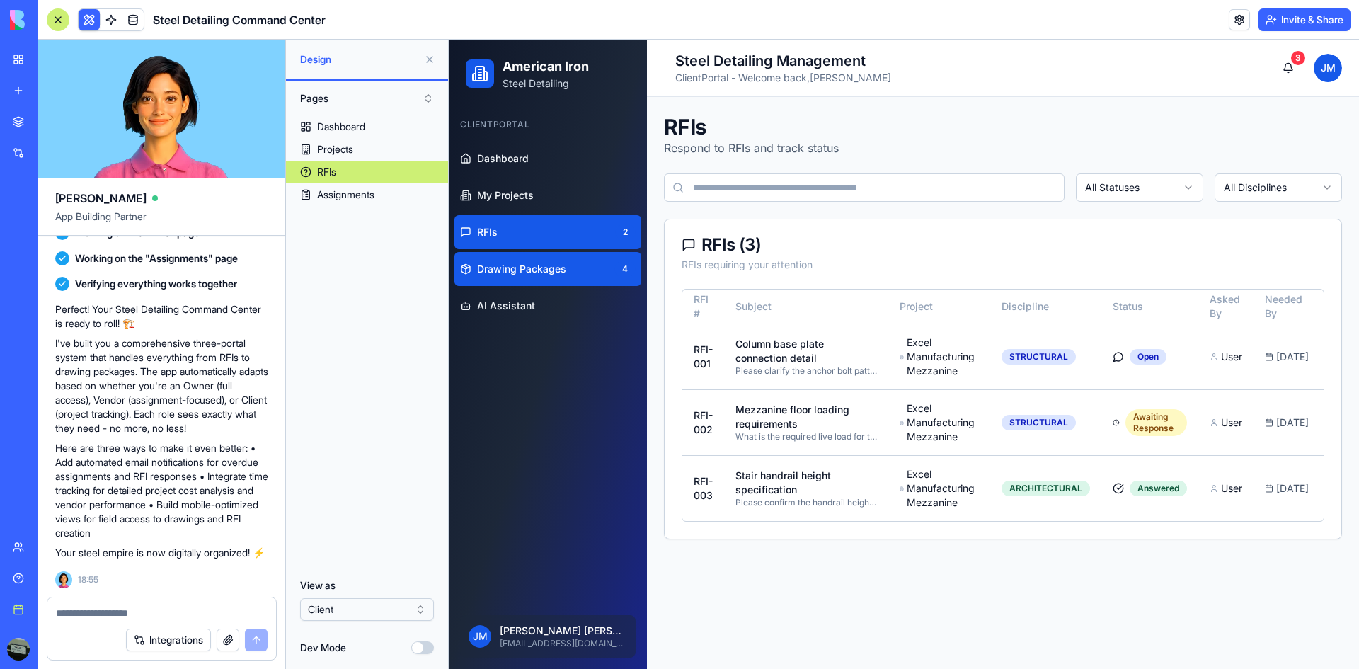
click at [546, 263] on span "Drawing Packages" at bounding box center [521, 269] width 89 height 14
click at [512, 266] on span "Drawing Packages" at bounding box center [521, 269] width 89 height 14
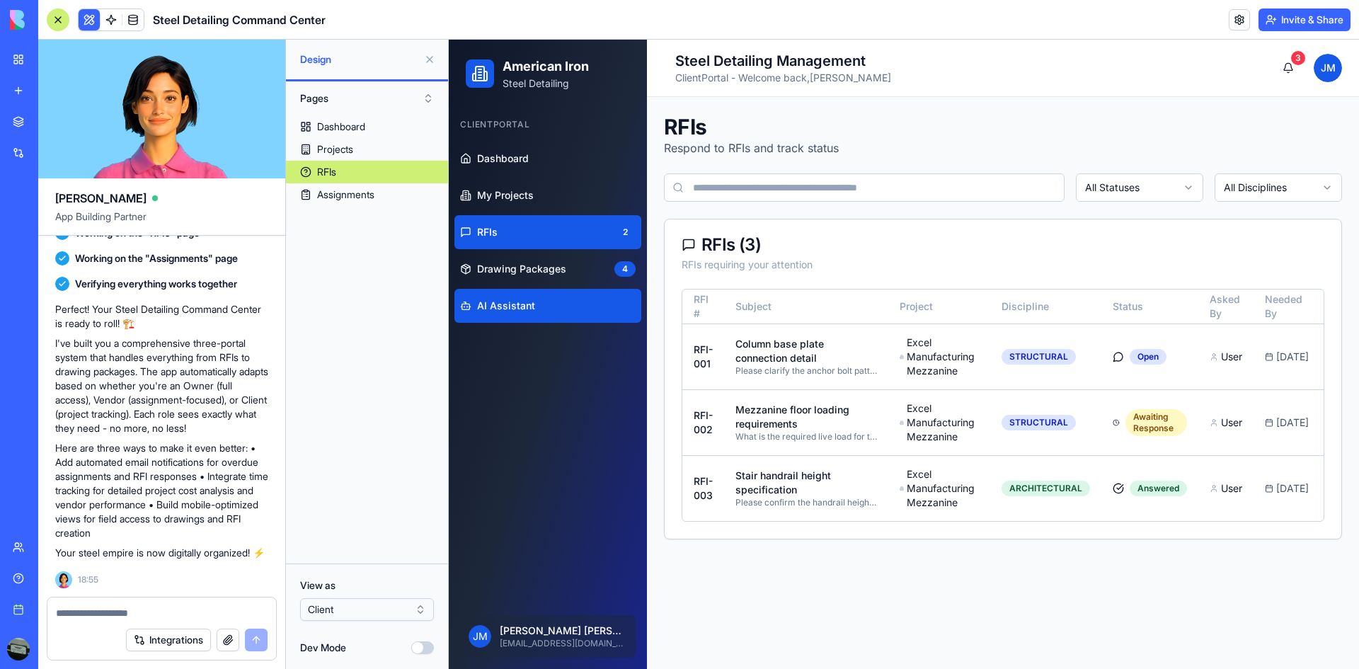
click at [517, 308] on span "AI Assistant" at bounding box center [506, 306] width 58 height 14
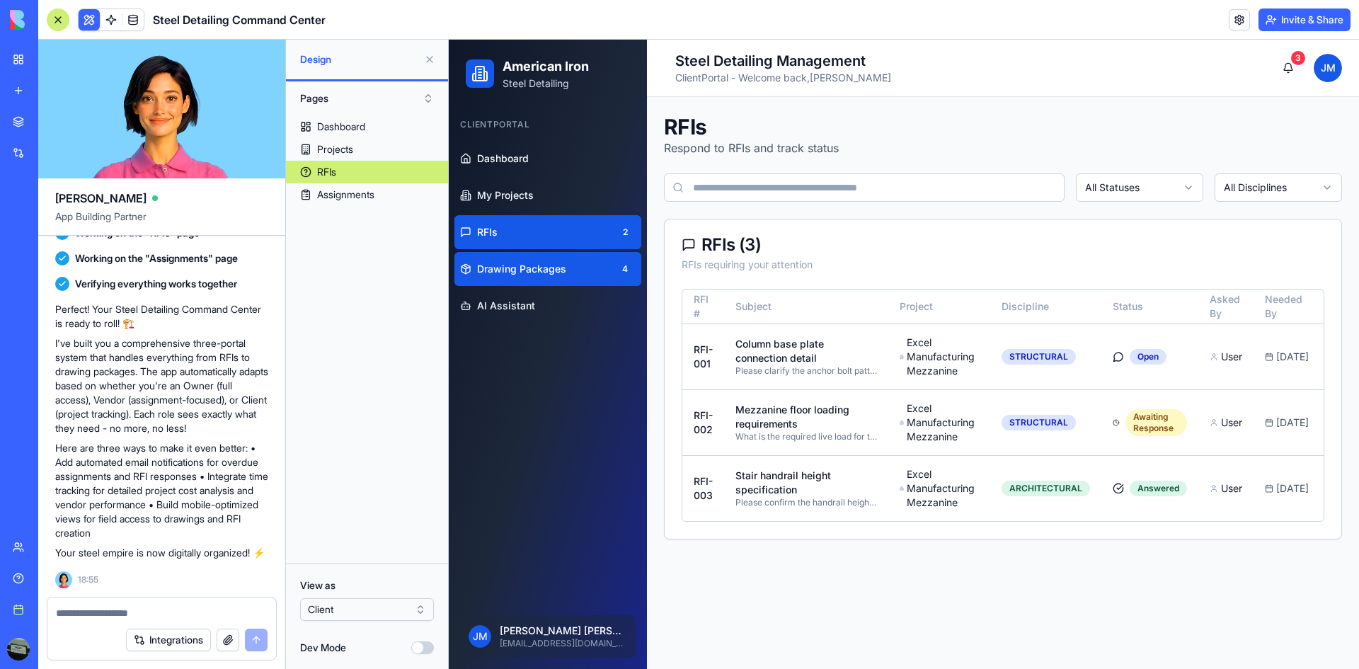
click at [517, 270] on span "Drawing Packages" at bounding box center [521, 269] width 89 height 14
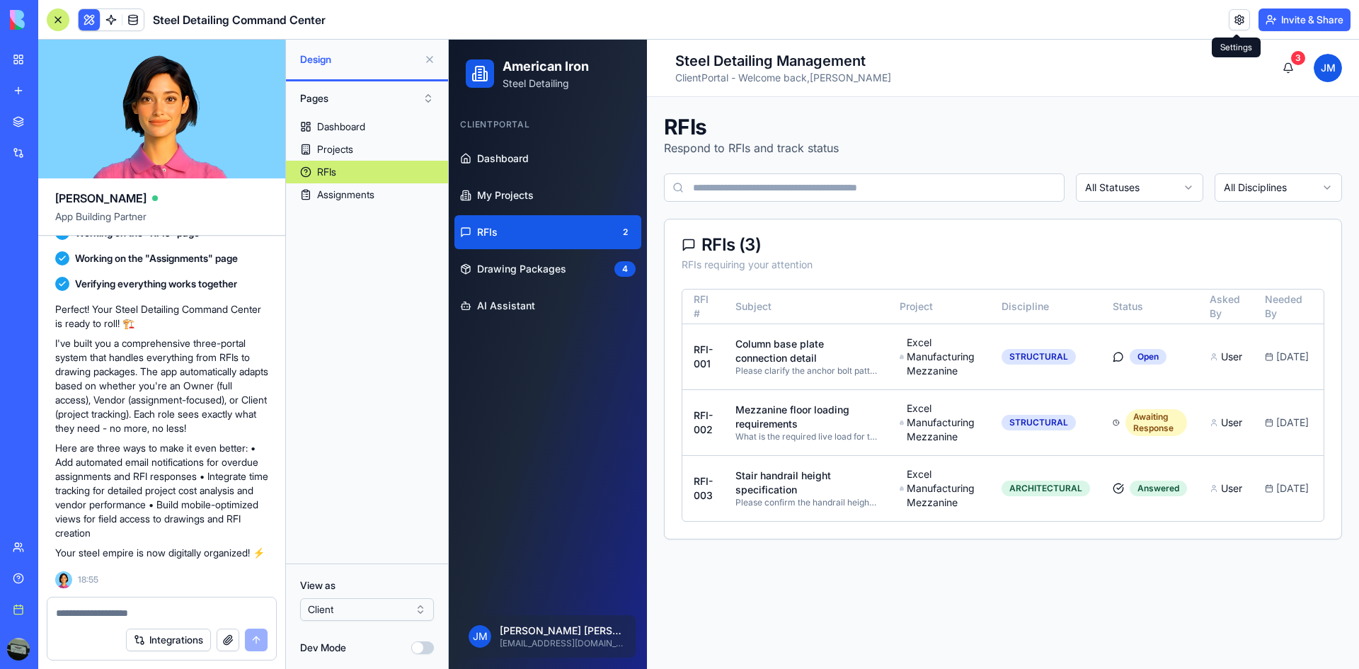
click at [1228, 21] on link at bounding box center [1238, 19] width 21 height 21
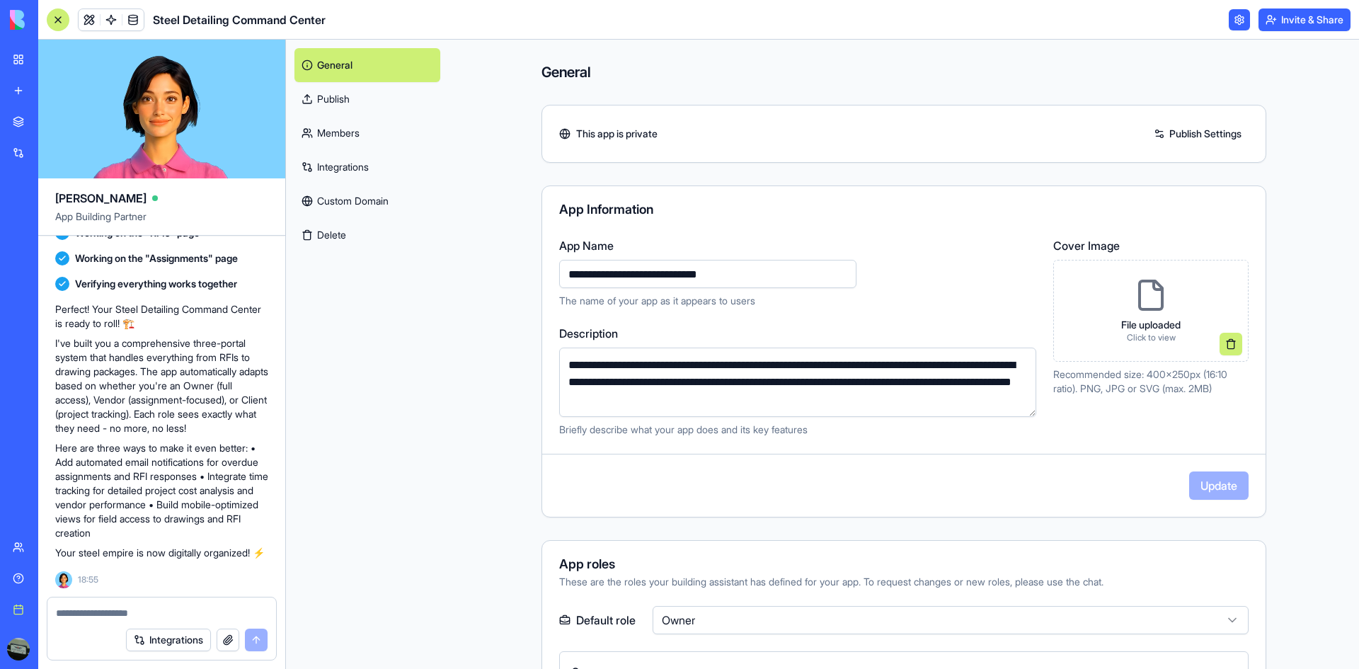
click at [1181, 136] on link "Publish Settings" at bounding box center [1197, 133] width 102 height 23
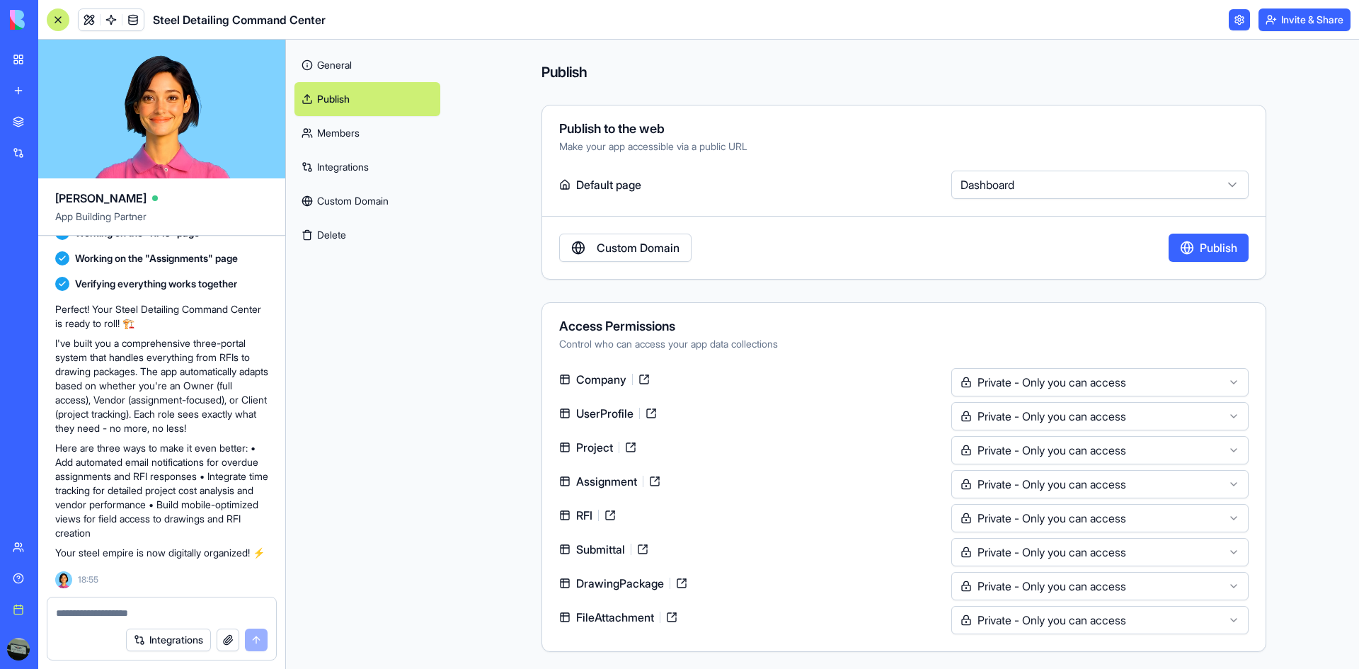
click at [1213, 247] on button "Publish" at bounding box center [1208, 248] width 80 height 28
click at [339, 67] on link "General" at bounding box center [367, 65] width 146 height 34
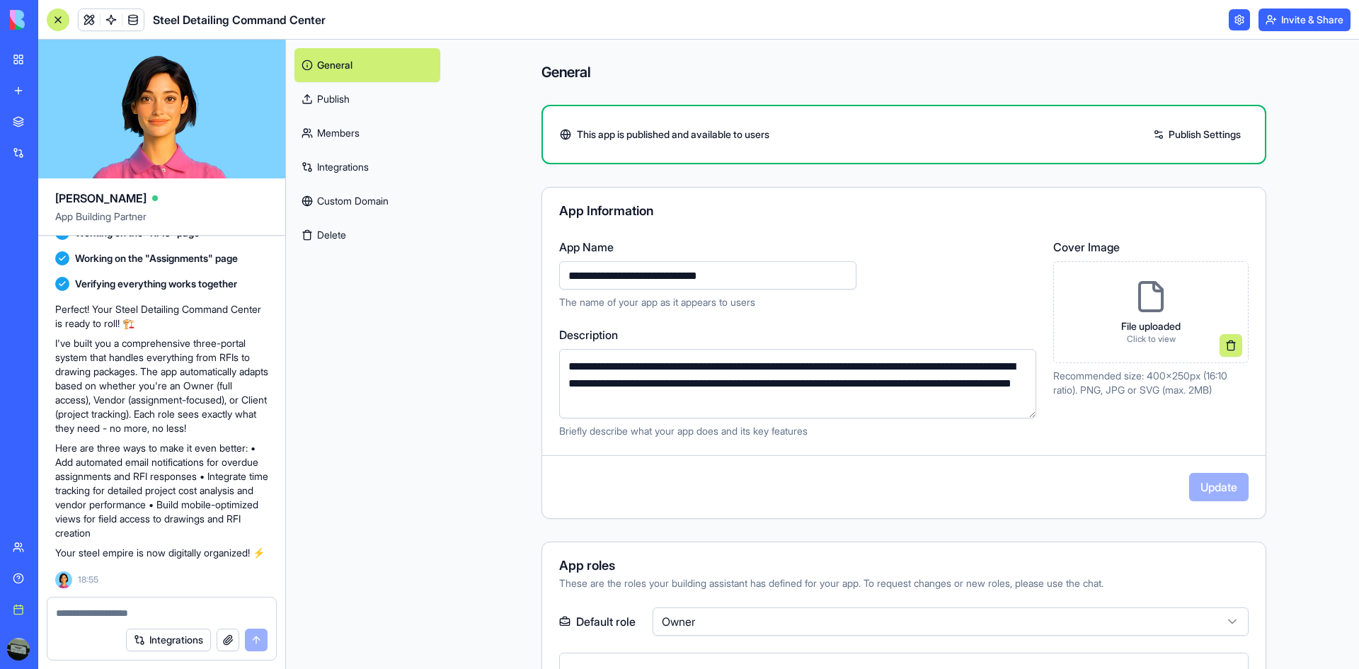
click at [1207, 141] on link "Publish Settings" at bounding box center [1197, 134] width 102 height 23
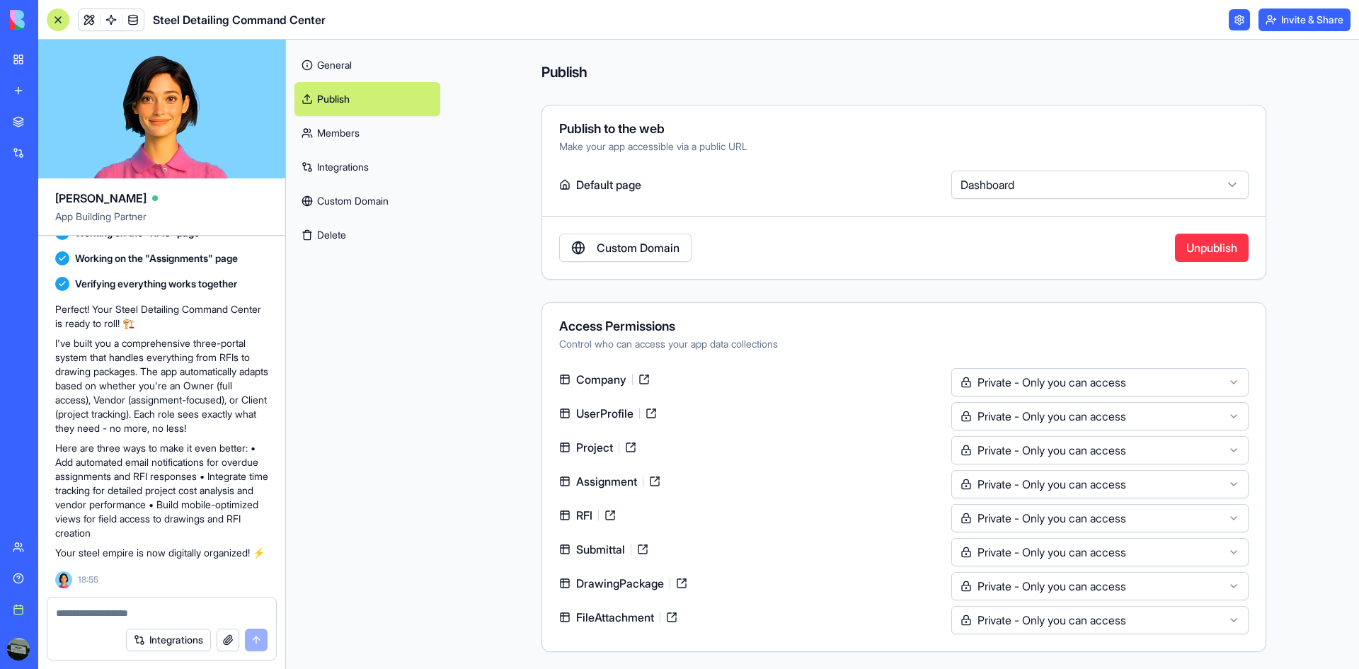
click at [340, 65] on link "General" at bounding box center [367, 65] width 146 height 34
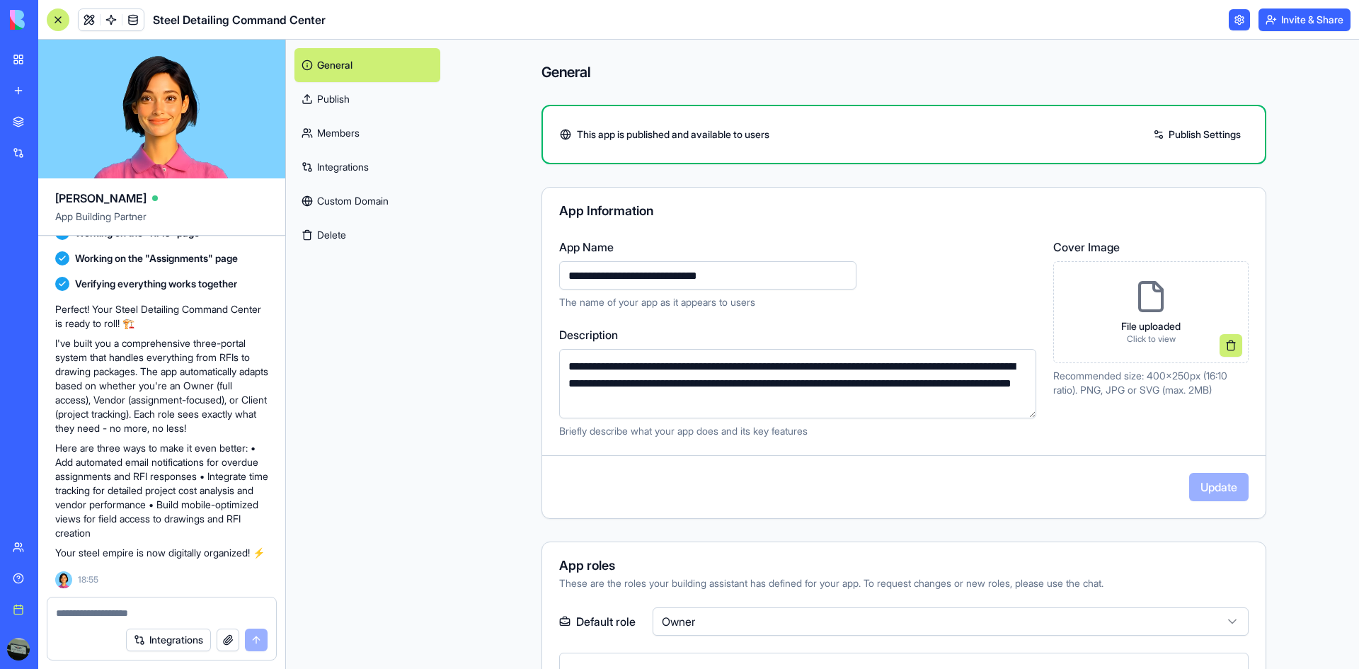
click at [16, 60] on link "My workspace" at bounding box center [32, 59] width 57 height 28
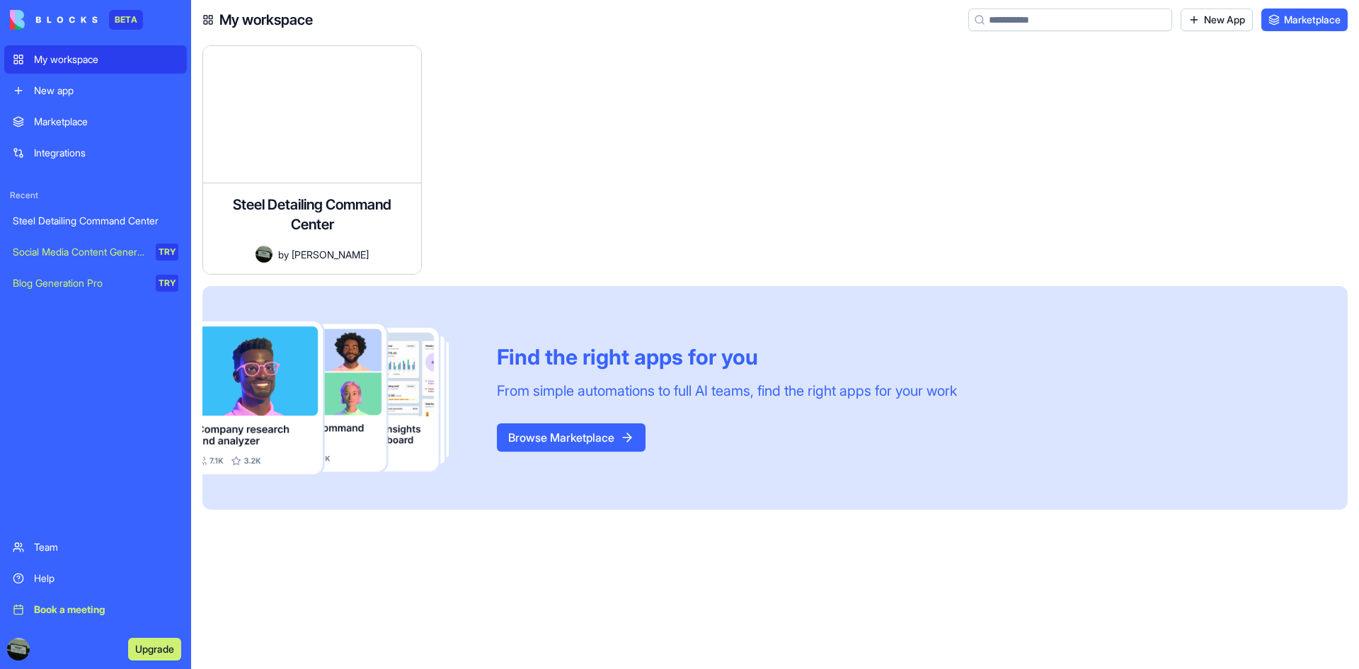
click at [623, 531] on div "Steel Detailing Command Center Comprehensive steel detailing management system …" at bounding box center [780, 356] width 1156 height 623
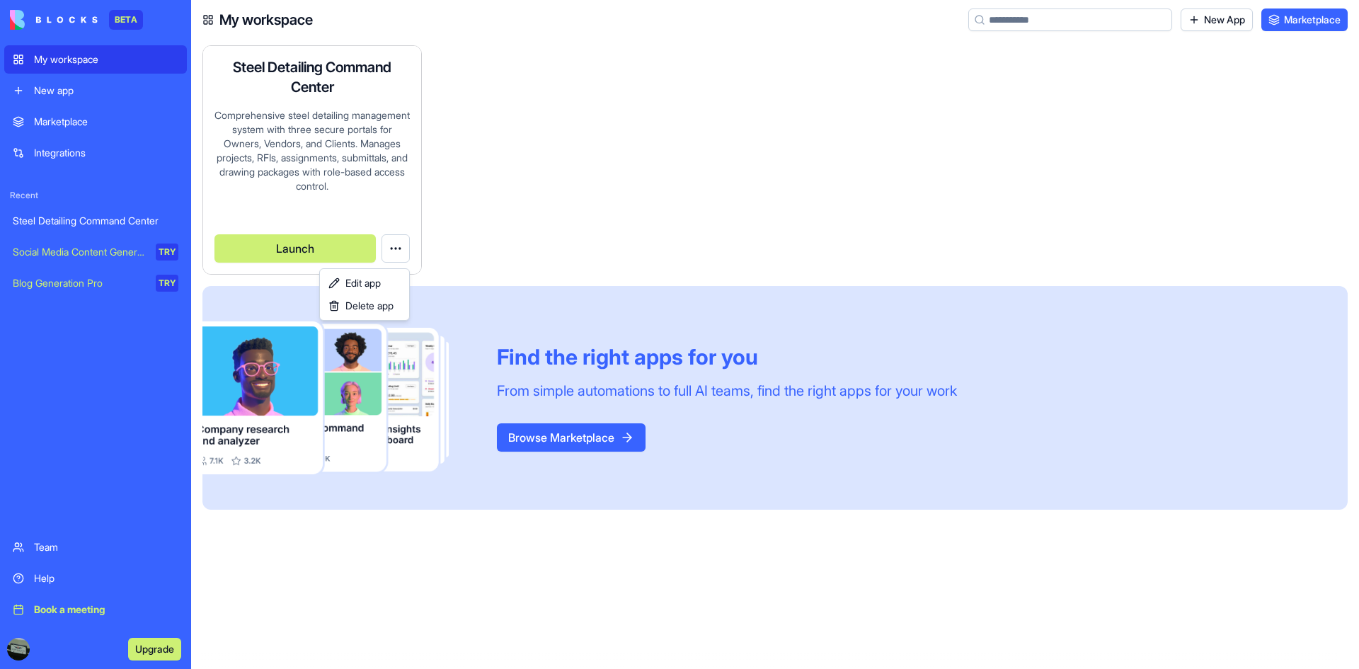
click at [408, 253] on html "BETA My workspace New app Marketplace Integrations Recent Steel Detailing Comma…" at bounding box center [679, 334] width 1359 height 669
click at [538, 229] on html "BETA My workspace New app Marketplace Integrations Recent Steel Detailing Comma…" at bounding box center [679, 334] width 1359 height 669
click at [290, 236] on button "Launch" at bounding box center [294, 248] width 161 height 28
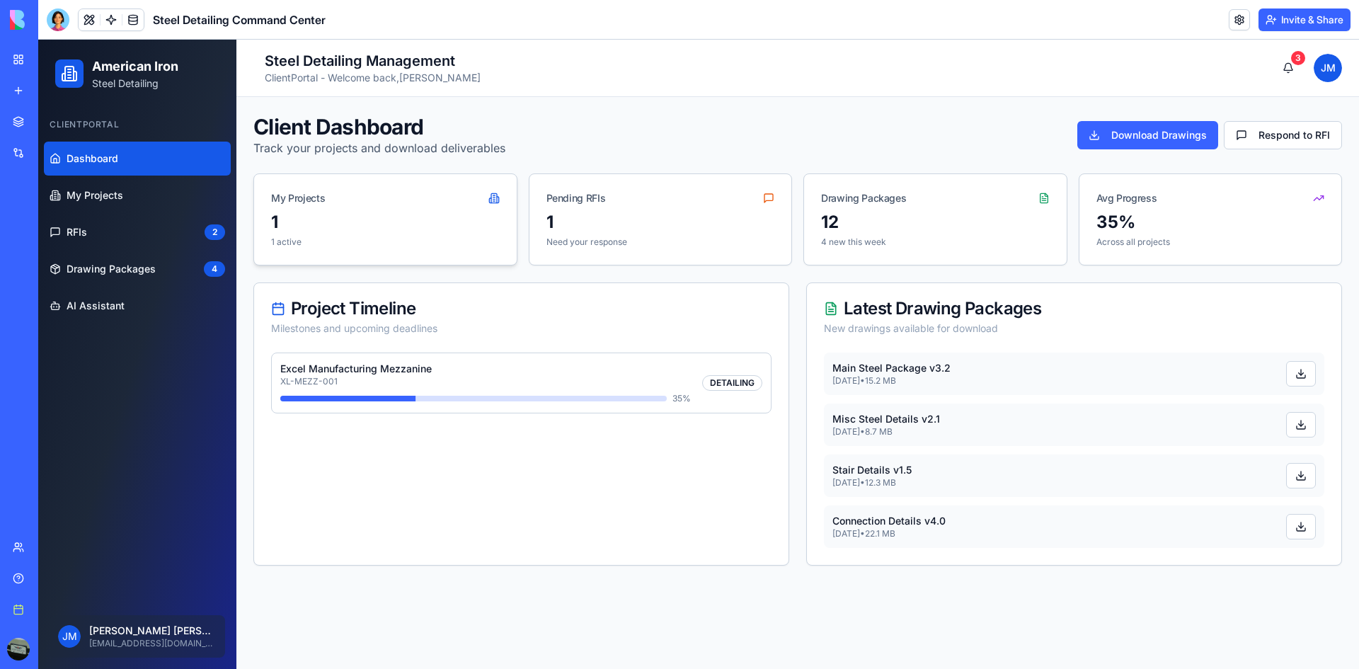
click at [391, 217] on div "1" at bounding box center [385, 222] width 229 height 23
click at [565, 228] on div "1" at bounding box center [660, 222] width 229 height 23
click at [834, 226] on div "12" at bounding box center [935, 222] width 229 height 23
click at [1154, 231] on div "35%" at bounding box center [1210, 222] width 229 height 23
click at [1279, 143] on button "Respond to RFI" at bounding box center [1282, 135] width 118 height 28
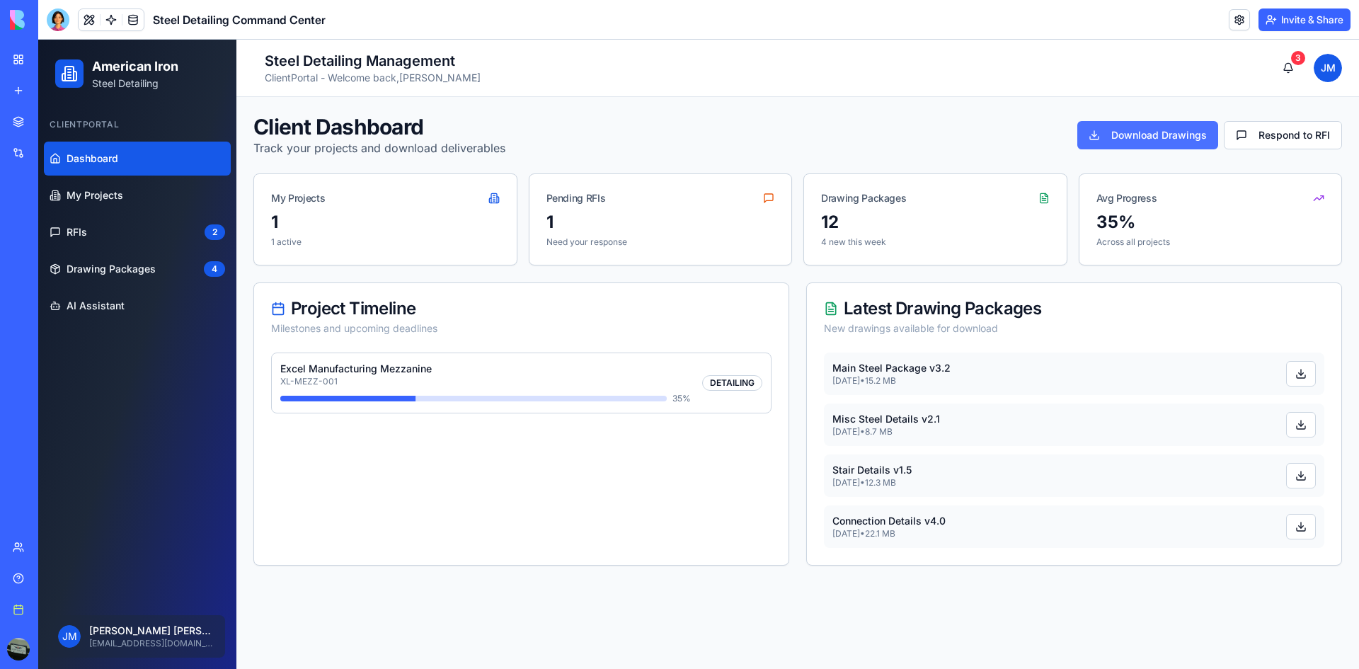
click at [1152, 138] on button "Download Drawings" at bounding box center [1147, 135] width 141 height 28
drag, startPoint x: 597, startPoint y: 346, endPoint x: 451, endPoint y: 342, distance: 145.8
click at [580, 347] on div "Project Timeline Milestones and upcoming deadlines" at bounding box center [521, 317] width 534 height 69
click at [373, 375] on p "Excel Manufacturing Mezzanine" at bounding box center [485, 369] width 410 height 14
click at [897, 376] on p "[DATE] • 15.2 MB" at bounding box center [891, 380] width 118 height 11
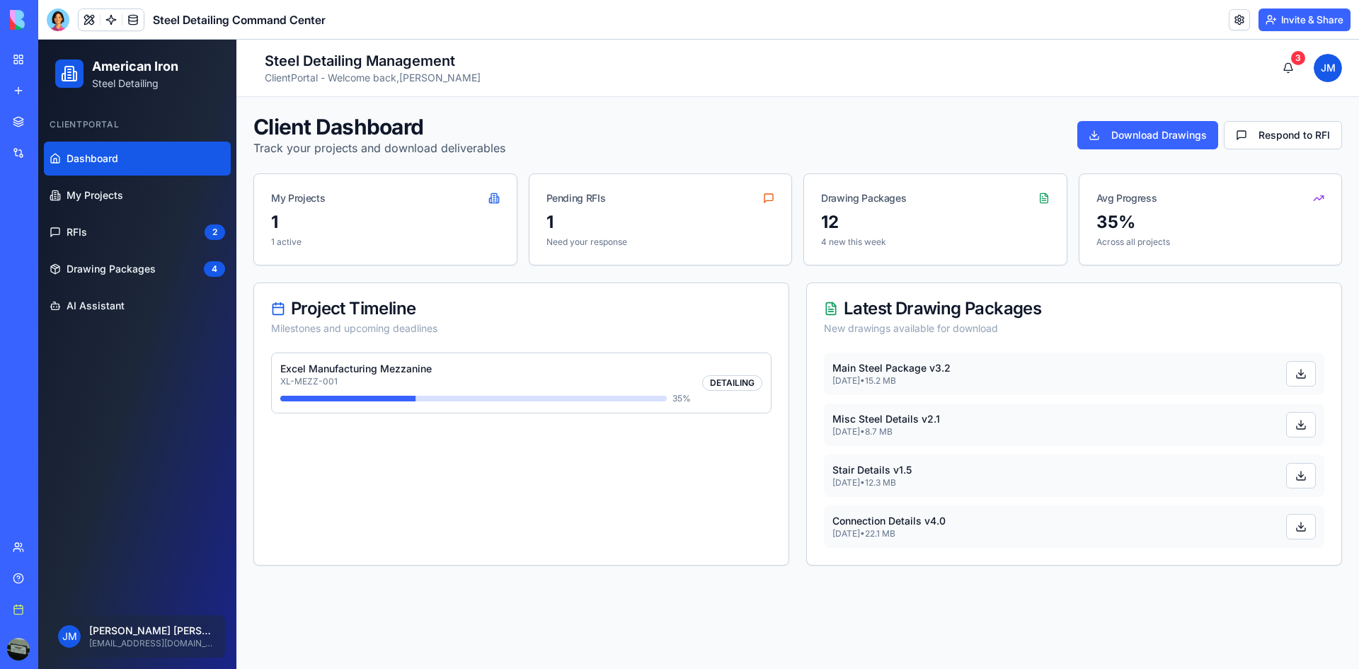
click at [936, 439] on div "Misc Steel Details v2.1 [DATE] • 8.7 MB" at bounding box center [1074, 424] width 500 height 42
click at [87, 192] on span "My Projects" at bounding box center [95, 195] width 57 height 14
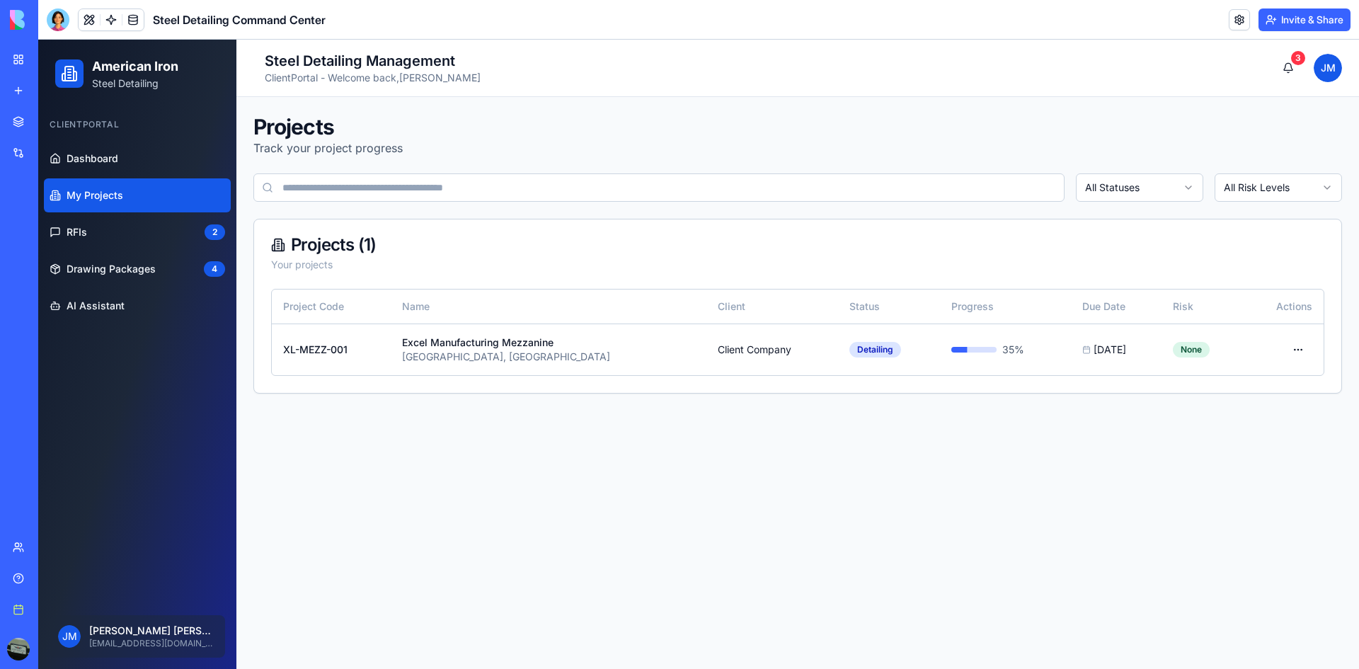
click at [101, 120] on div "Client Portal" at bounding box center [137, 124] width 187 height 23
click at [1223, 23] on header "Steel Detailing Command Center Invite & Share" at bounding box center [698, 20] width 1320 height 40
click at [1239, 25] on link at bounding box center [1238, 19] width 21 height 21
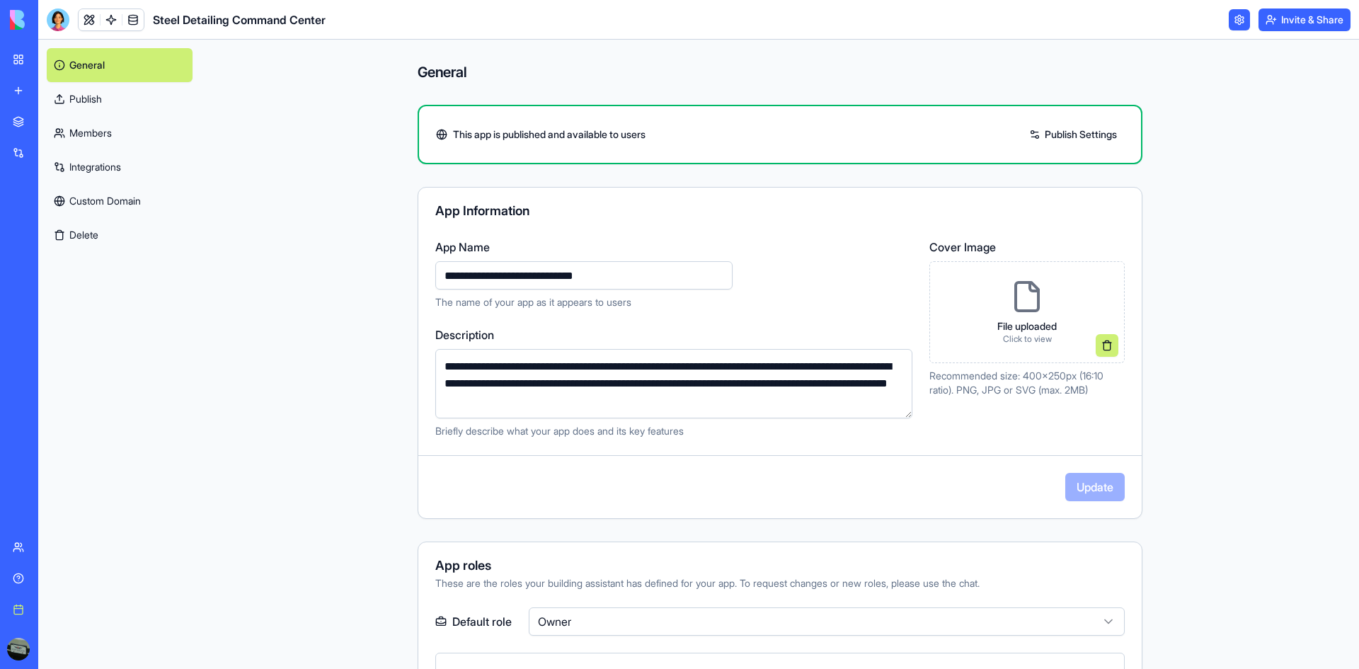
click at [66, 241] on button "Delete" at bounding box center [120, 235] width 146 height 34
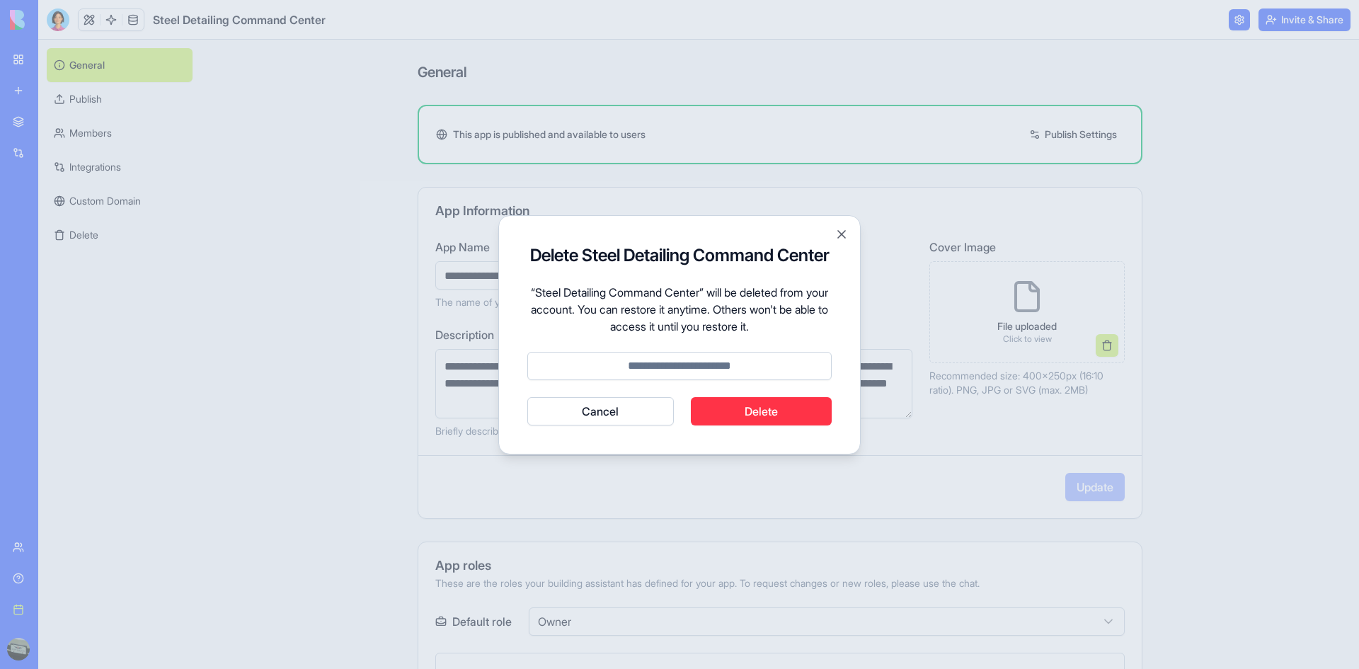
click at [759, 417] on button "Delete" at bounding box center [762, 411] width 142 height 28
type input "******"
click at [527, 397] on button "Cancel" at bounding box center [600, 411] width 146 height 28
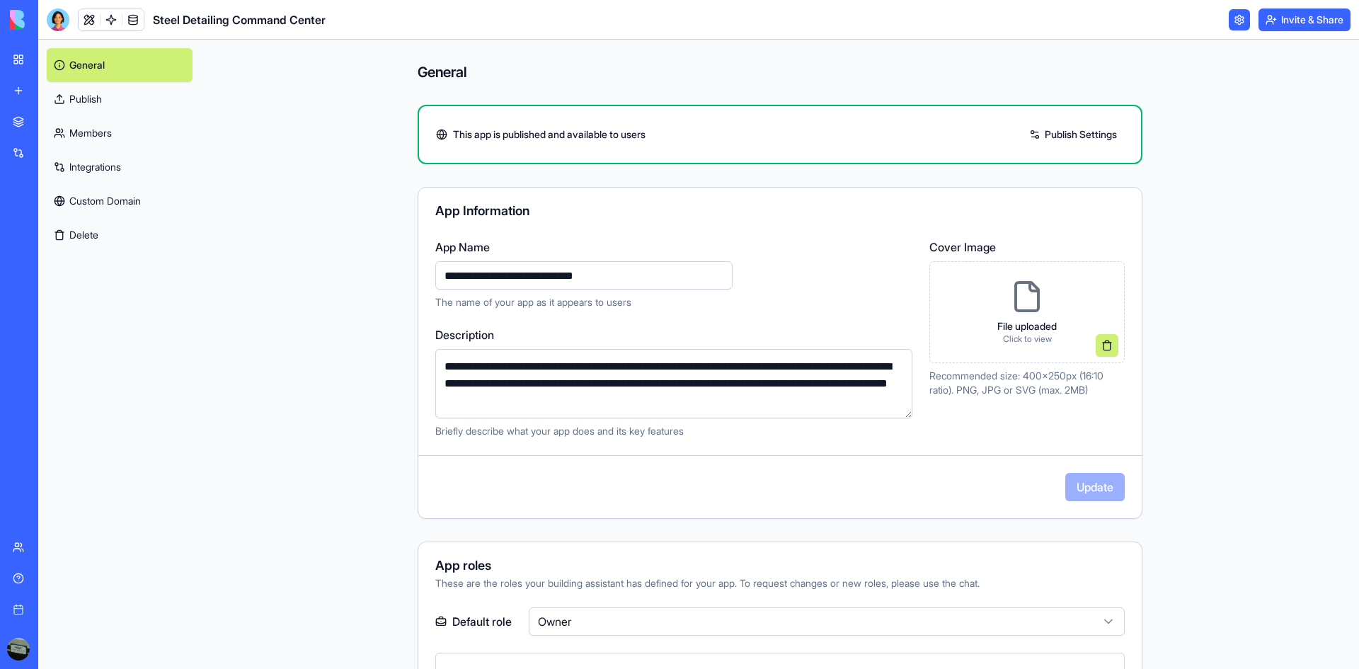
click at [67, 21] on img at bounding box center [54, 20] width 88 height 20
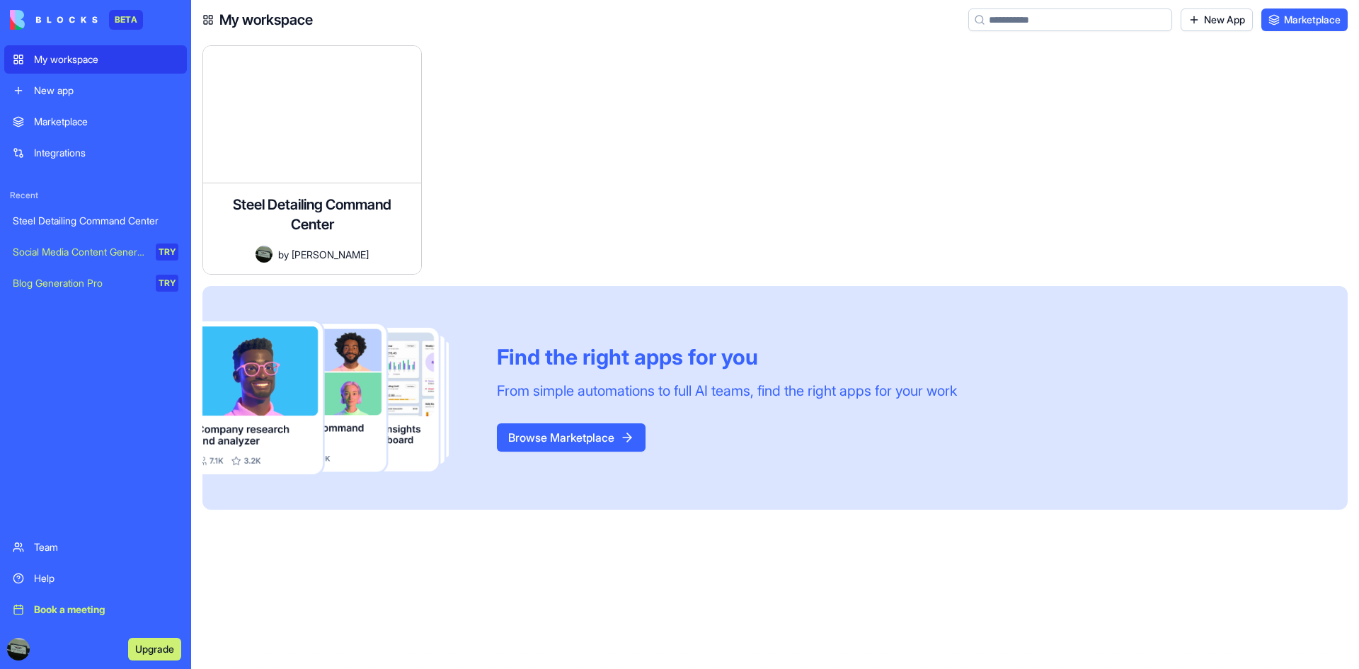
click at [57, 59] on div "My workspace" at bounding box center [106, 59] width 144 height 14
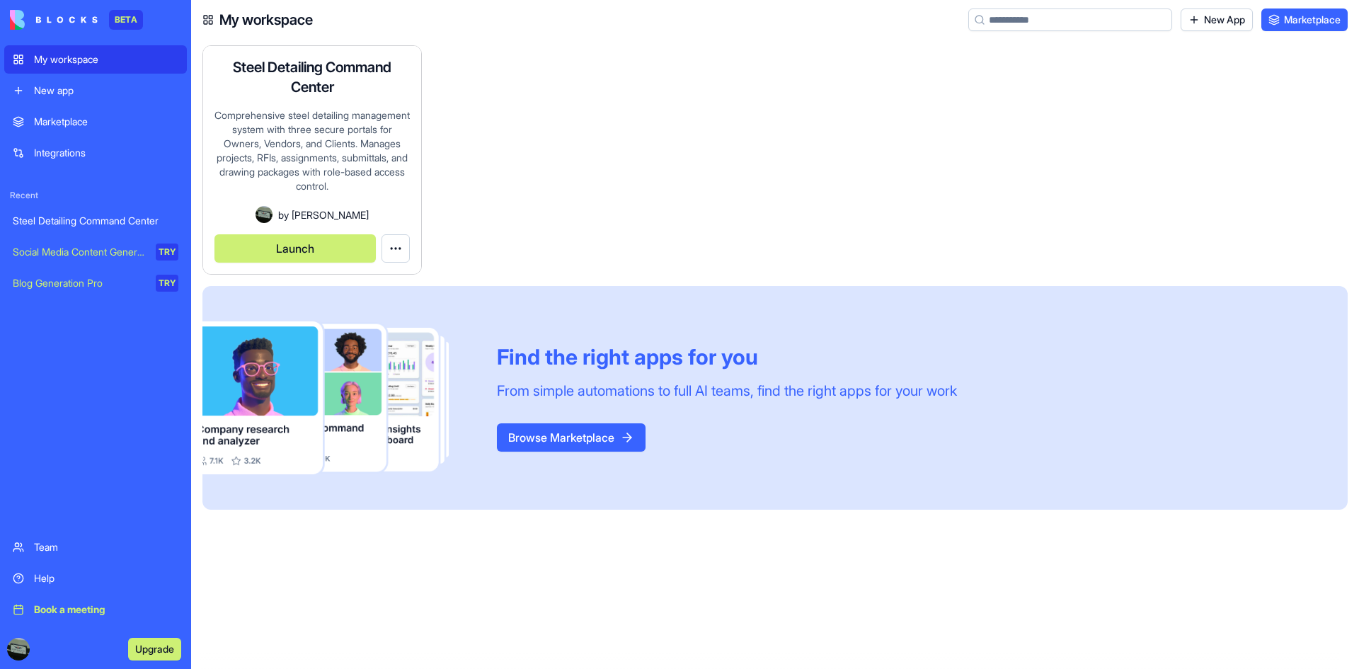
click at [389, 238] on html "BETA My workspace New app Marketplace Integrations Recent Steel Detailing Comma…" at bounding box center [679, 334] width 1359 height 669
click at [390, 303] on span "Delete app" at bounding box center [369, 306] width 48 height 14
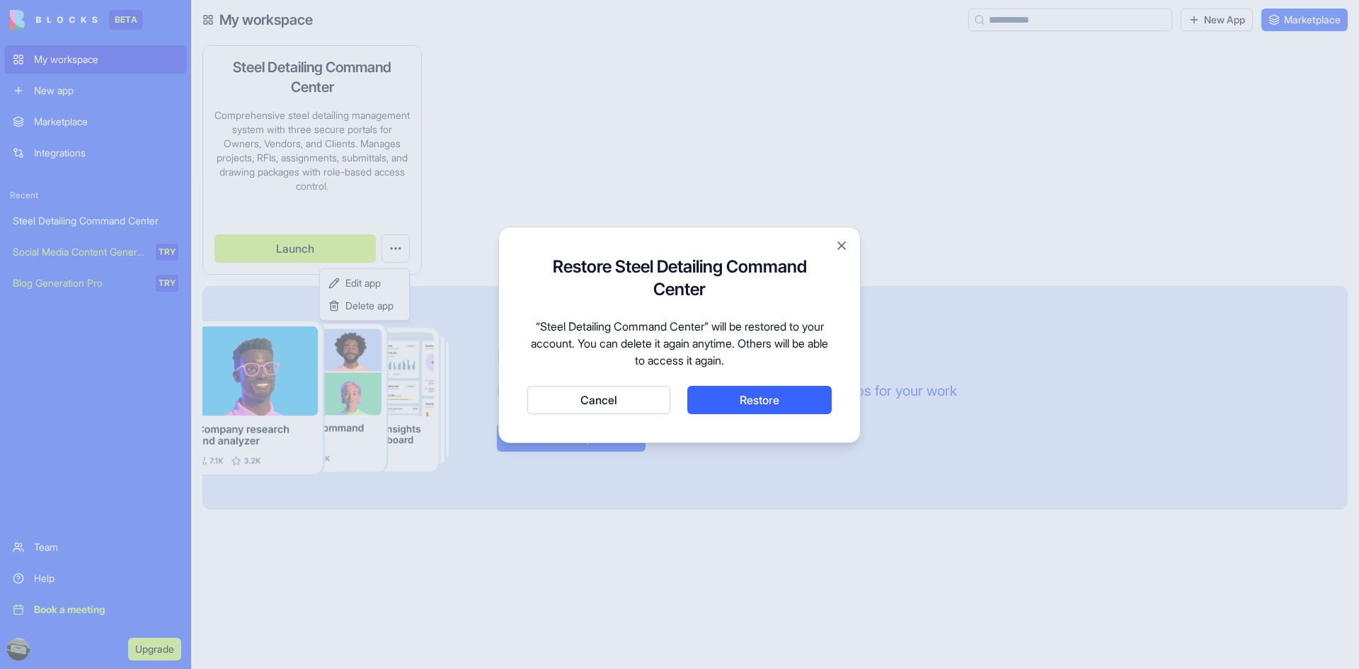
click at [599, 384] on div "Restore Steel Detailing Command Center “Steel Detailing Command Center” will be…" at bounding box center [679, 334] width 304 height 159
click at [587, 403] on button "Cancel" at bounding box center [598, 400] width 143 height 28
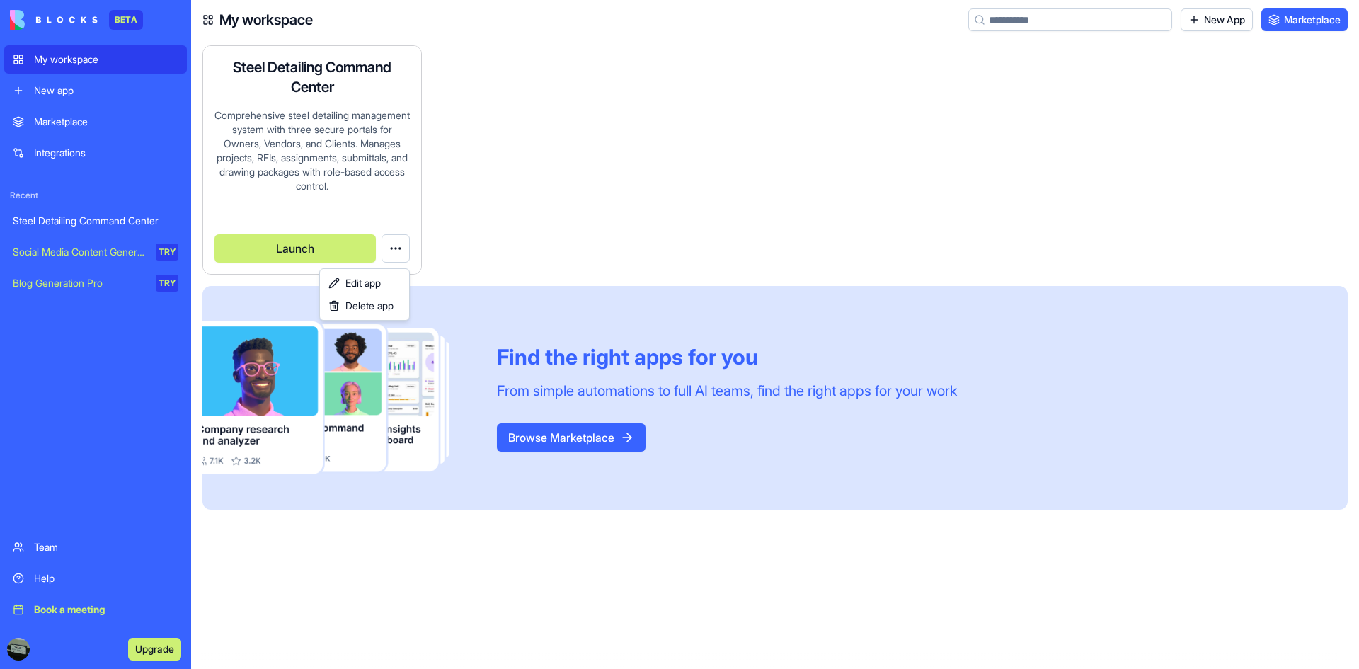
click at [553, 169] on html "BETA My workspace New app Marketplace Integrations Recent Steel Detailing Comma…" at bounding box center [679, 334] width 1359 height 669
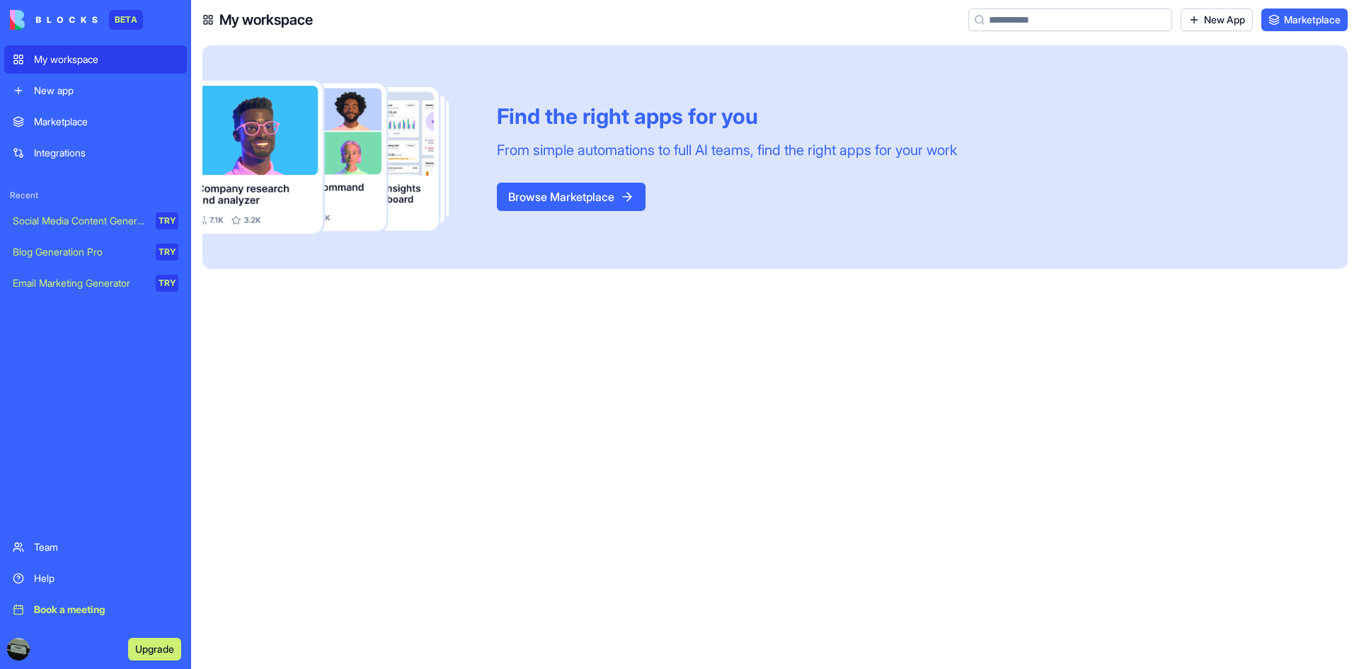
click at [52, 237] on div "Social Media Content Generator TRY Blog Generation Pro TRY Email Marketing Gene…" at bounding box center [95, 252] width 183 height 91
click at [62, 264] on link "Blog Generation Pro TRY" at bounding box center [95, 252] width 183 height 28
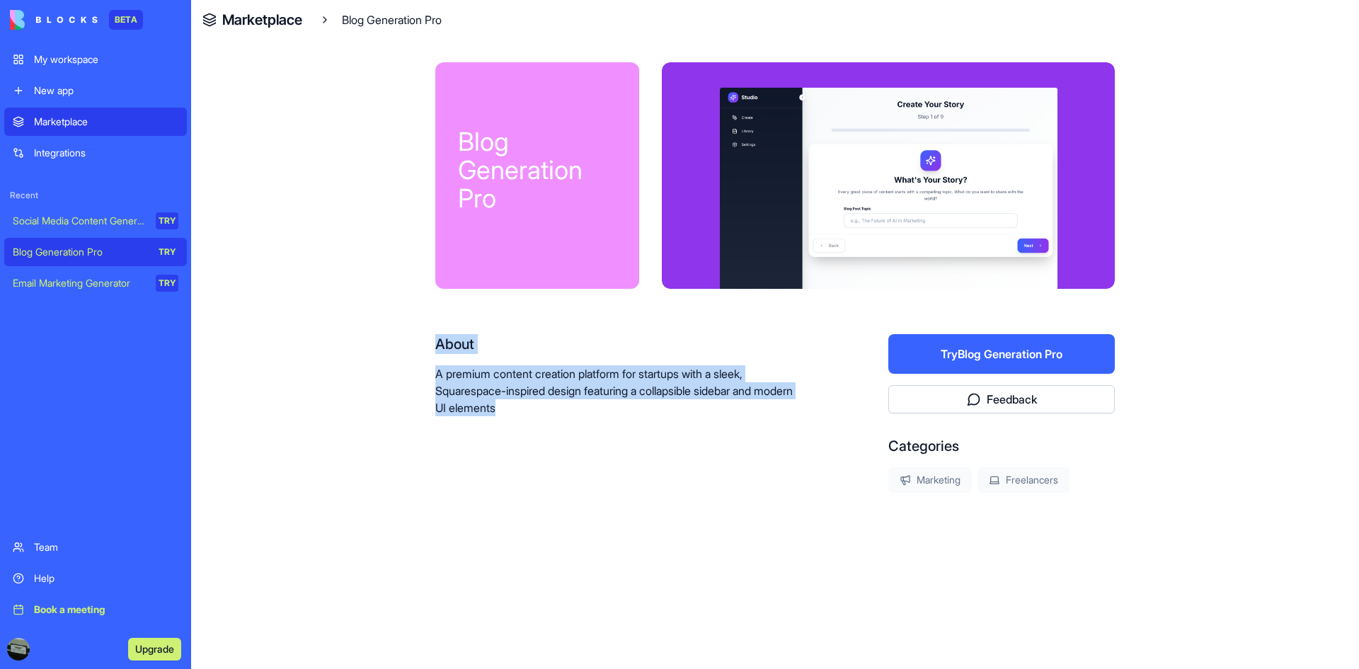
drag, startPoint x: 1007, startPoint y: 306, endPoint x: 993, endPoint y: 309, distance: 13.7
click at [1007, 304] on div "Blog Generation Pro About A premium content creation platform for startups with…" at bounding box center [775, 323] width 725 height 566
click at [1054, 361] on button "Try Blog Generation Pro" at bounding box center [1001, 354] width 226 height 40
